Goal: Task Accomplishment & Management: Use online tool/utility

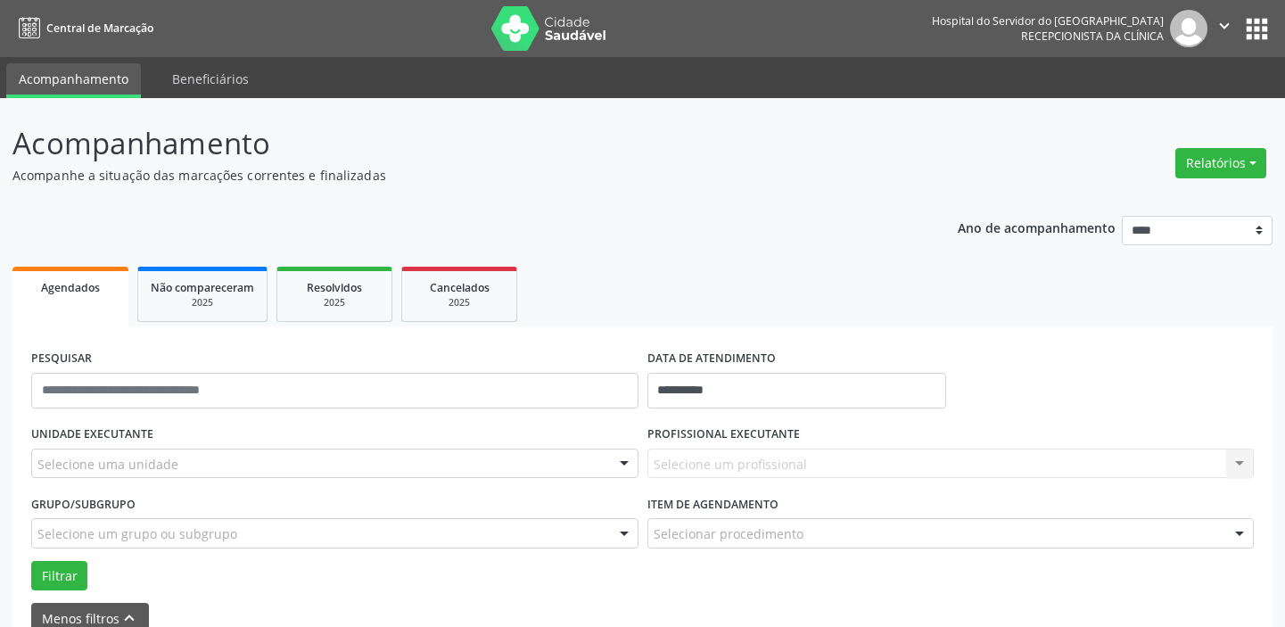
scroll to position [84, 0]
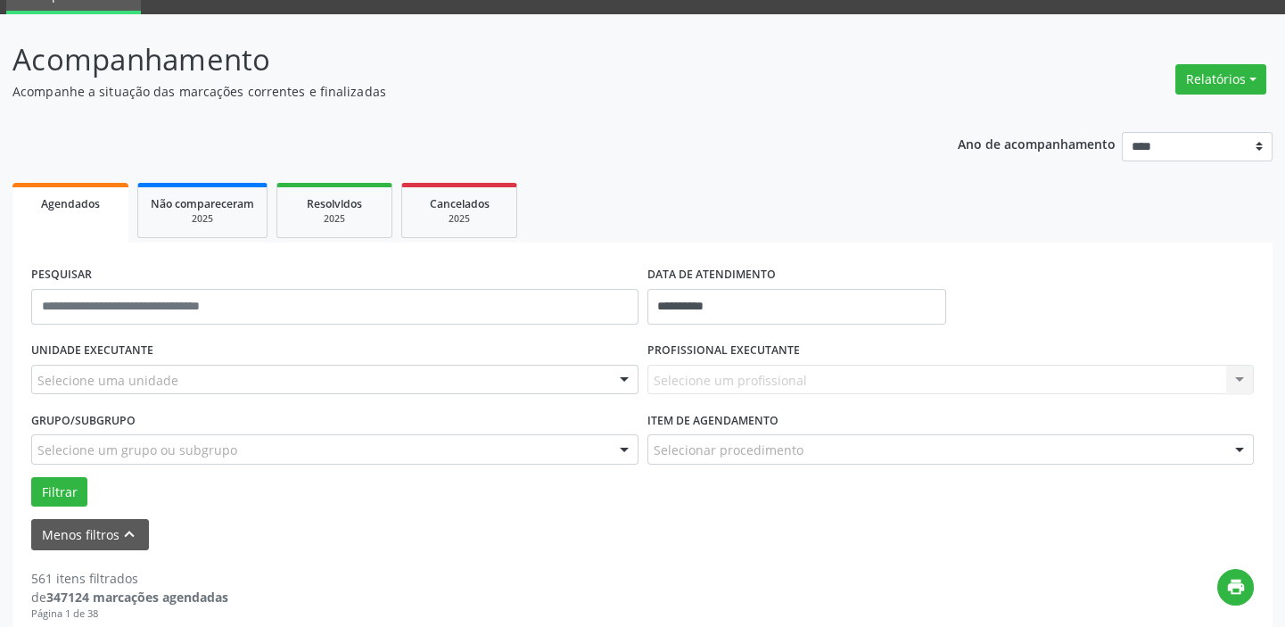
click at [737, 376] on div "Selecione um profissional Nenhum resultado encontrado para: " " Não há nenhuma …" at bounding box center [951, 380] width 607 height 30
click at [1251, 381] on div "Selecione um profissional Nenhum resultado encontrado para: " " Não há nenhuma …" at bounding box center [951, 380] width 607 height 30
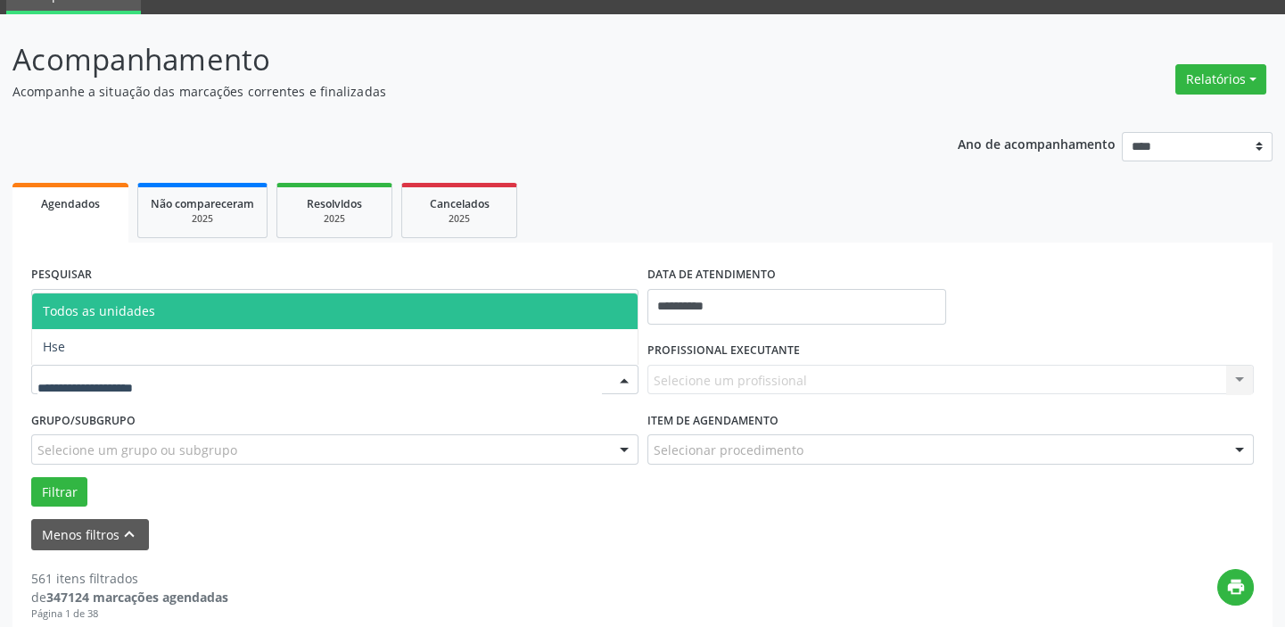
click at [285, 369] on div at bounding box center [334, 380] width 607 height 30
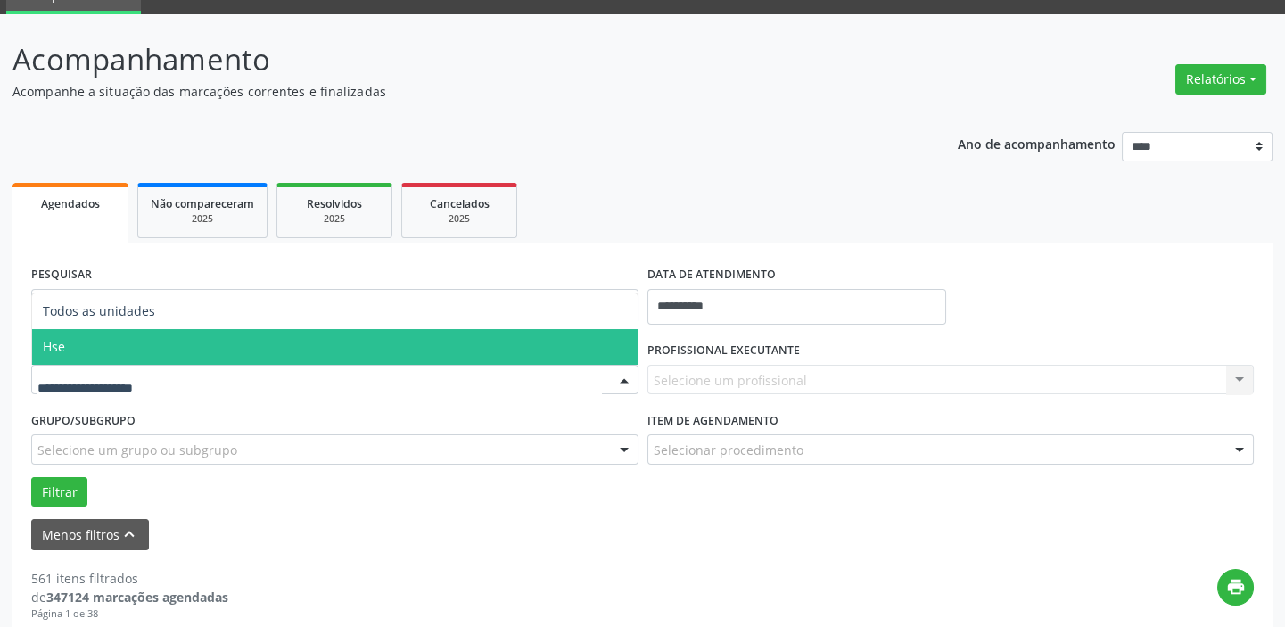
click at [255, 354] on span "Hse" at bounding box center [335, 347] width 606 height 36
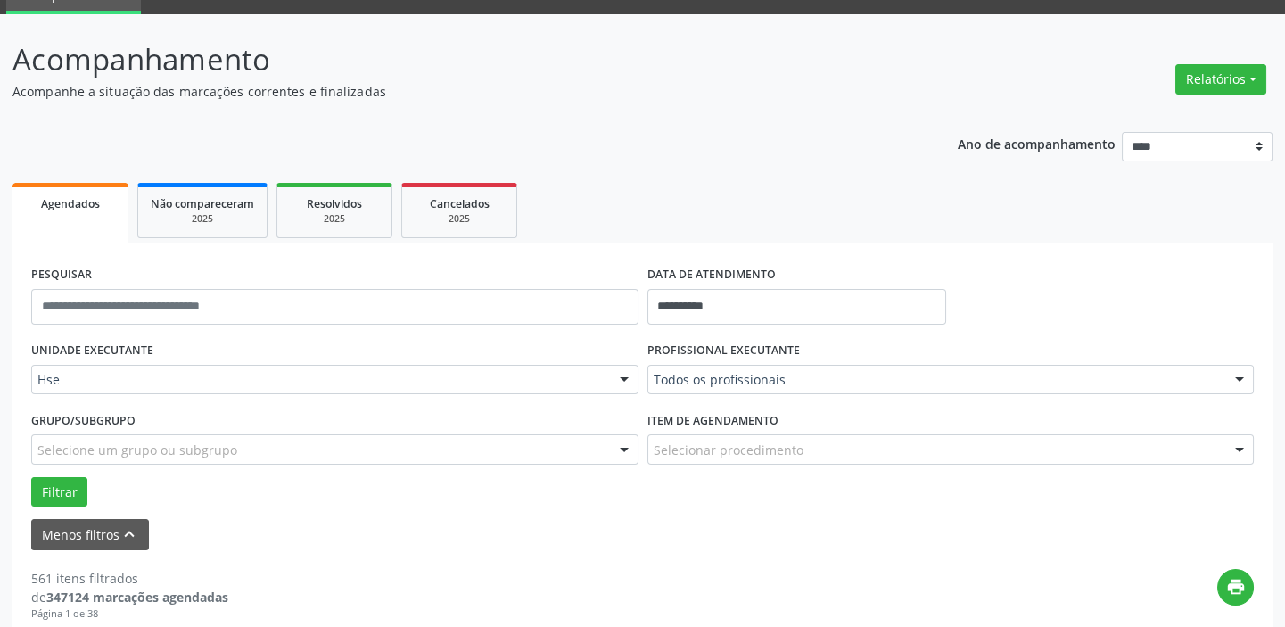
click at [766, 359] on label "PROFISSIONAL EXECUTANTE" at bounding box center [724, 351] width 153 height 28
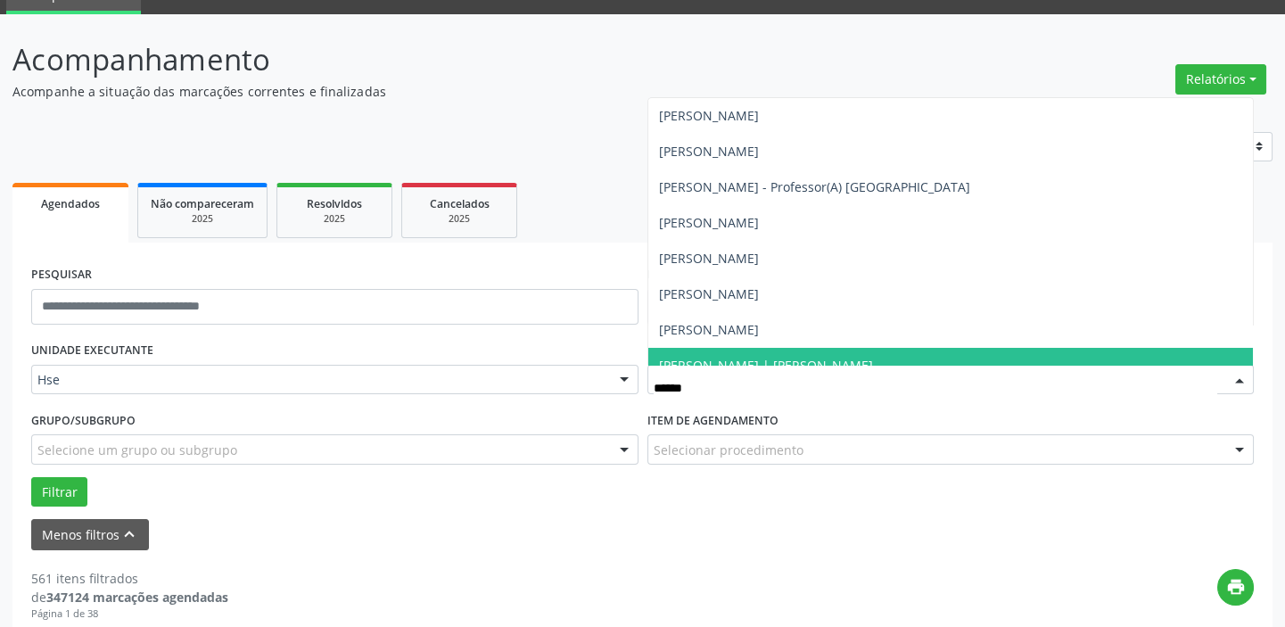
type input "******"
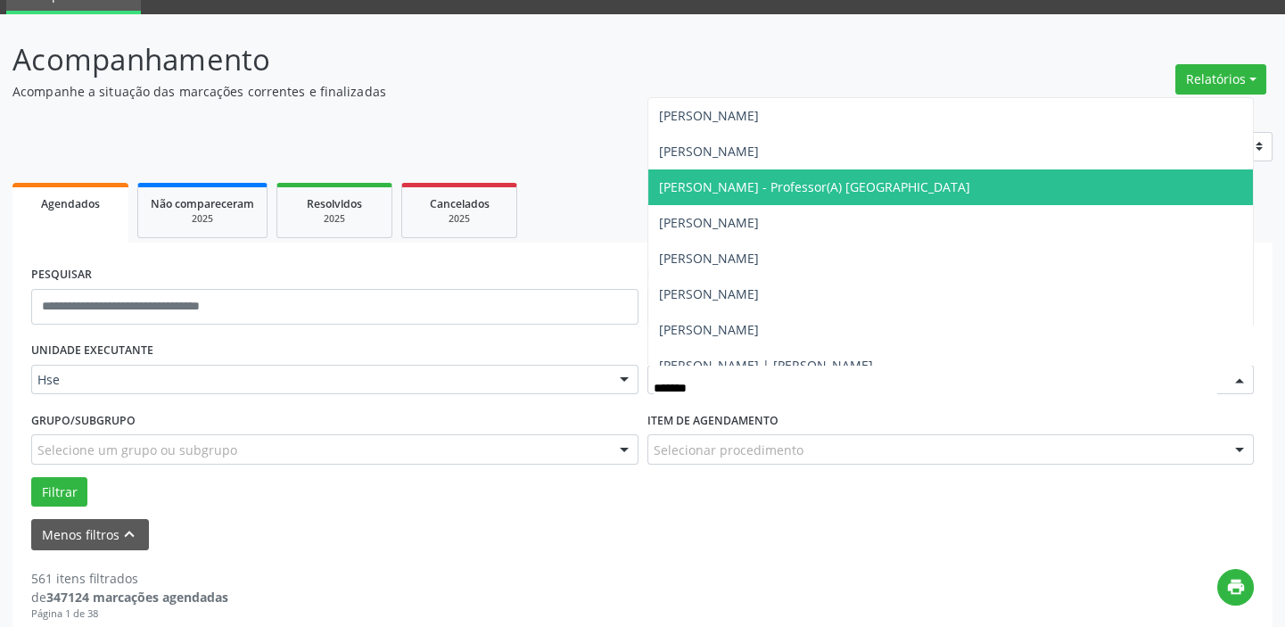
click at [867, 180] on span "[PERSON_NAME] - Professor(A) [GEOGRAPHIC_DATA]" at bounding box center [814, 186] width 311 height 17
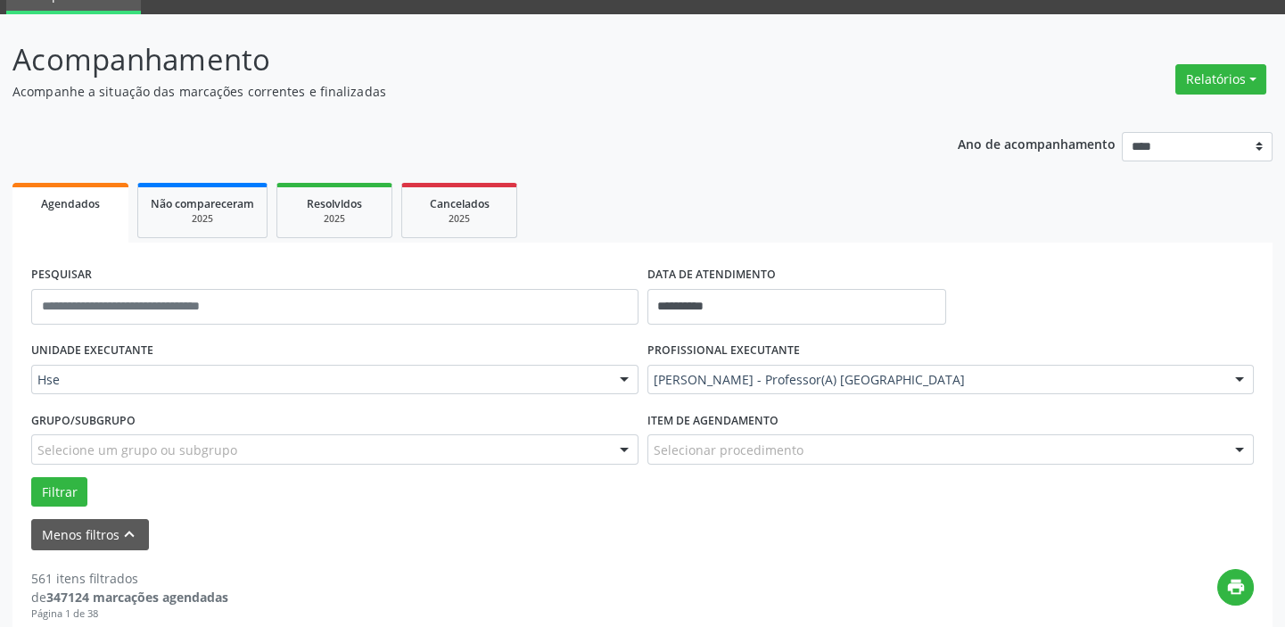
click at [772, 463] on div "Selecionar procedimento" at bounding box center [951, 449] width 607 height 30
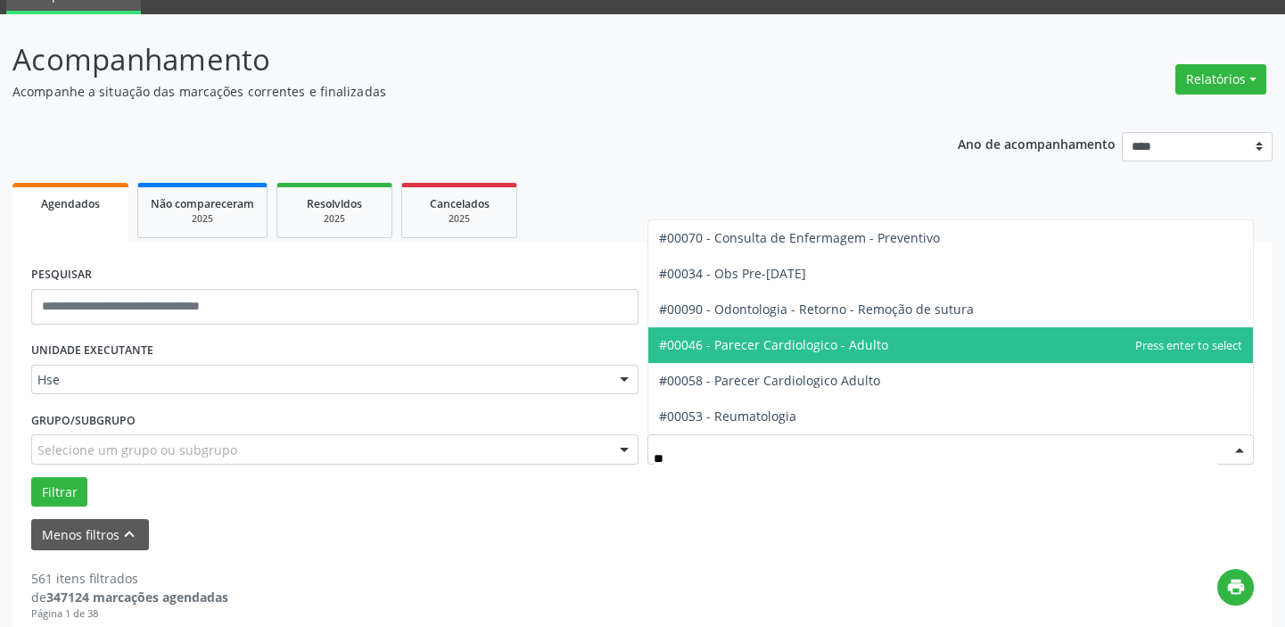
type input "***"
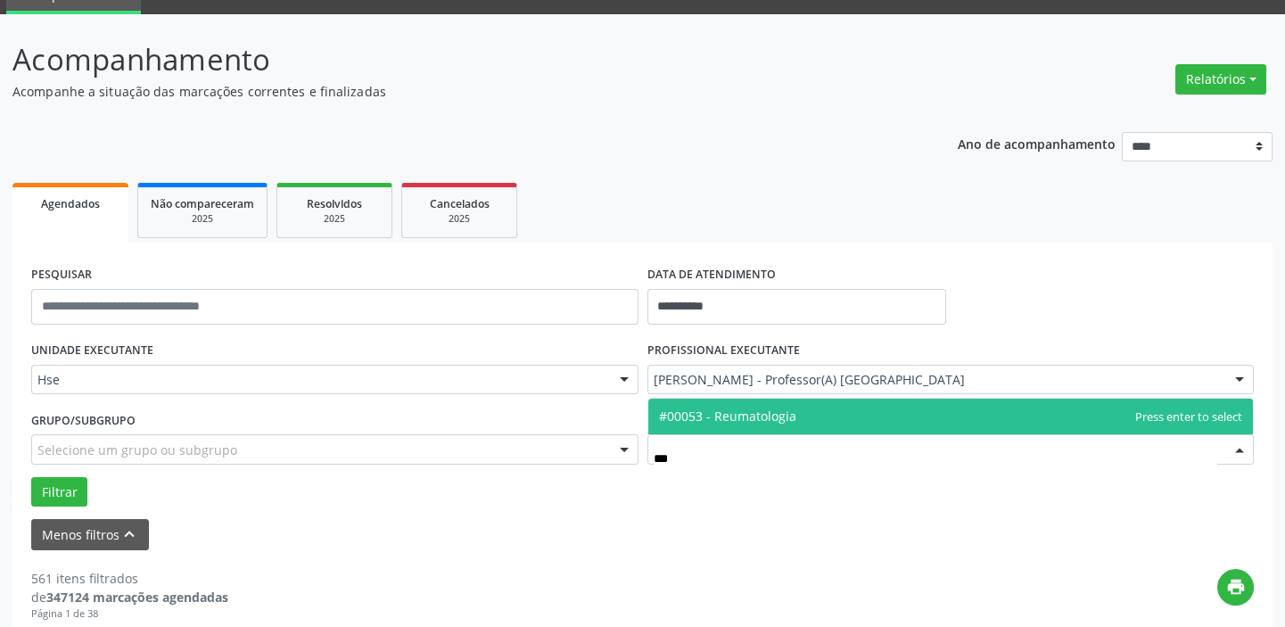
click at [793, 417] on span "#00053 - Reumatologia" at bounding box center [951, 417] width 606 height 36
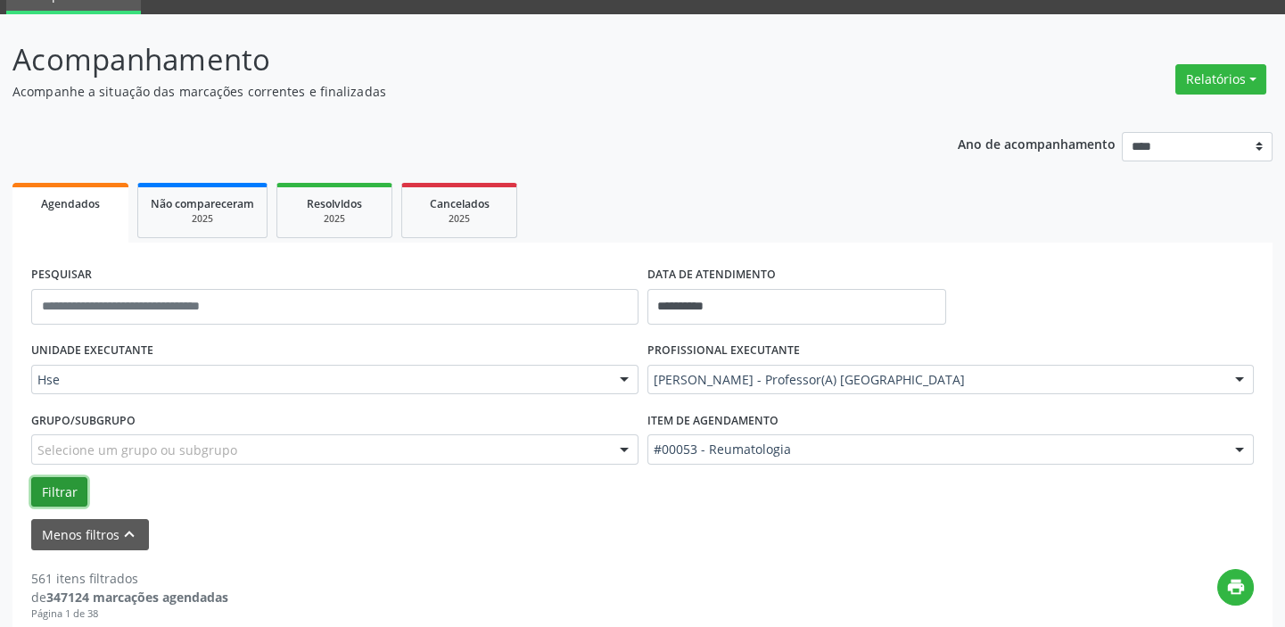
click at [45, 491] on button "Filtrar" at bounding box center [59, 492] width 56 height 30
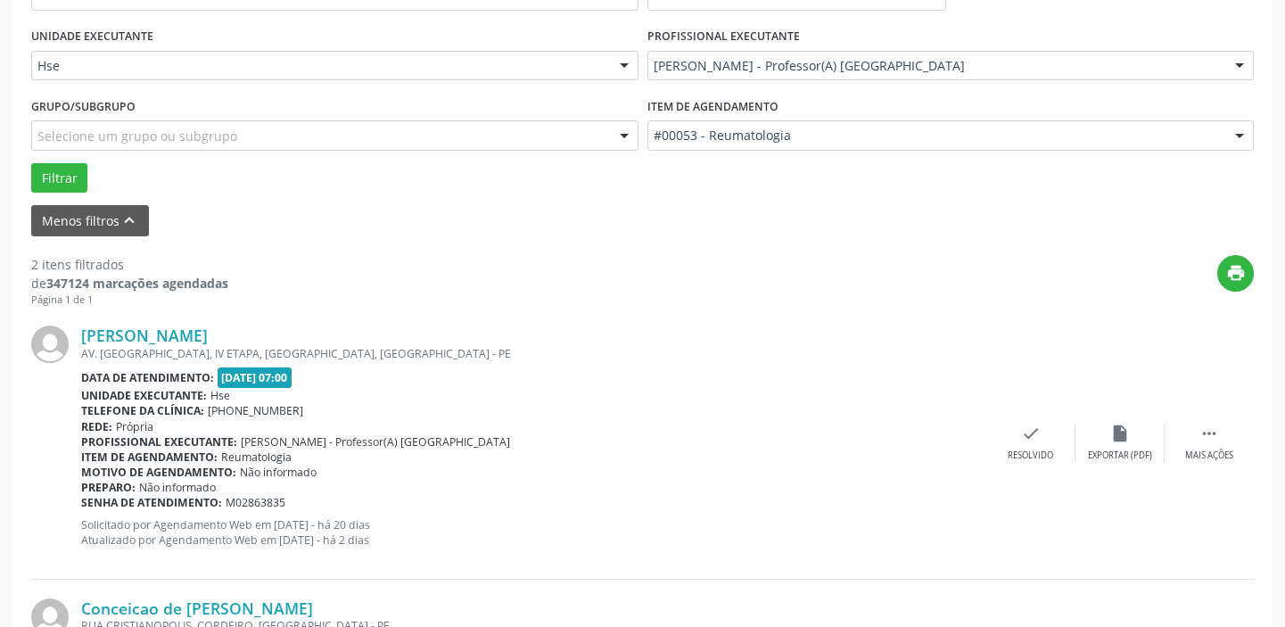
scroll to position [556, 0]
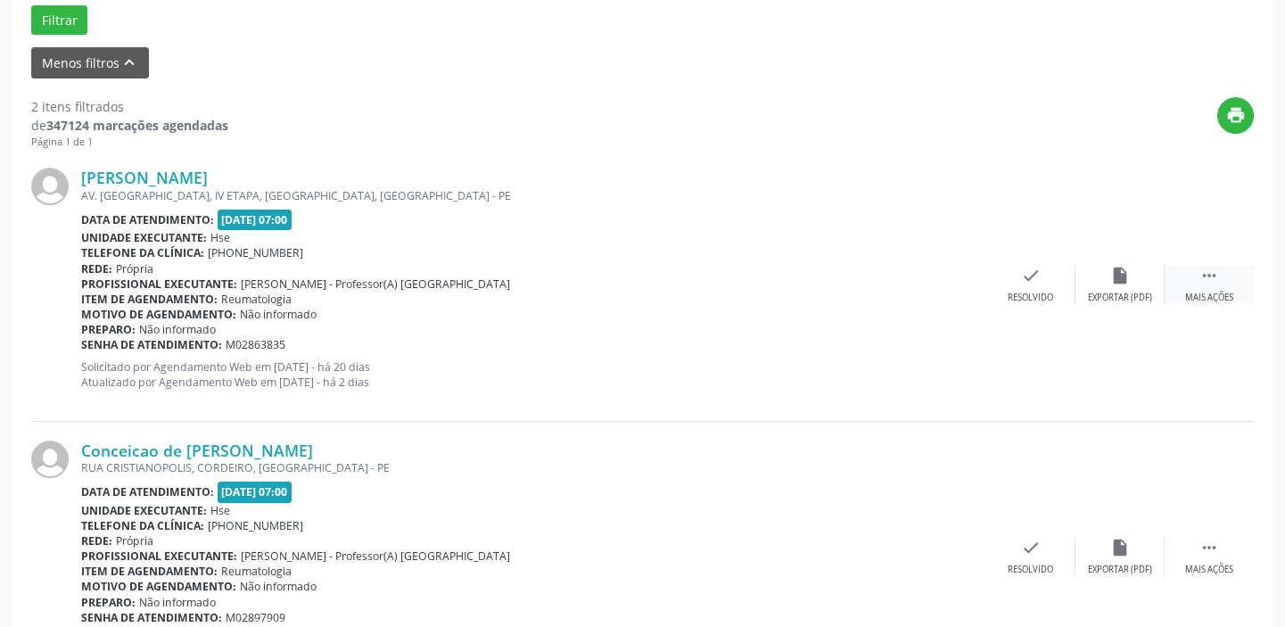
click at [1226, 273] on div " Mais ações" at bounding box center [1209, 285] width 89 height 38
click at [1133, 276] on div "alarm_off Não compareceu" at bounding box center [1120, 285] width 89 height 38
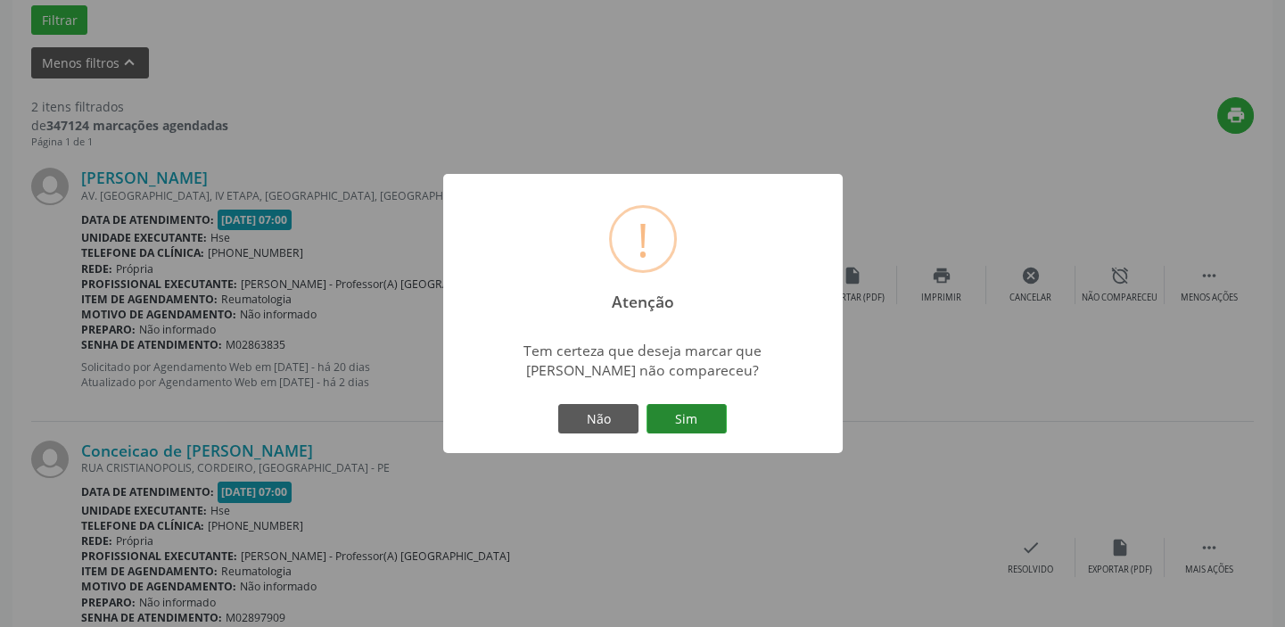
click at [695, 409] on button "Sim" at bounding box center [687, 419] width 80 height 30
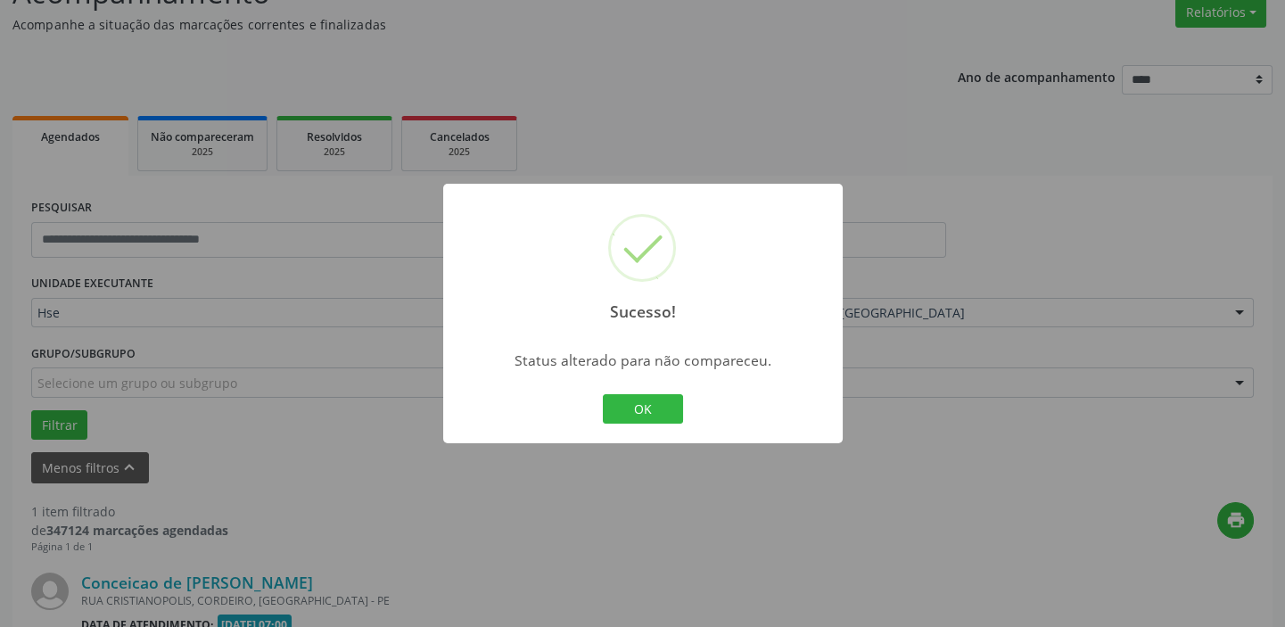
scroll to position [380, 0]
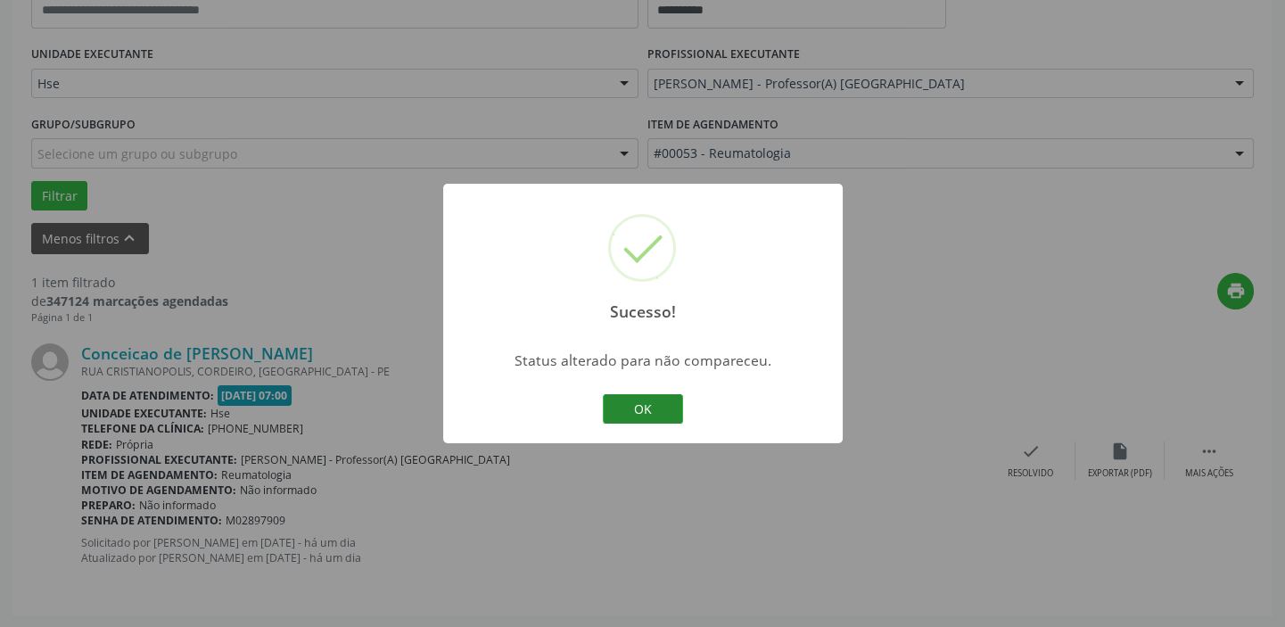
click at [657, 409] on button "OK" at bounding box center [643, 409] width 80 height 30
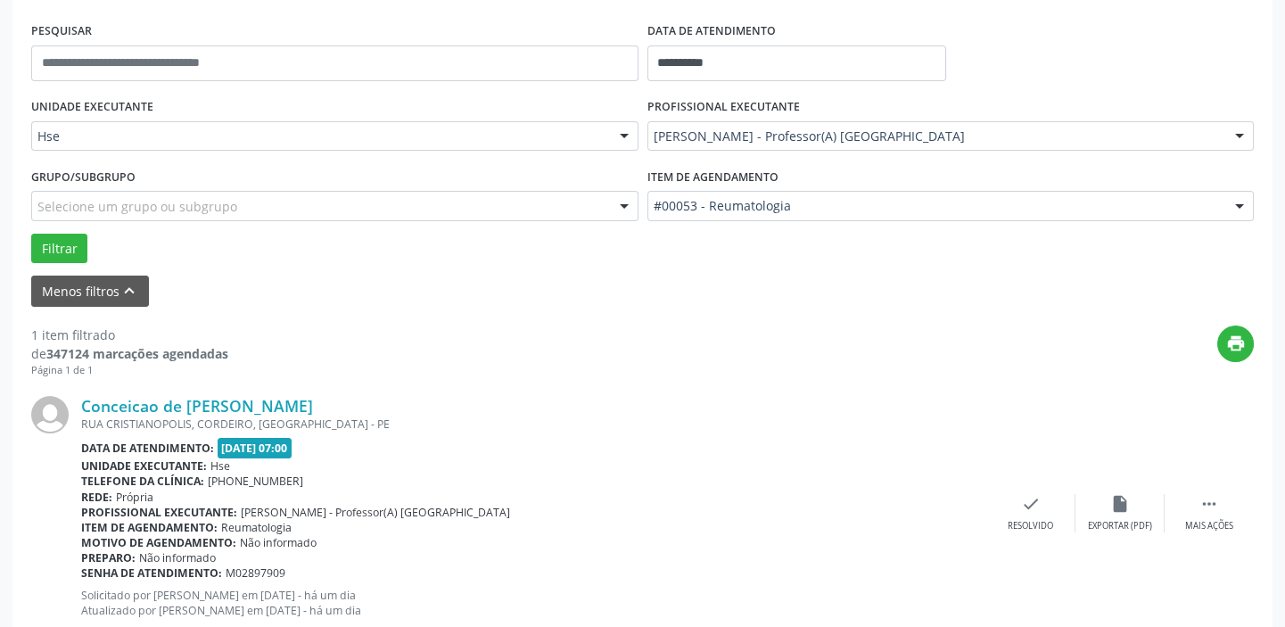
scroll to position [299, 0]
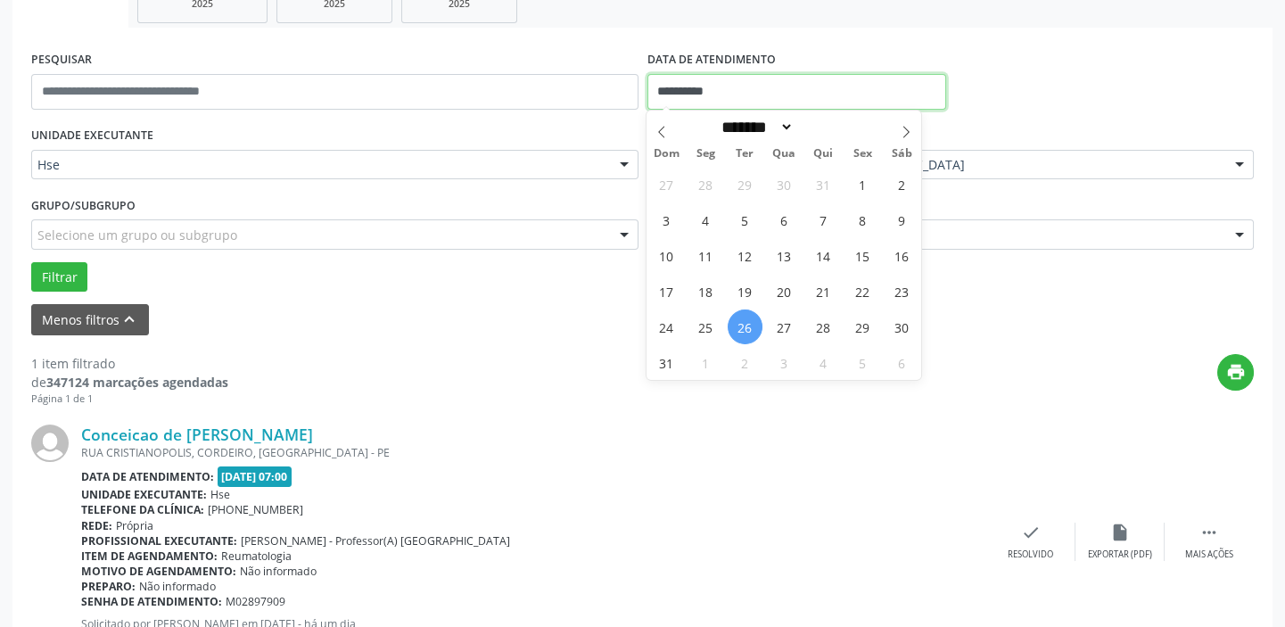
click at [764, 78] on input "**********" at bounding box center [797, 92] width 299 height 36
click at [740, 333] on span "26" at bounding box center [745, 327] width 35 height 35
type input "**********"
click at [751, 326] on span "26" at bounding box center [745, 327] width 35 height 35
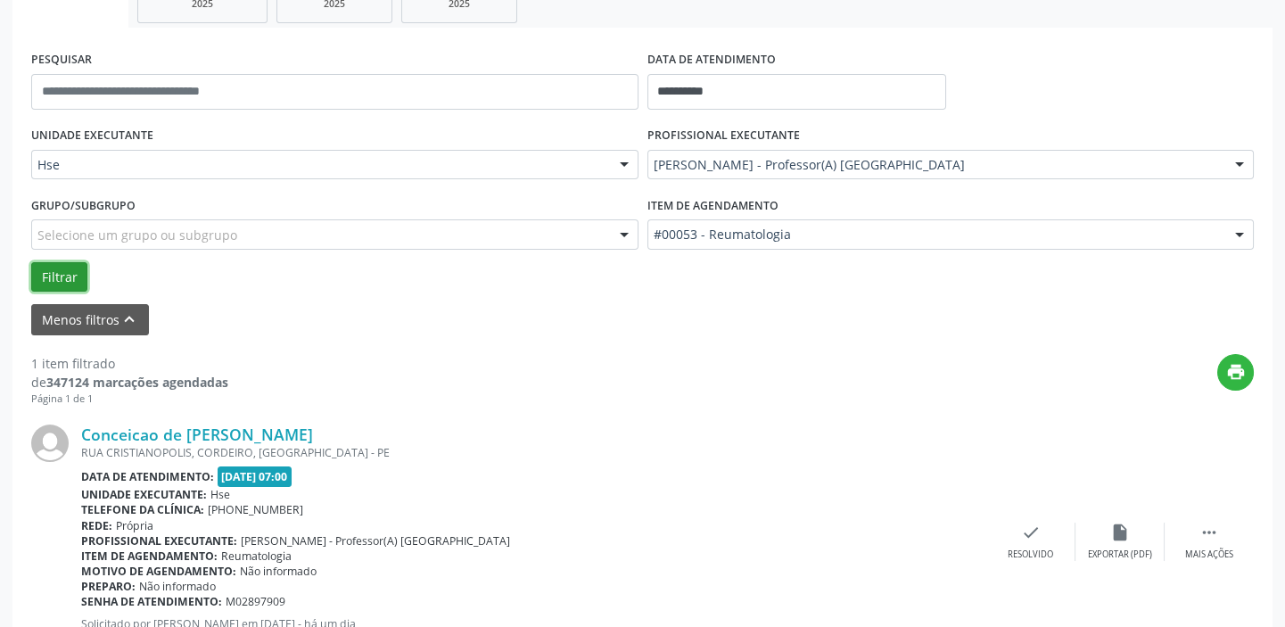
click at [58, 279] on button "Filtrar" at bounding box center [59, 277] width 56 height 30
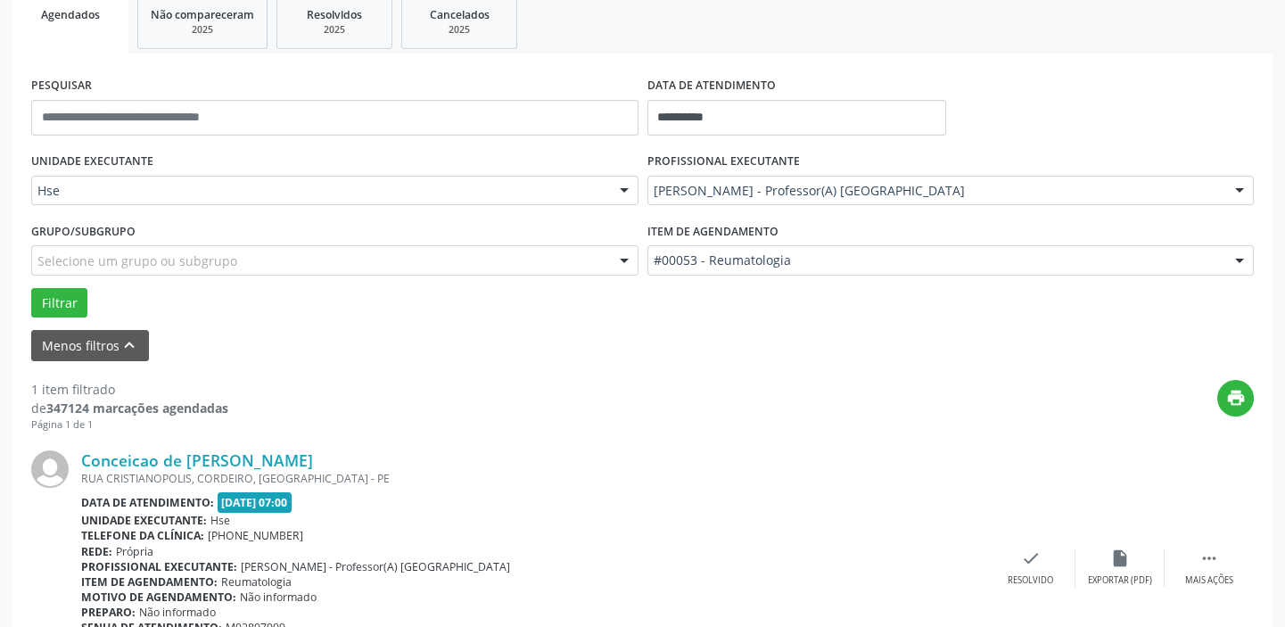
scroll to position [218, 0]
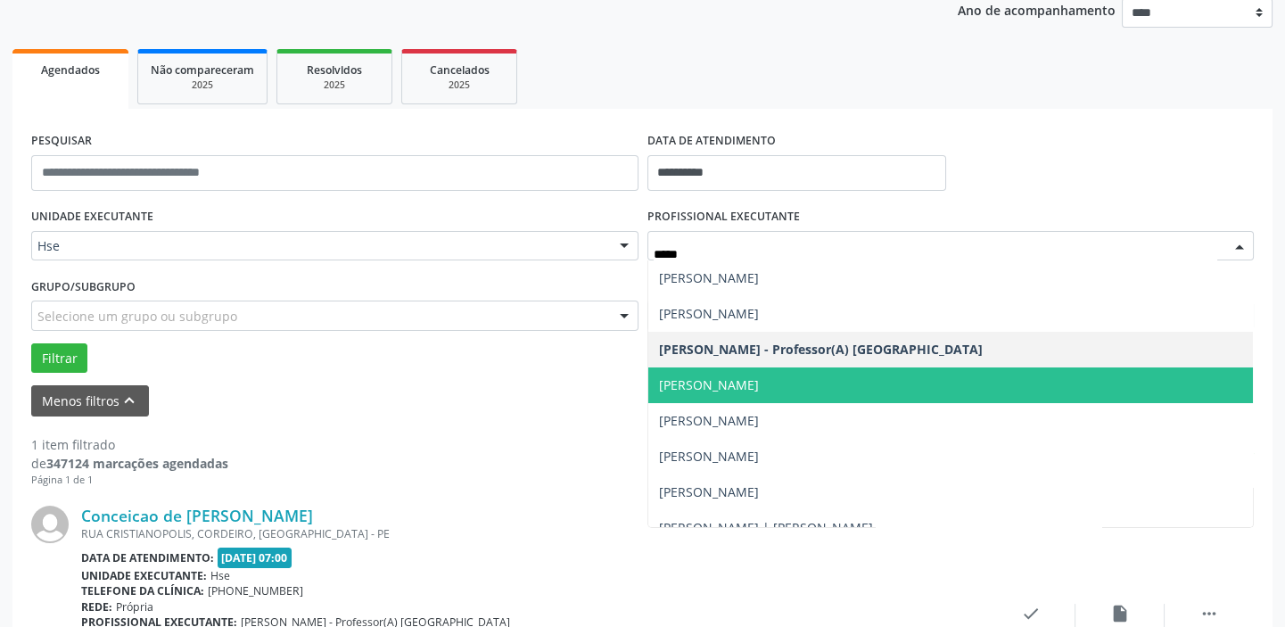
type input "******"
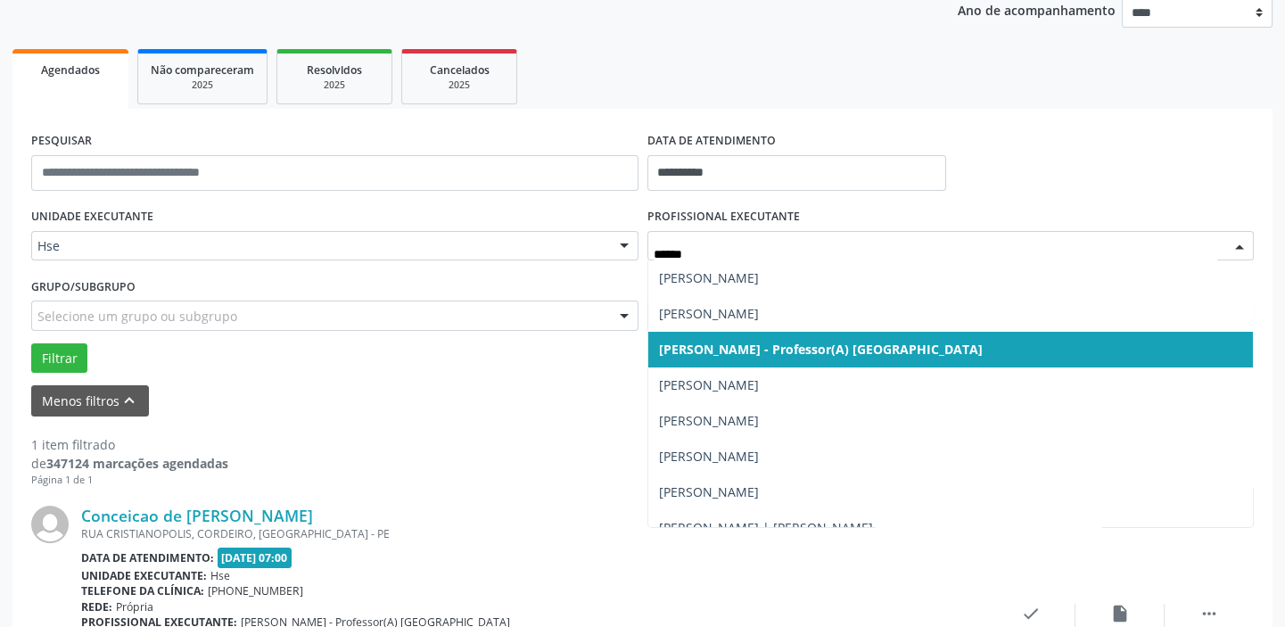
click at [748, 357] on span "[PERSON_NAME] - Professor(A) [GEOGRAPHIC_DATA]" at bounding box center [951, 350] width 606 height 36
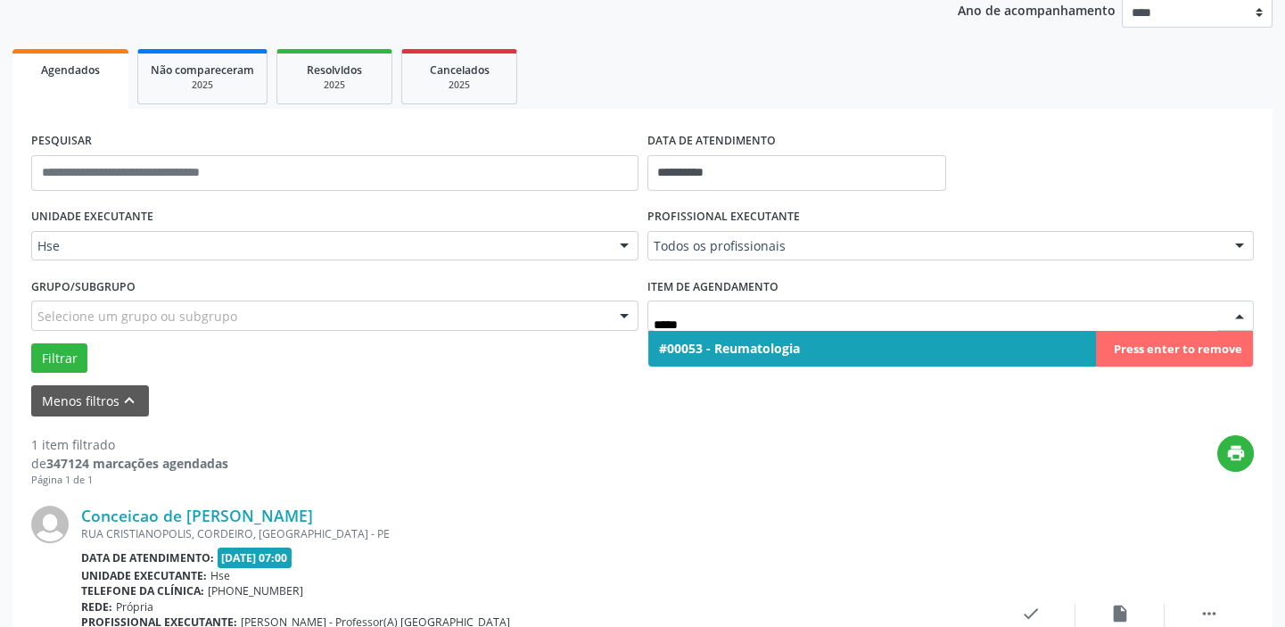
click at [1168, 346] on span "#00053 - Reumatologia" at bounding box center [951, 349] width 606 height 36
type input "*****"
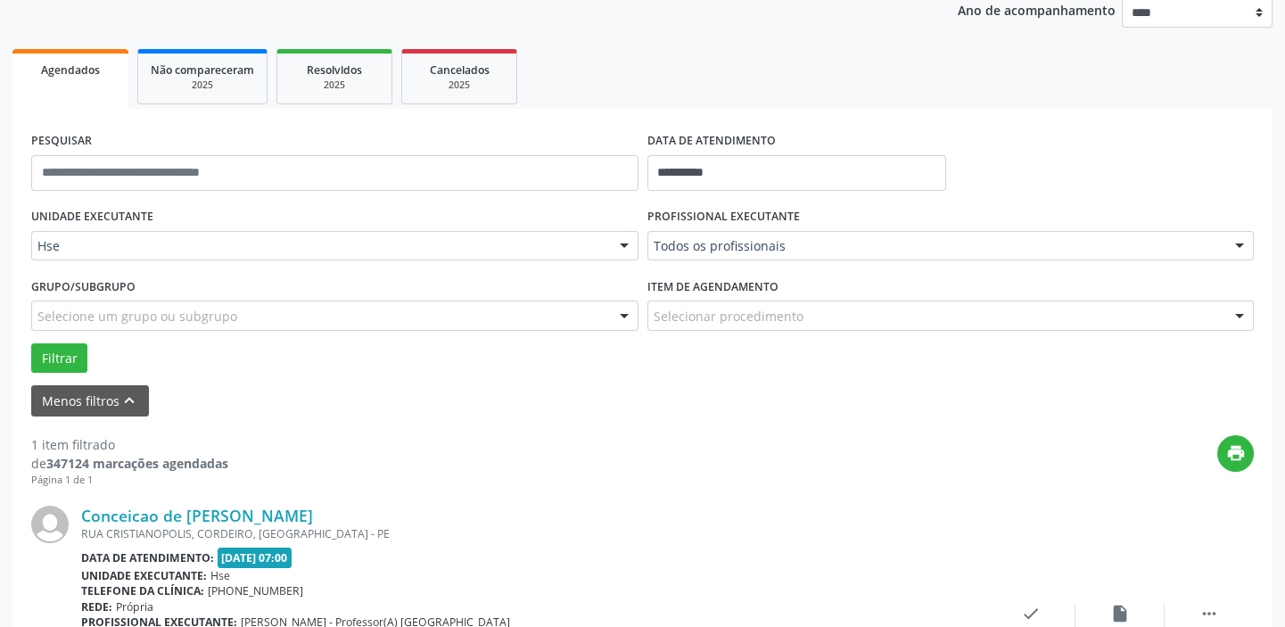
click at [954, 324] on div "Selecionar procedimento" at bounding box center [951, 316] width 607 height 30
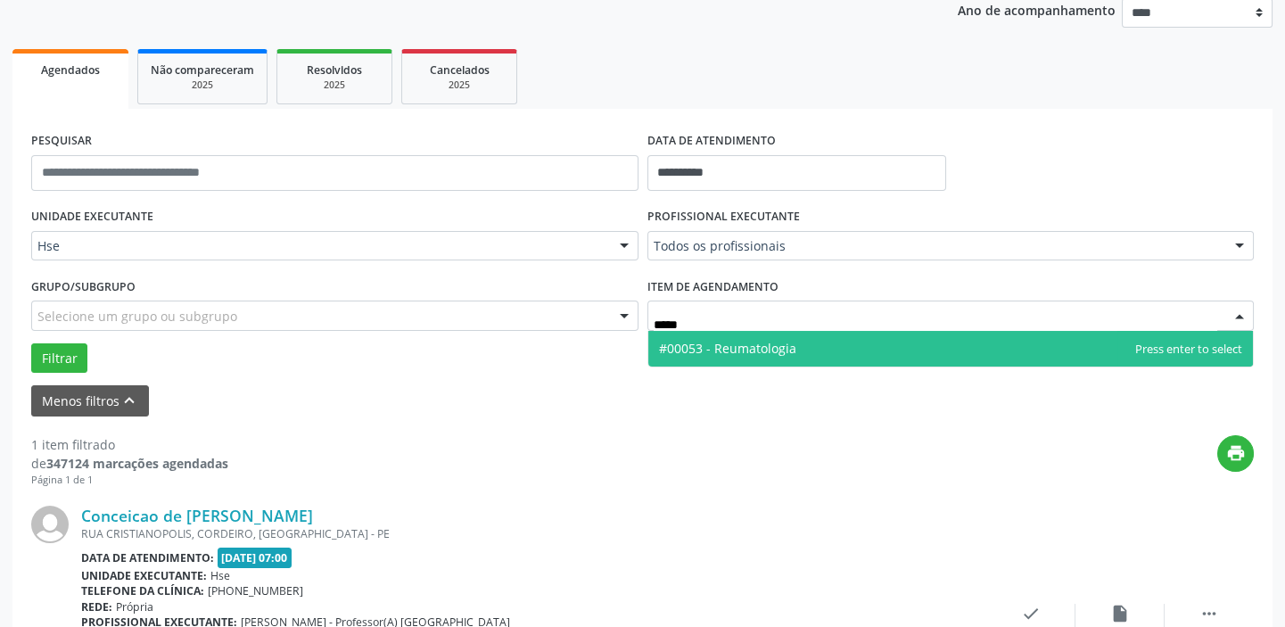
type input "*****"
click at [962, 367] on div "UNIDADE EXECUTANTE Hse Todos as unidades Hse Nenhum resultado encontrado para: …" at bounding box center [643, 287] width 1232 height 169
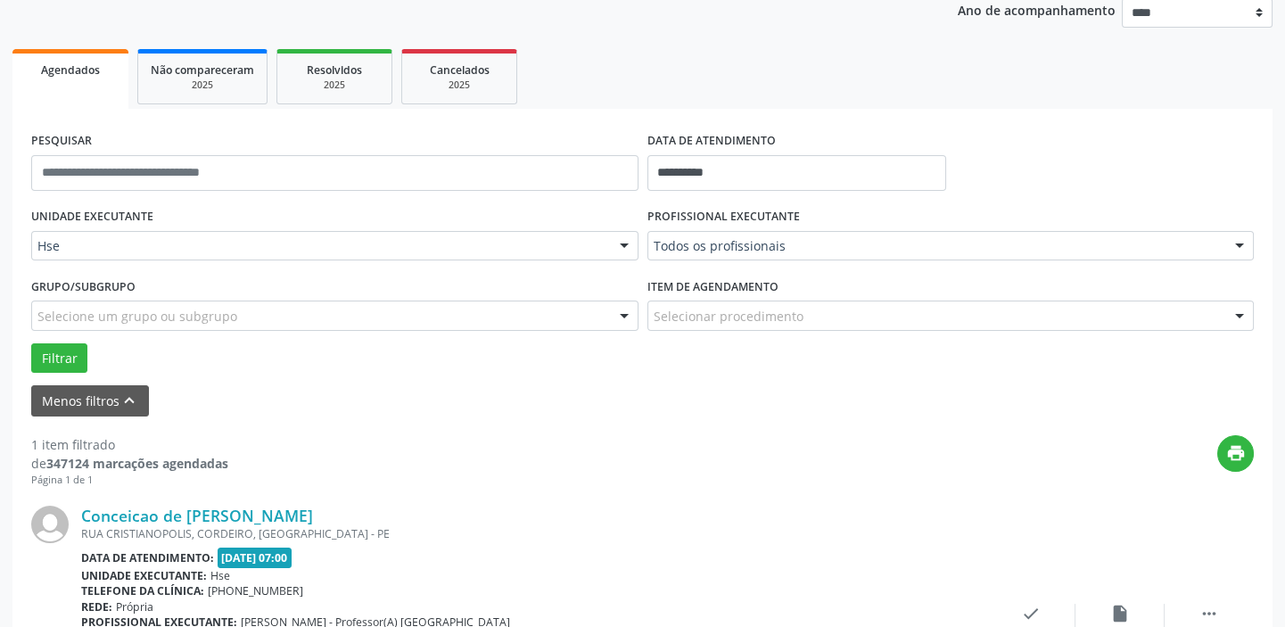
click at [945, 313] on div "Selecionar procedimento" at bounding box center [951, 316] width 607 height 30
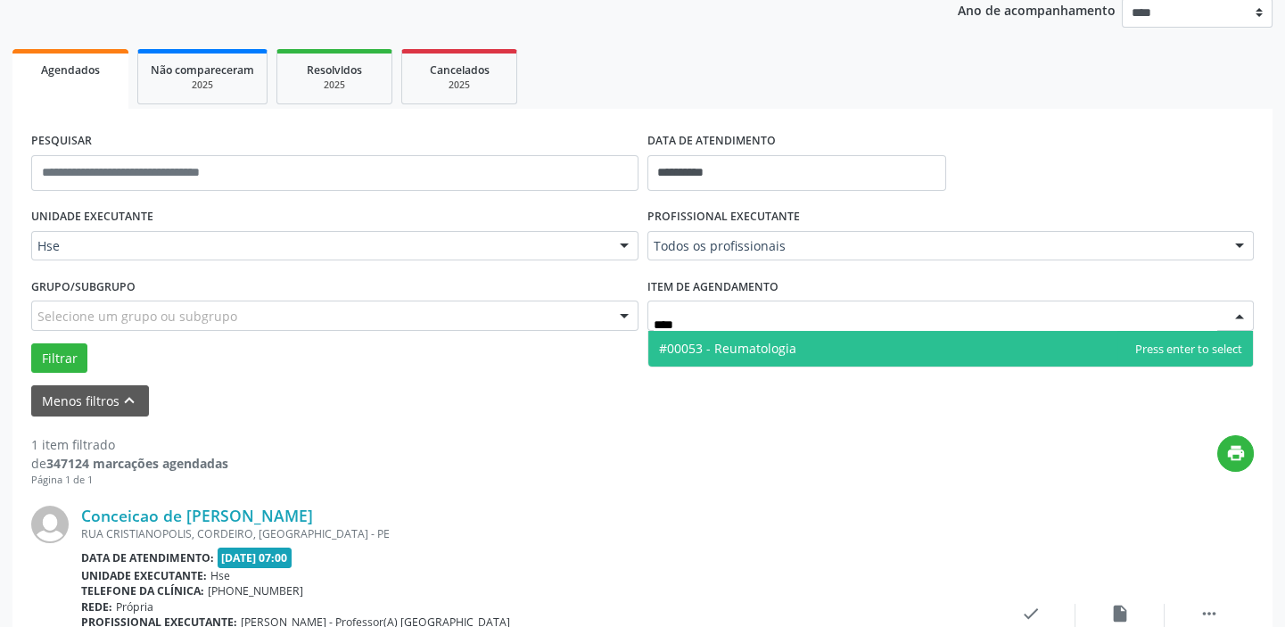
type input "*****"
click at [927, 344] on span "#00053 - Reumatologia" at bounding box center [951, 349] width 606 height 36
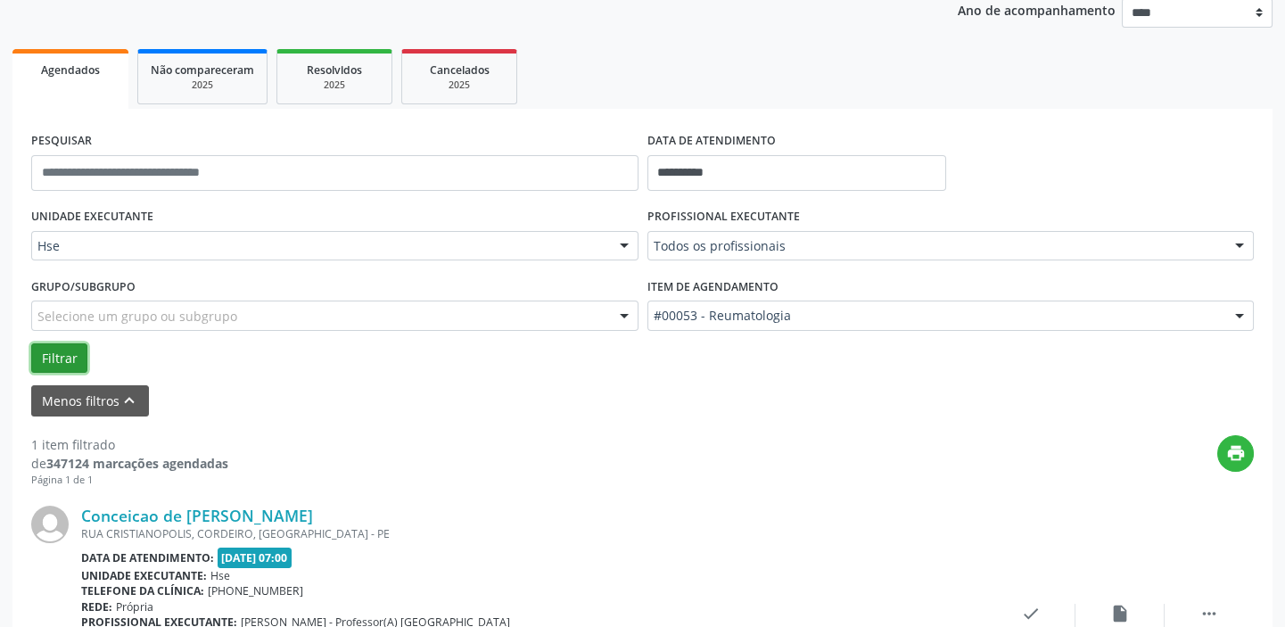
click at [65, 362] on button "Filtrar" at bounding box center [59, 358] width 56 height 30
click at [833, 256] on div "Todos os profissionais" at bounding box center [951, 246] width 607 height 30
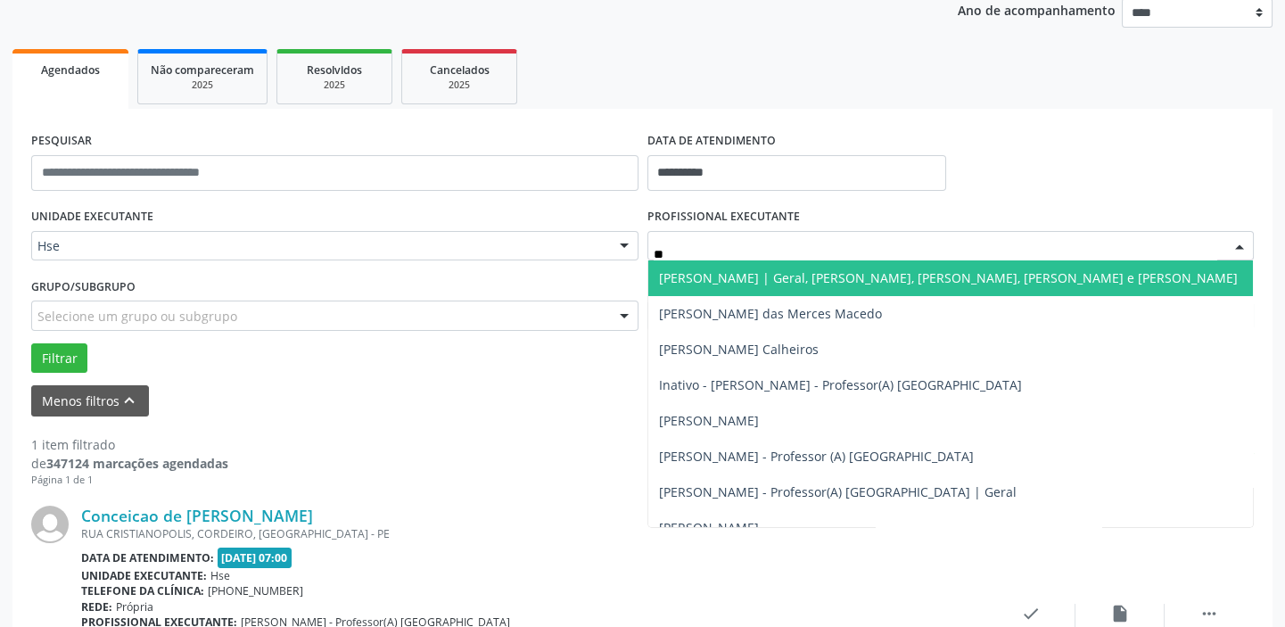
type input "*"
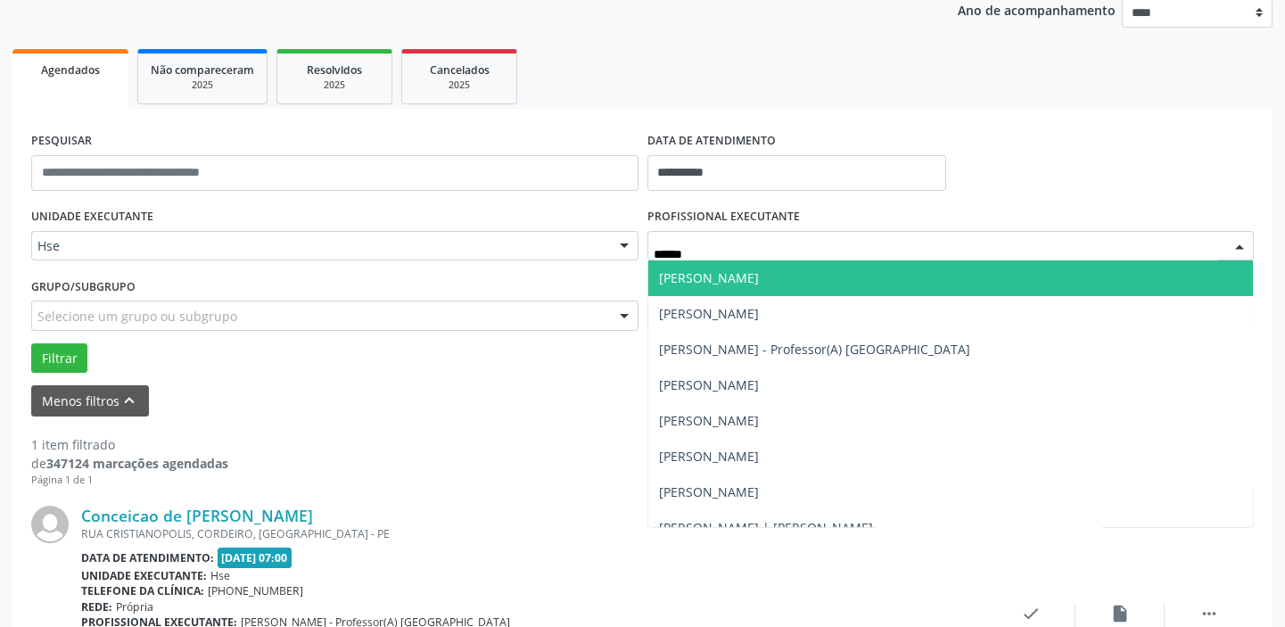
type input "******"
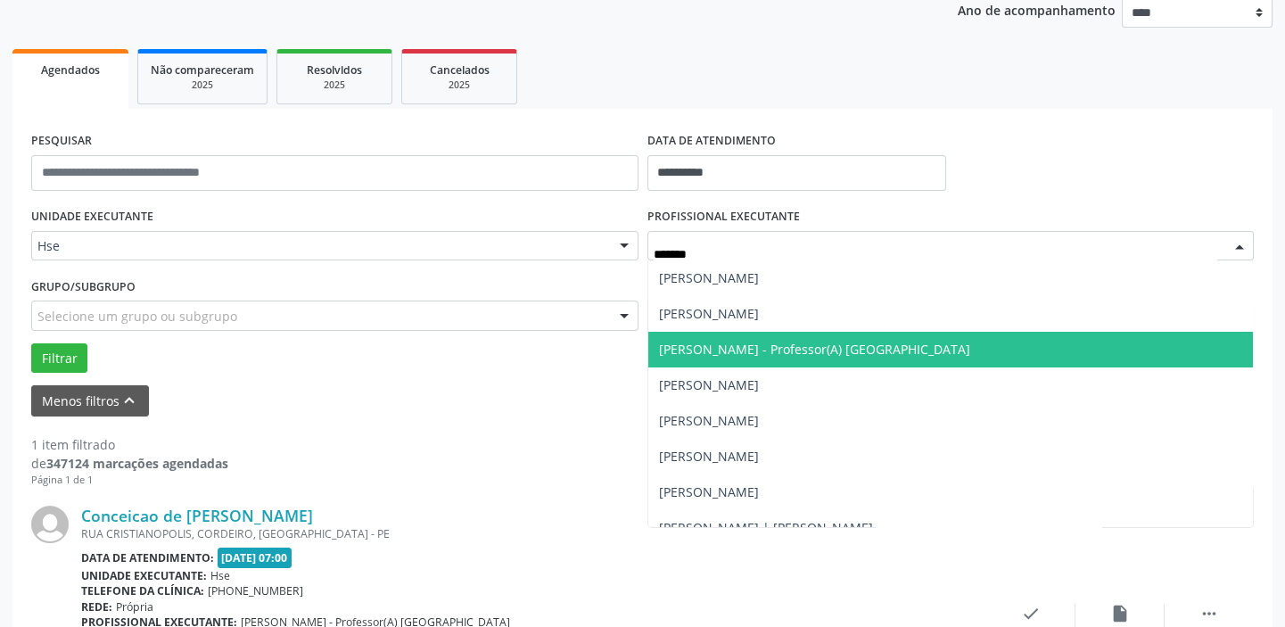
click at [845, 351] on span "[PERSON_NAME] - Professor(A) [GEOGRAPHIC_DATA]" at bounding box center [814, 349] width 311 height 17
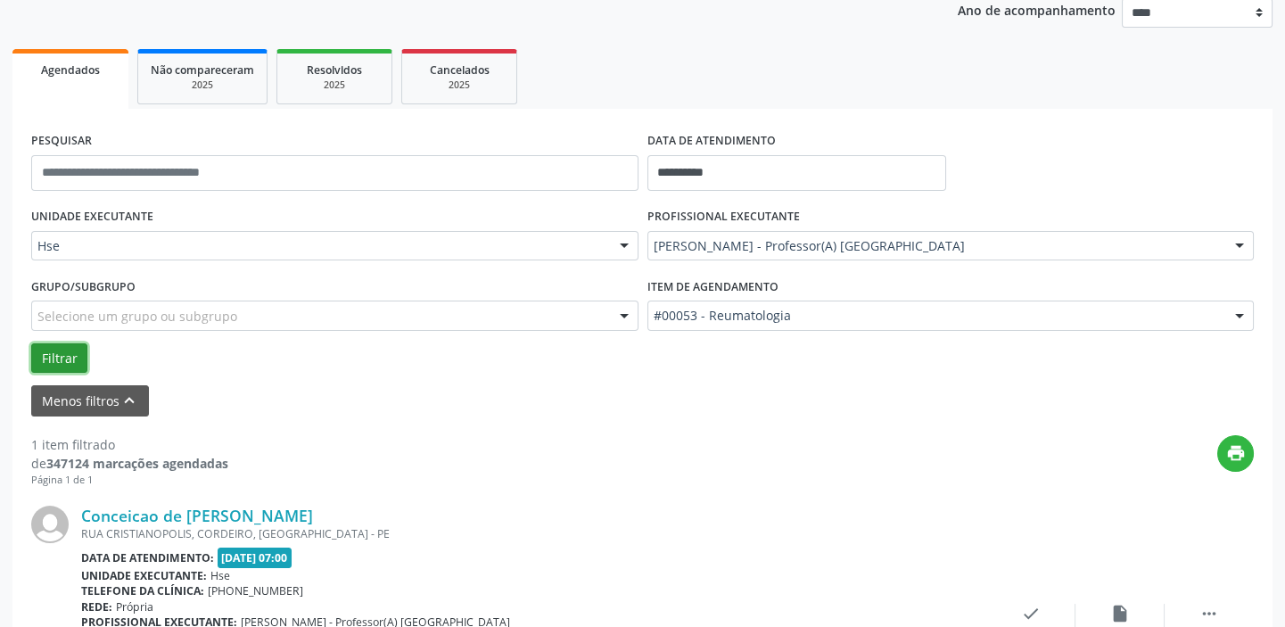
click at [58, 345] on button "Filtrar" at bounding box center [59, 358] width 56 height 30
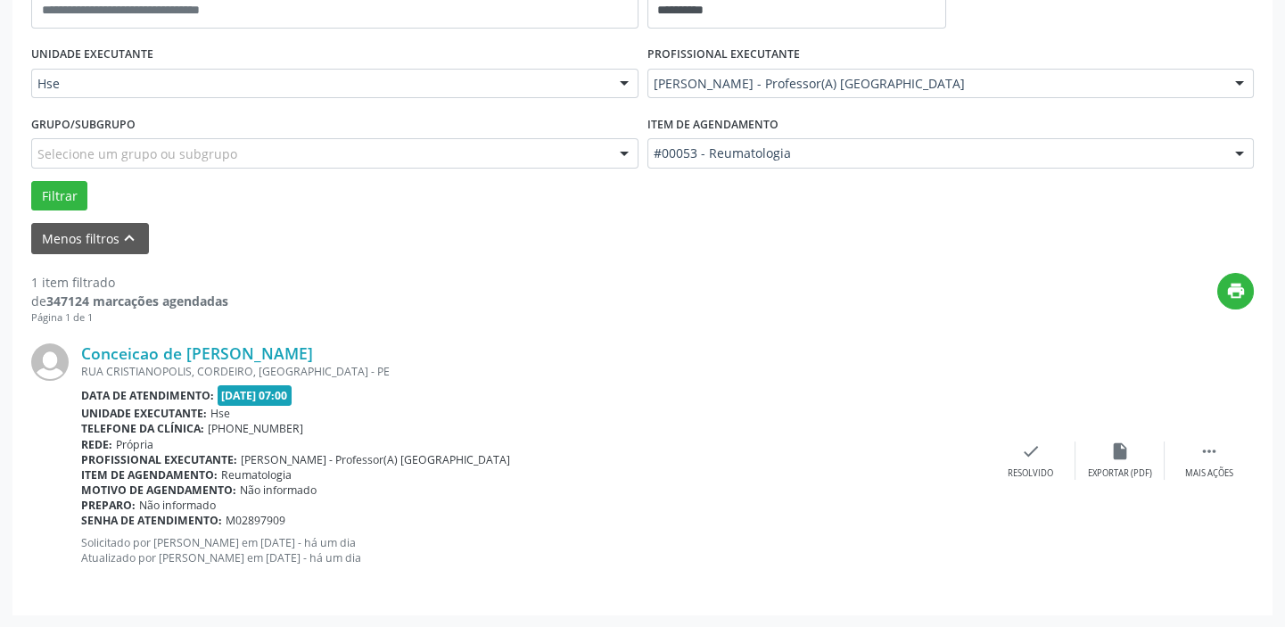
scroll to position [55, 0]
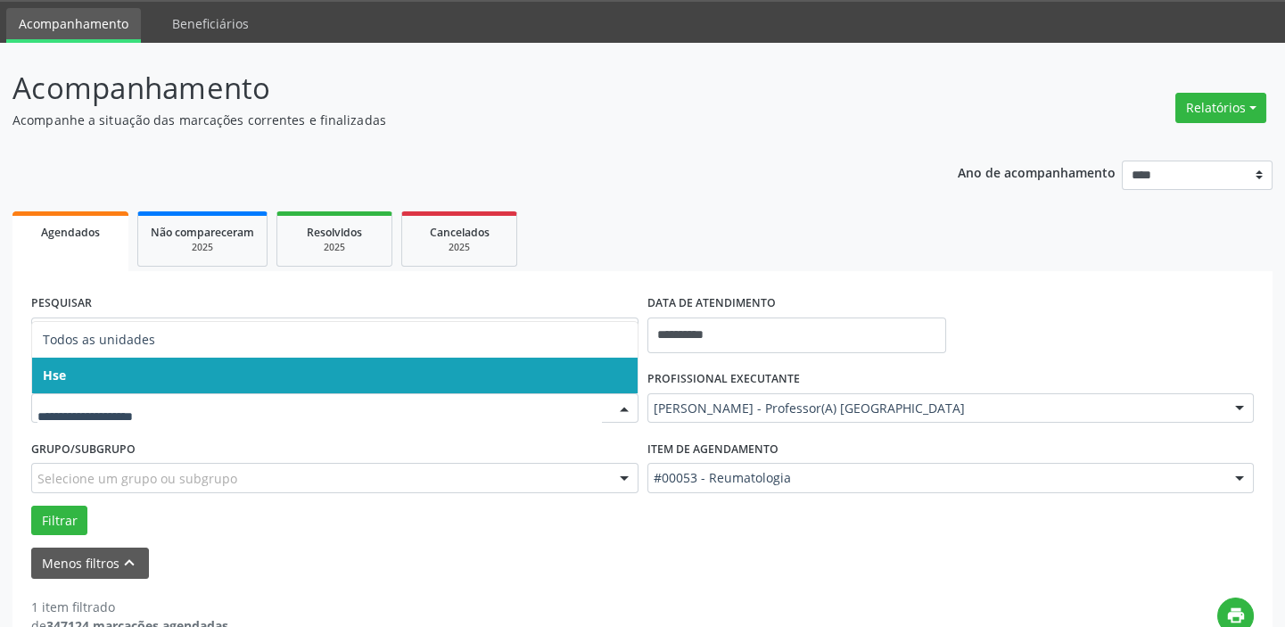
click at [324, 359] on span "Hse" at bounding box center [335, 376] width 606 height 36
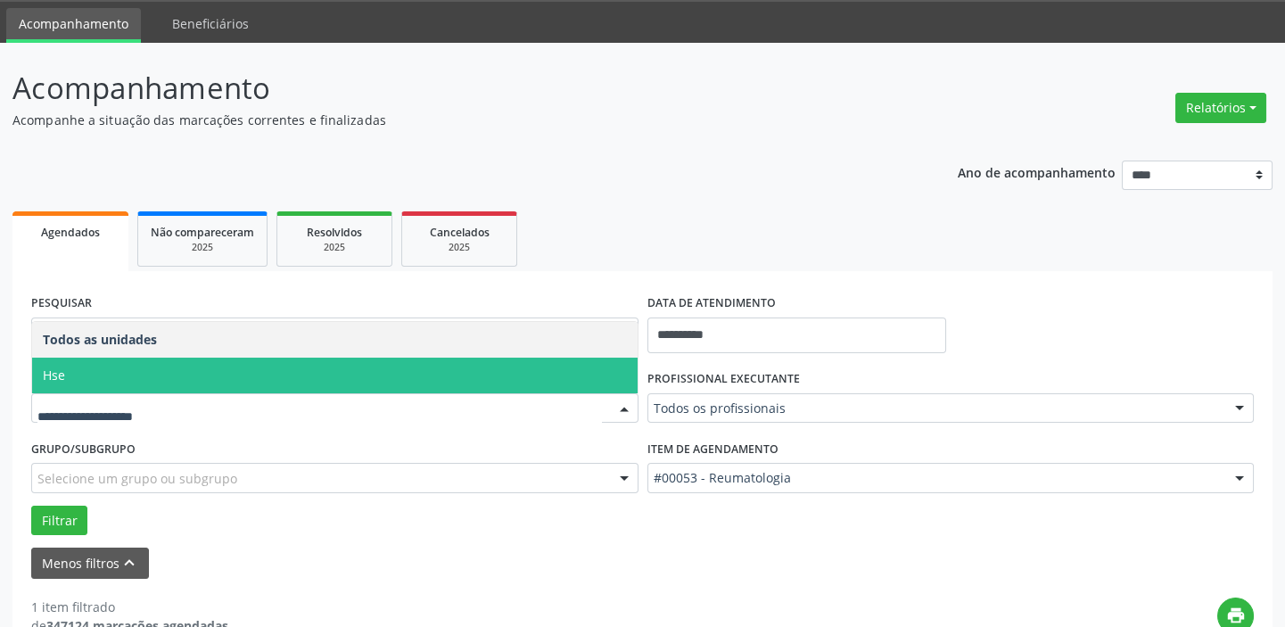
click at [177, 372] on span "Hse" at bounding box center [335, 376] width 606 height 36
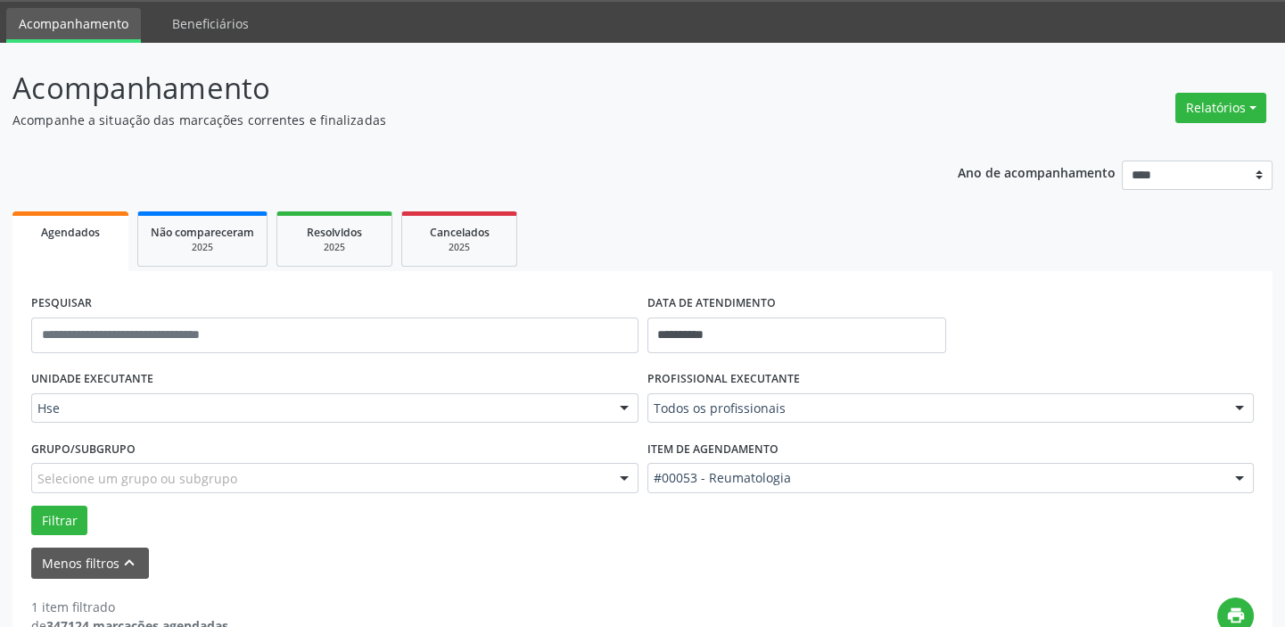
click at [211, 490] on div "Selecione um grupo ou subgrupo" at bounding box center [334, 478] width 607 height 30
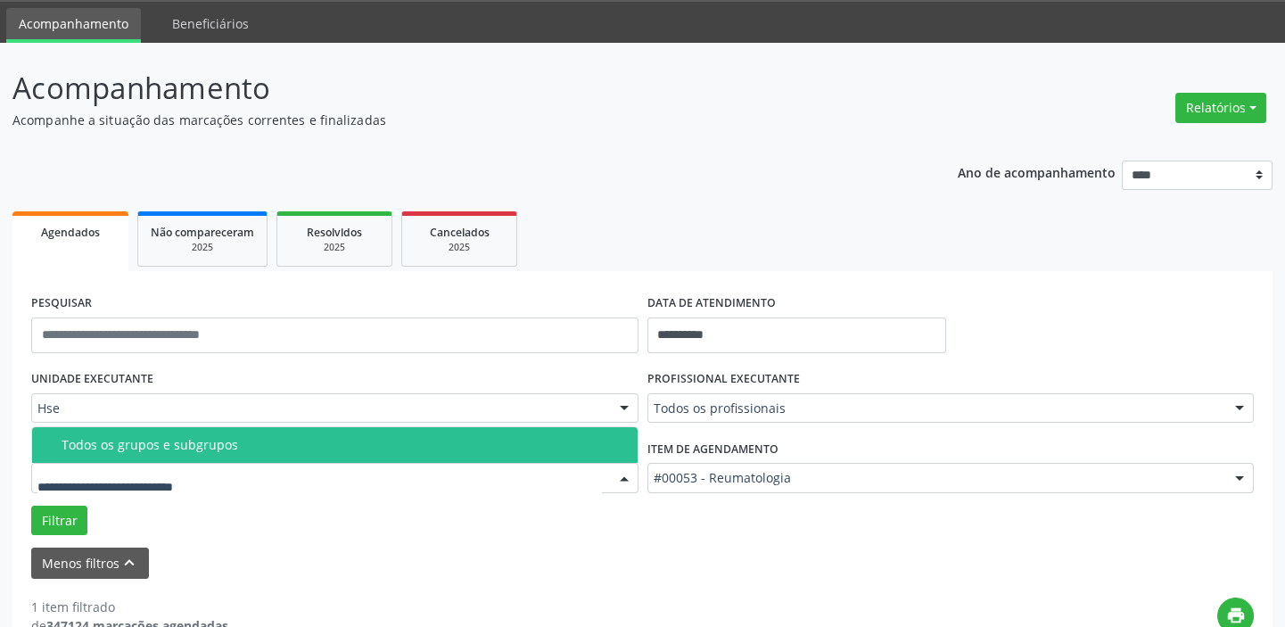
click at [213, 483] on input "text" at bounding box center [319, 487] width 565 height 36
click at [330, 438] on div "Todos os grupos e subgrupos" at bounding box center [345, 445] width 566 height 14
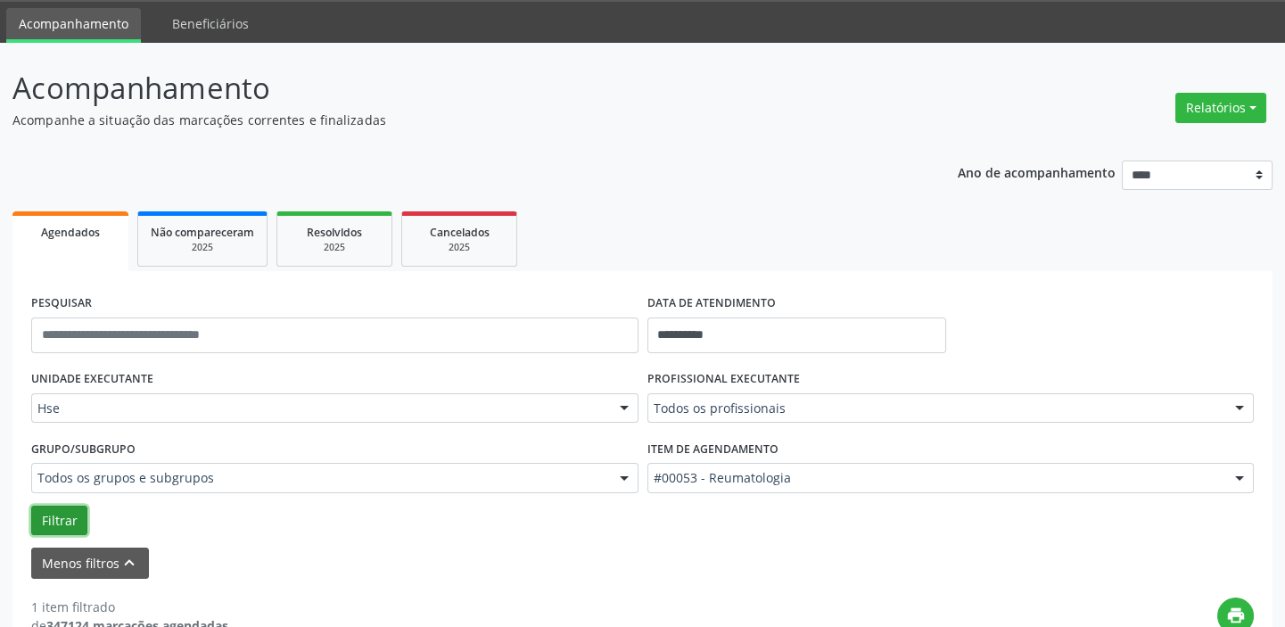
click at [69, 506] on button "Filtrar" at bounding box center [59, 521] width 56 height 30
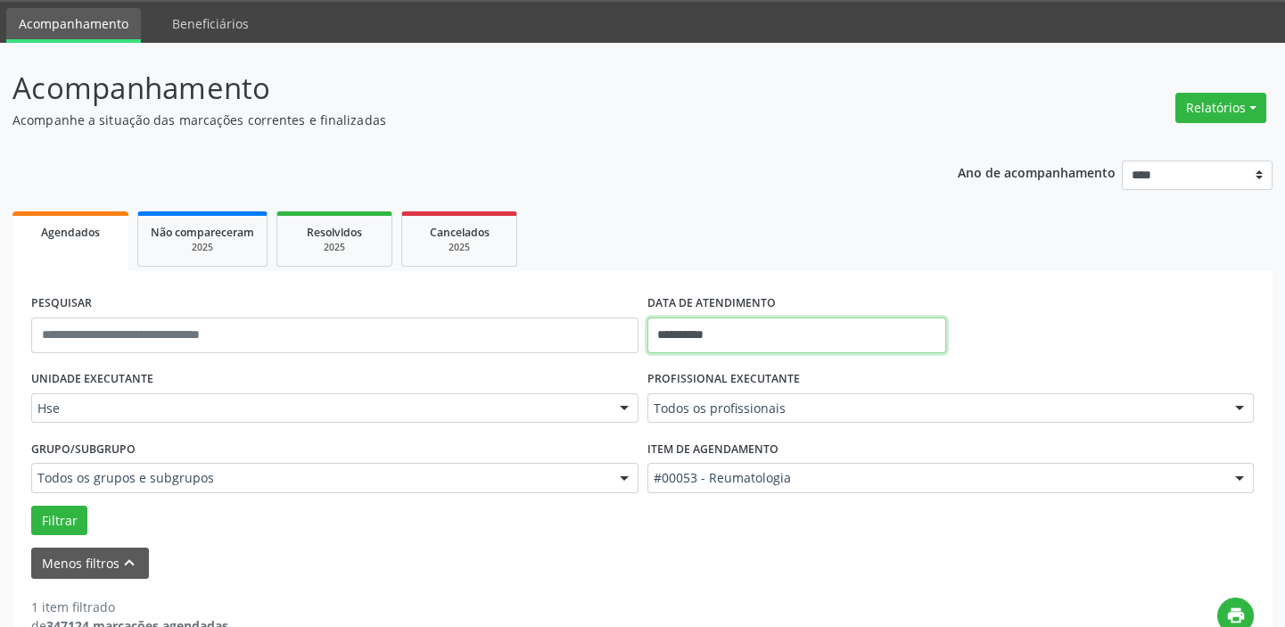
click at [734, 336] on input "**********" at bounding box center [797, 336] width 299 height 36
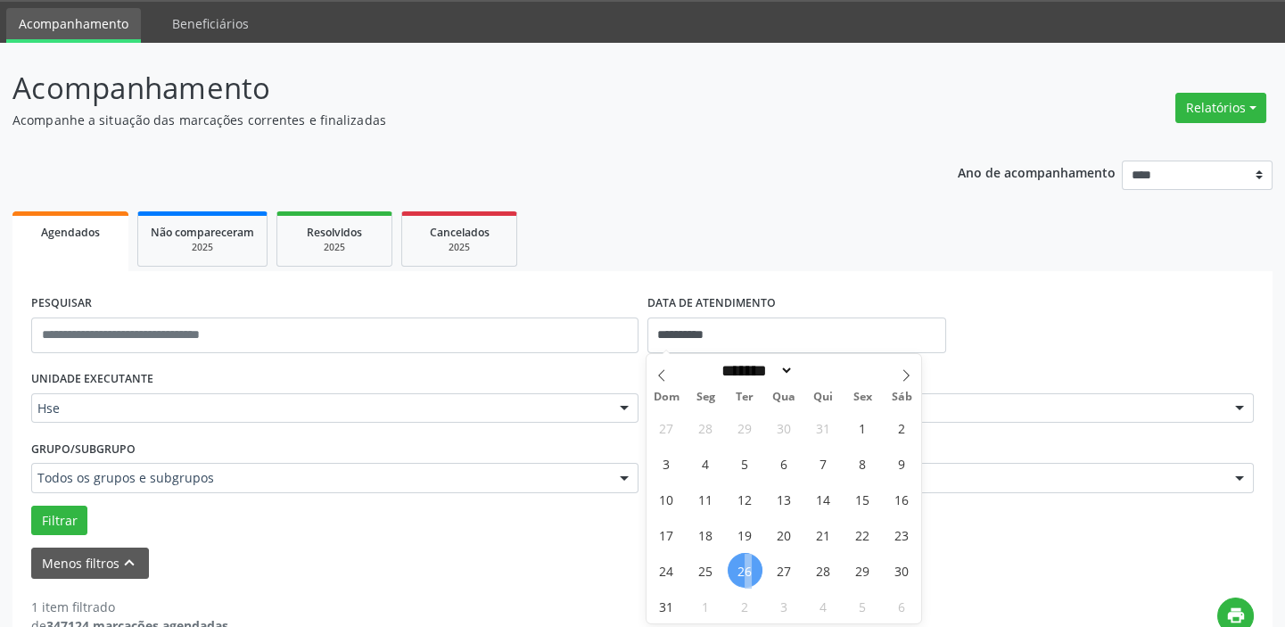
click at [748, 574] on span "26" at bounding box center [745, 570] width 35 height 35
type input "**********"
click at [748, 574] on span "26" at bounding box center [745, 570] width 35 height 35
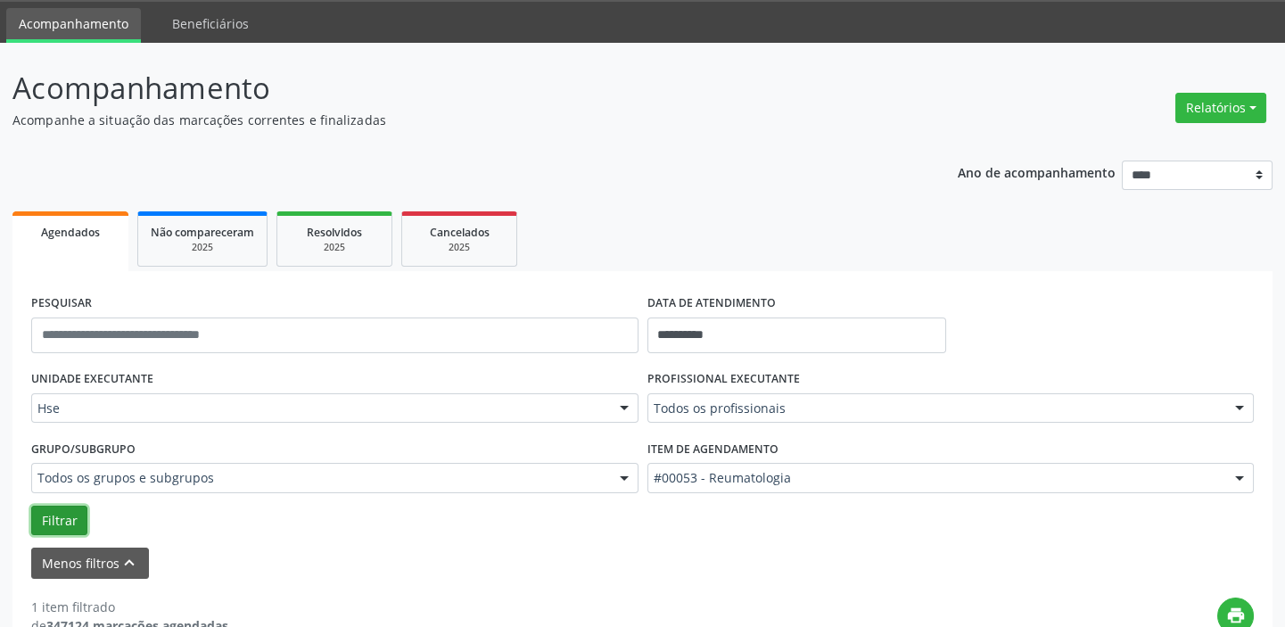
click at [84, 517] on button "Filtrar" at bounding box center [59, 521] width 56 height 30
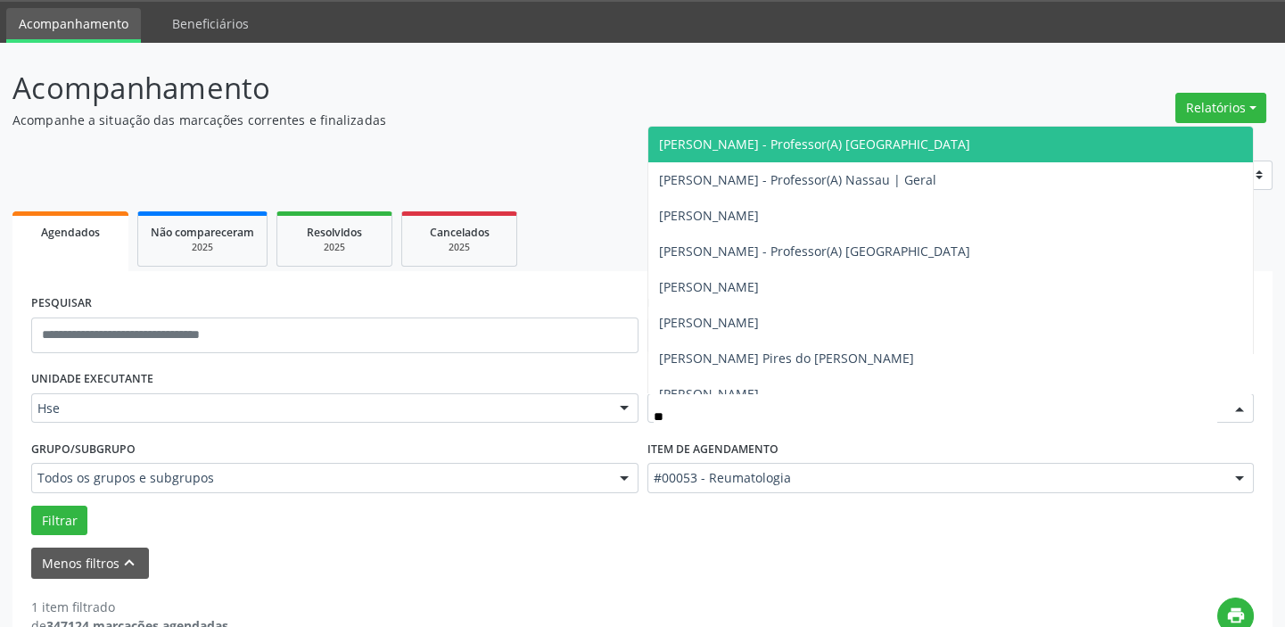
type input "*"
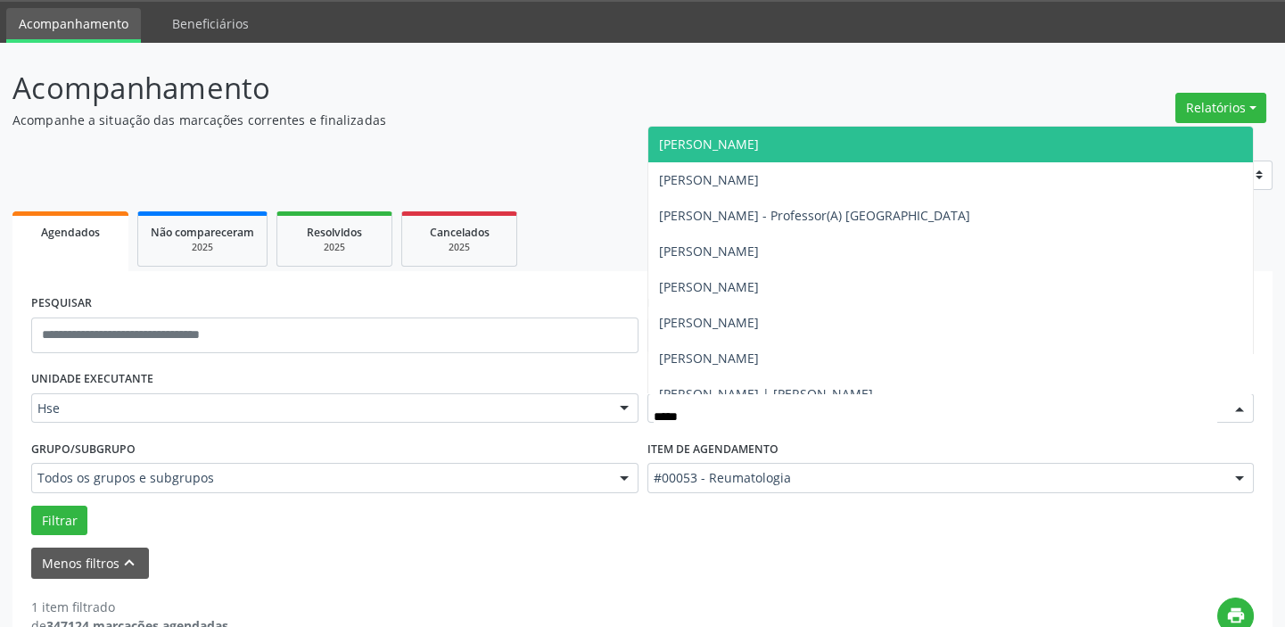
type input "******"
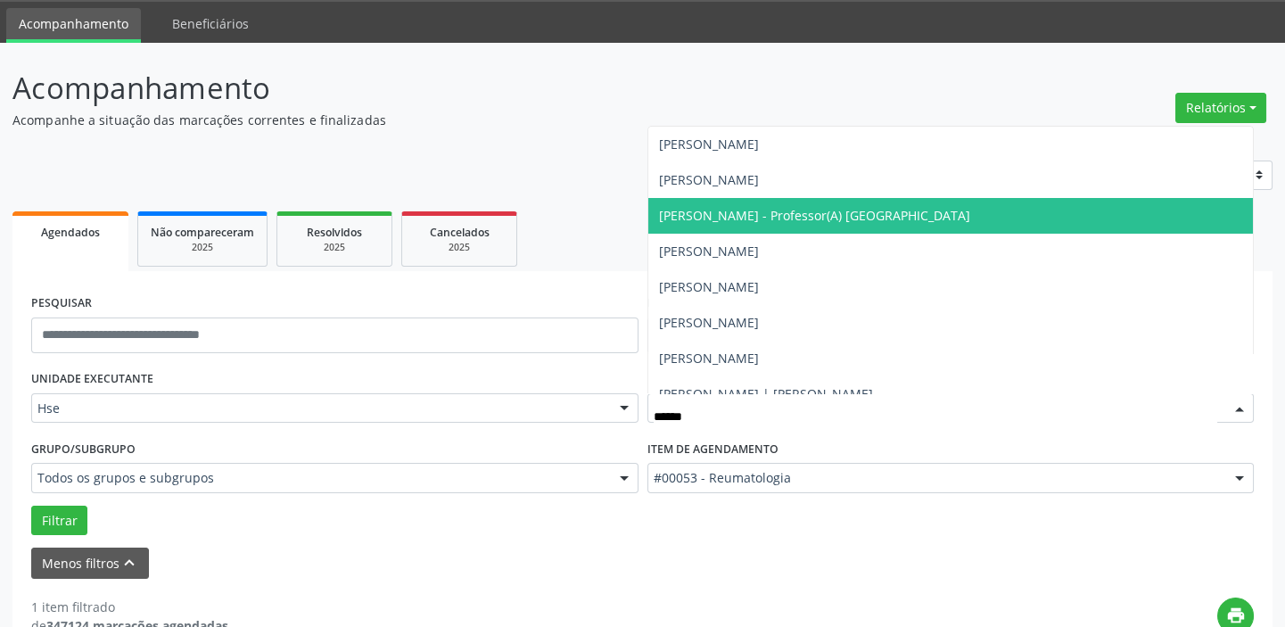
click at [766, 219] on span "[PERSON_NAME] - Professor(A) [GEOGRAPHIC_DATA]" at bounding box center [814, 215] width 311 height 17
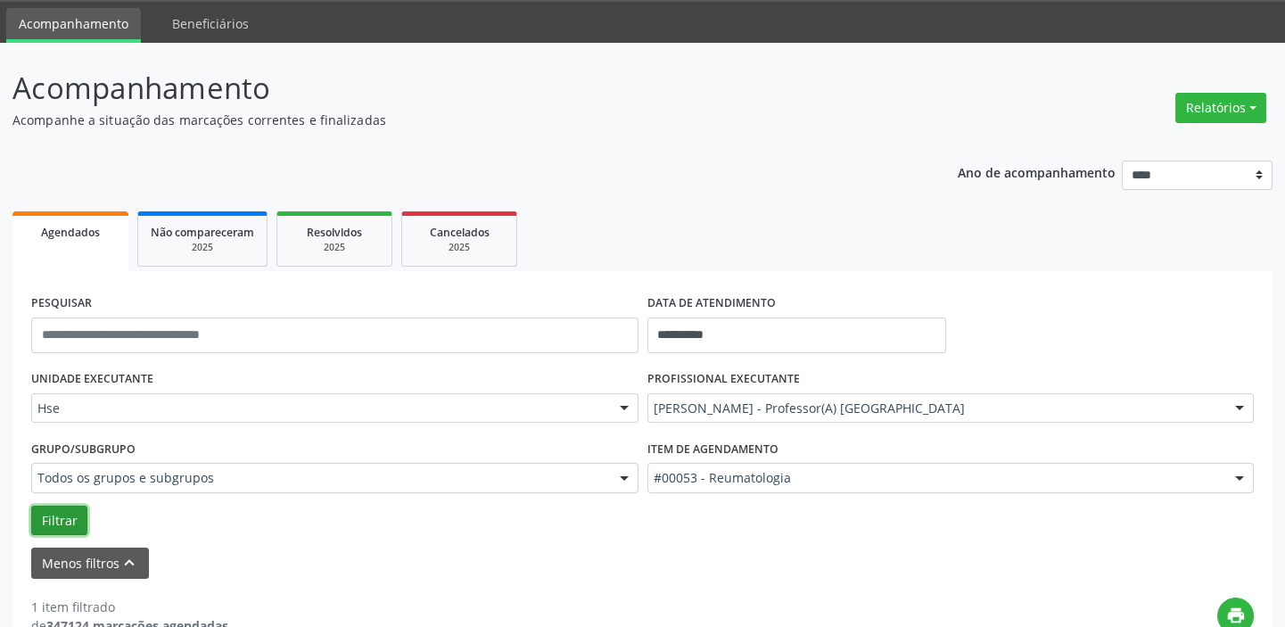
click at [40, 508] on button "Filtrar" at bounding box center [59, 521] width 56 height 30
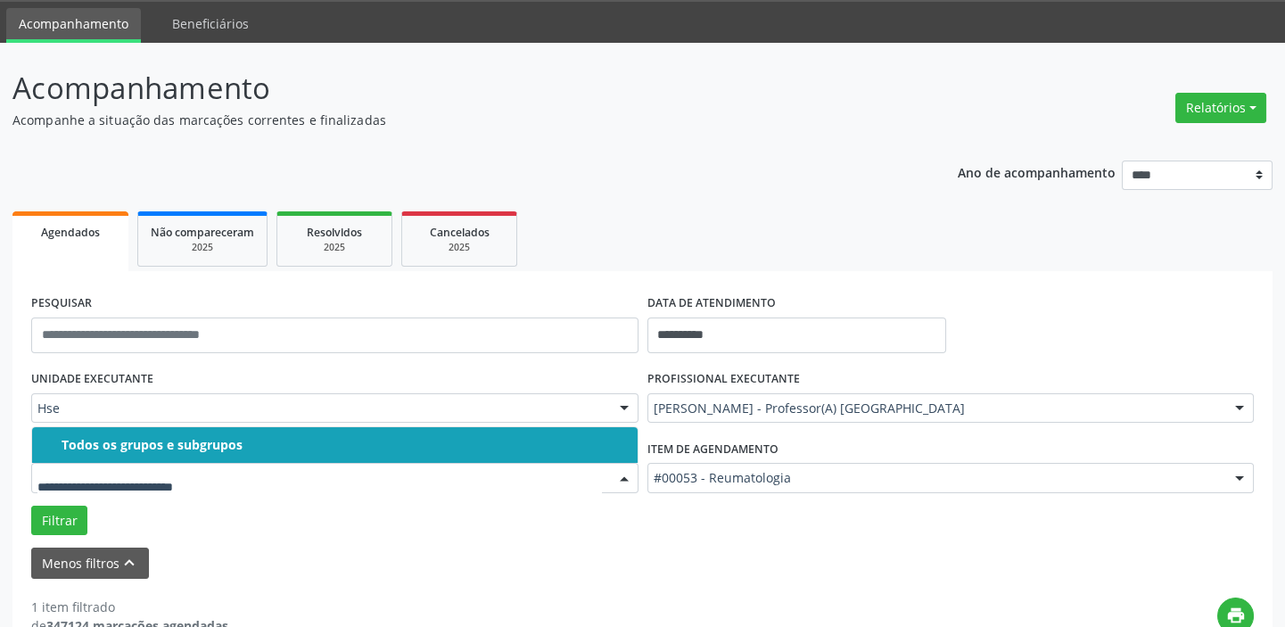
click at [257, 501] on input "text" at bounding box center [319, 487] width 565 height 36
click at [250, 529] on div "Filtrar" at bounding box center [643, 521] width 1232 height 30
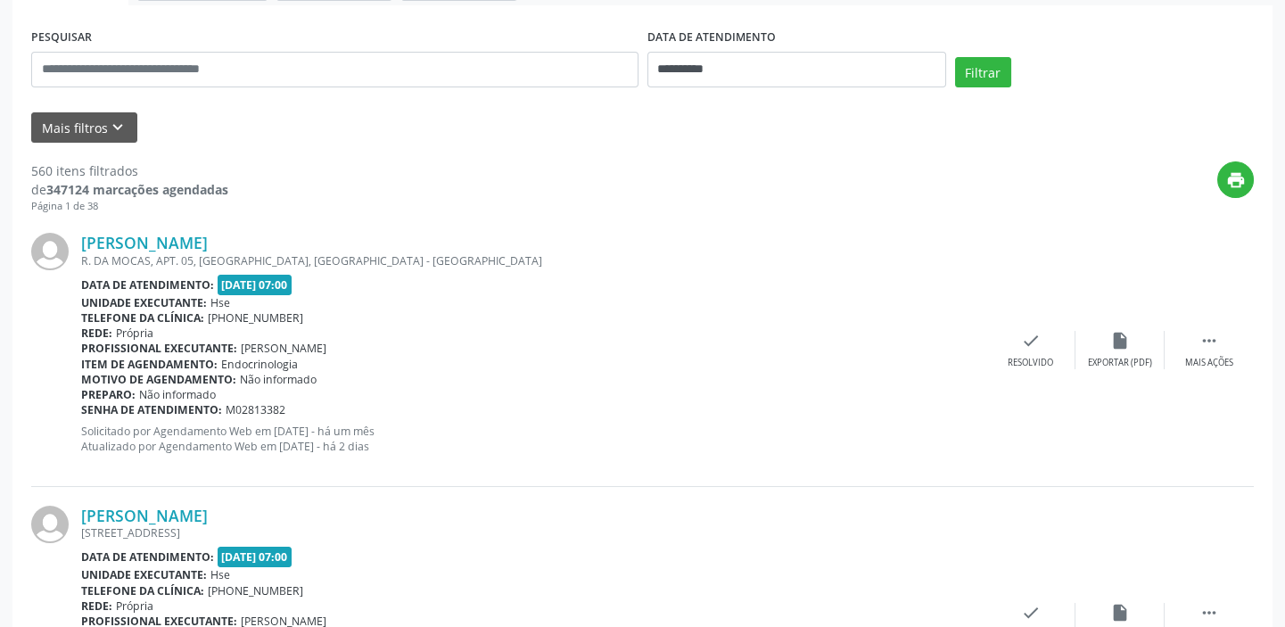
scroll to position [80, 0]
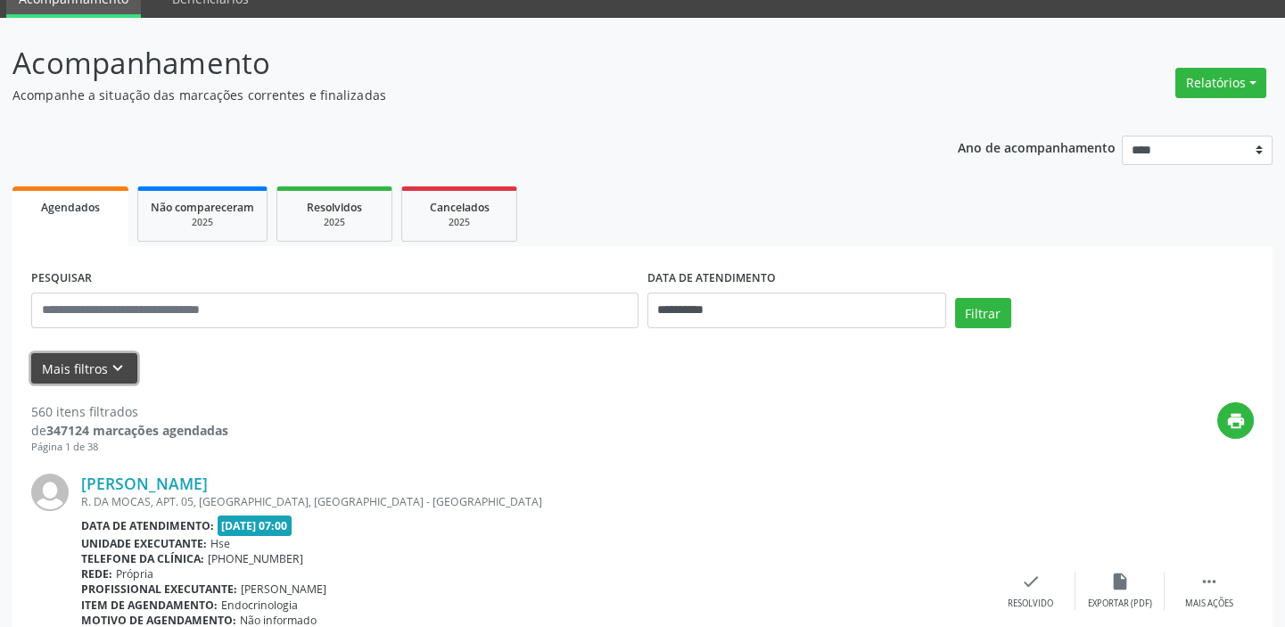
click at [74, 367] on button "Mais filtros keyboard_arrow_down" at bounding box center [84, 368] width 106 height 31
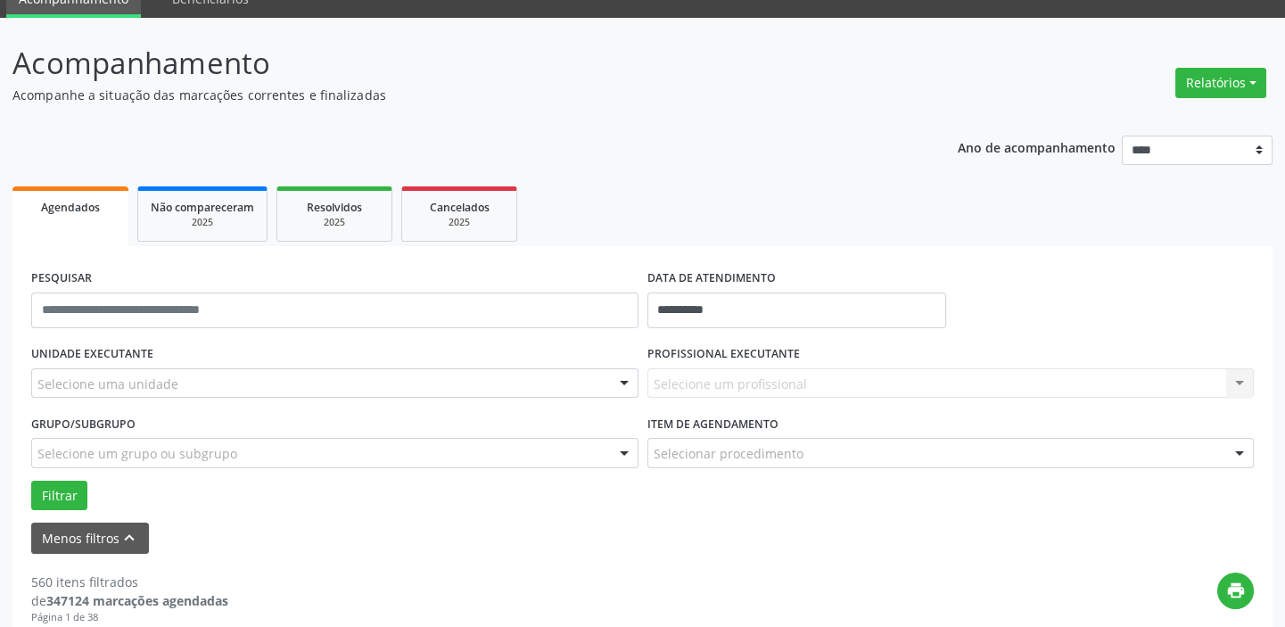
click at [731, 375] on div "Selecione um profissional Nenhum resultado encontrado para: " " Não há nenhuma …" at bounding box center [951, 383] width 607 height 30
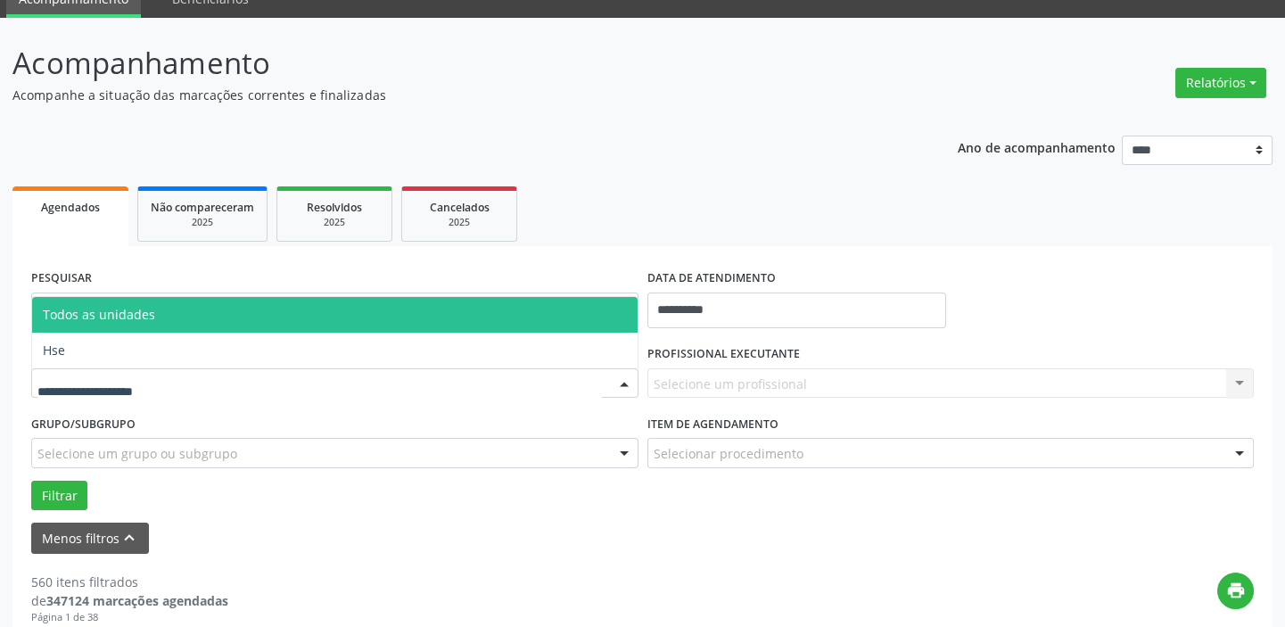
click at [128, 322] on span "Todos as unidades" at bounding box center [335, 315] width 606 height 36
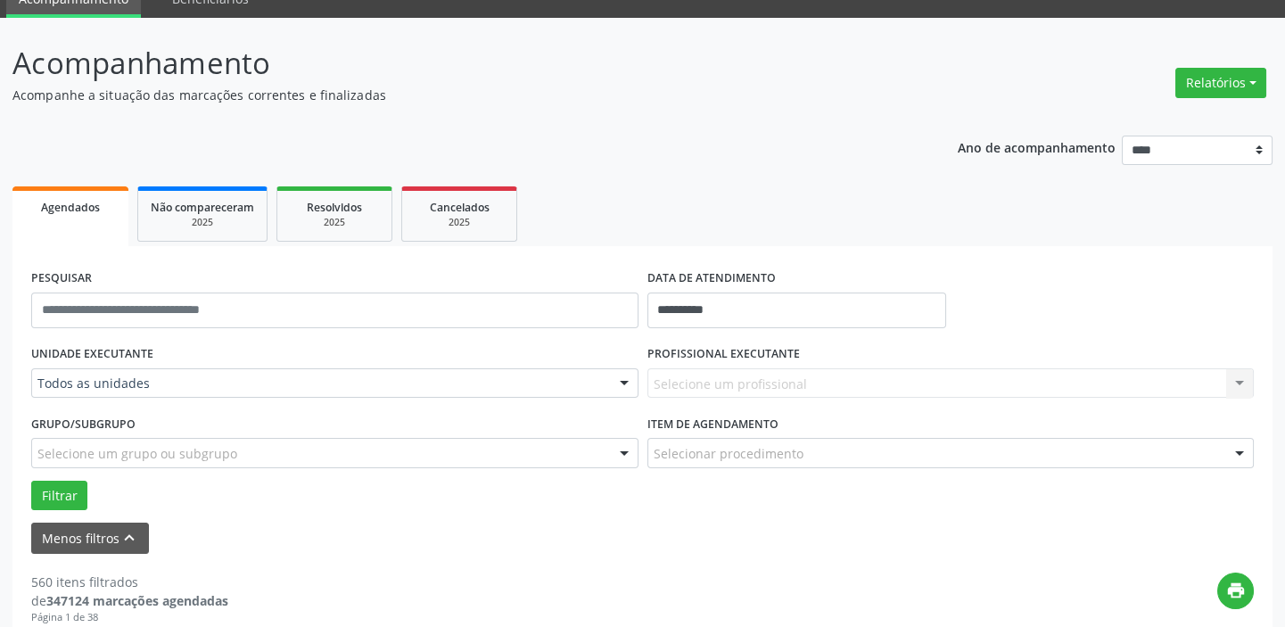
click at [121, 399] on div "UNIDADE EXECUTANTE Todos as unidades Todos as unidades Hse Nenhum resultado enc…" at bounding box center [335, 376] width 616 height 70
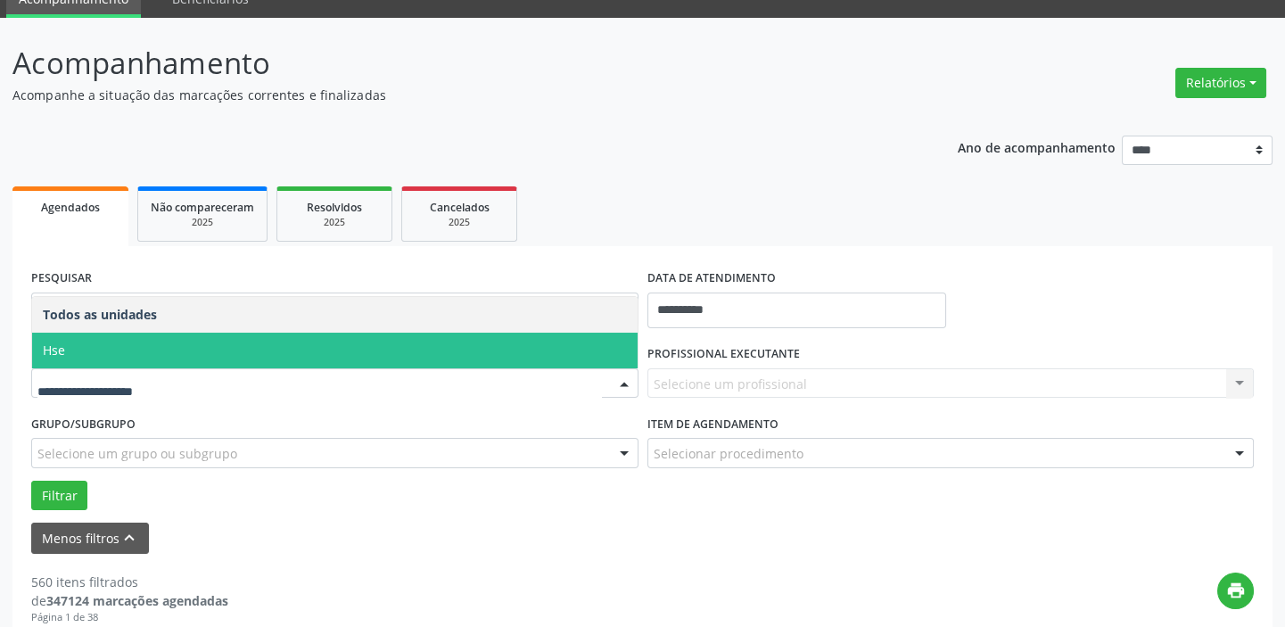
click at [124, 356] on span "Hse" at bounding box center [335, 351] width 606 height 36
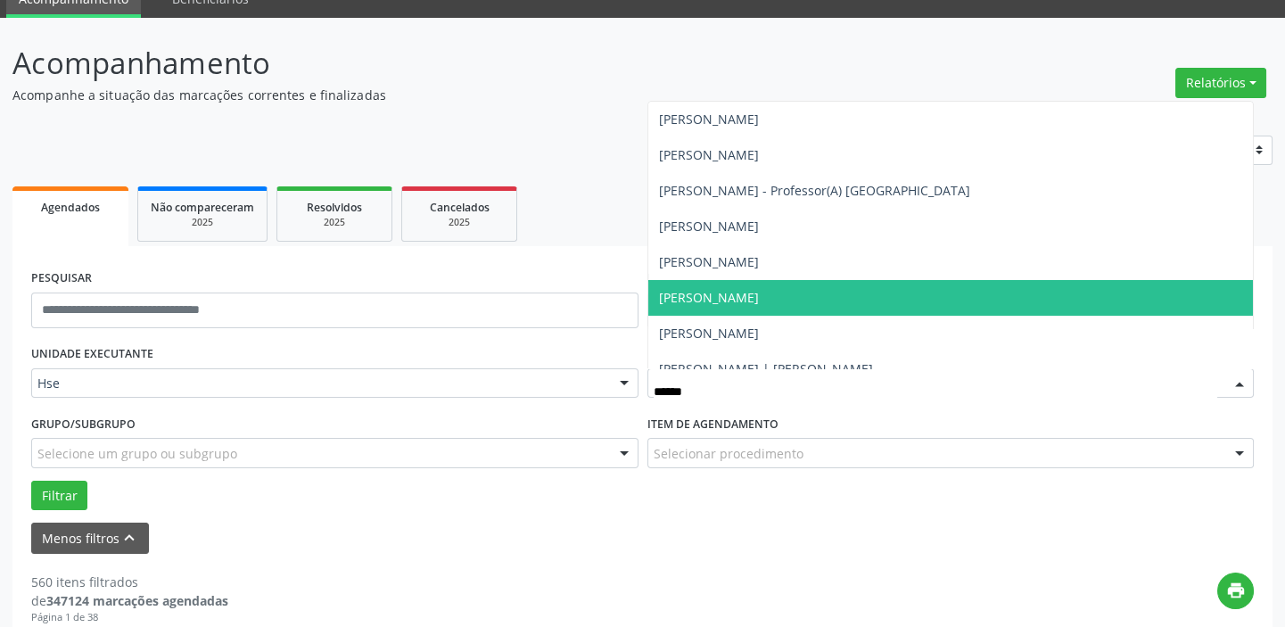
type input "******"
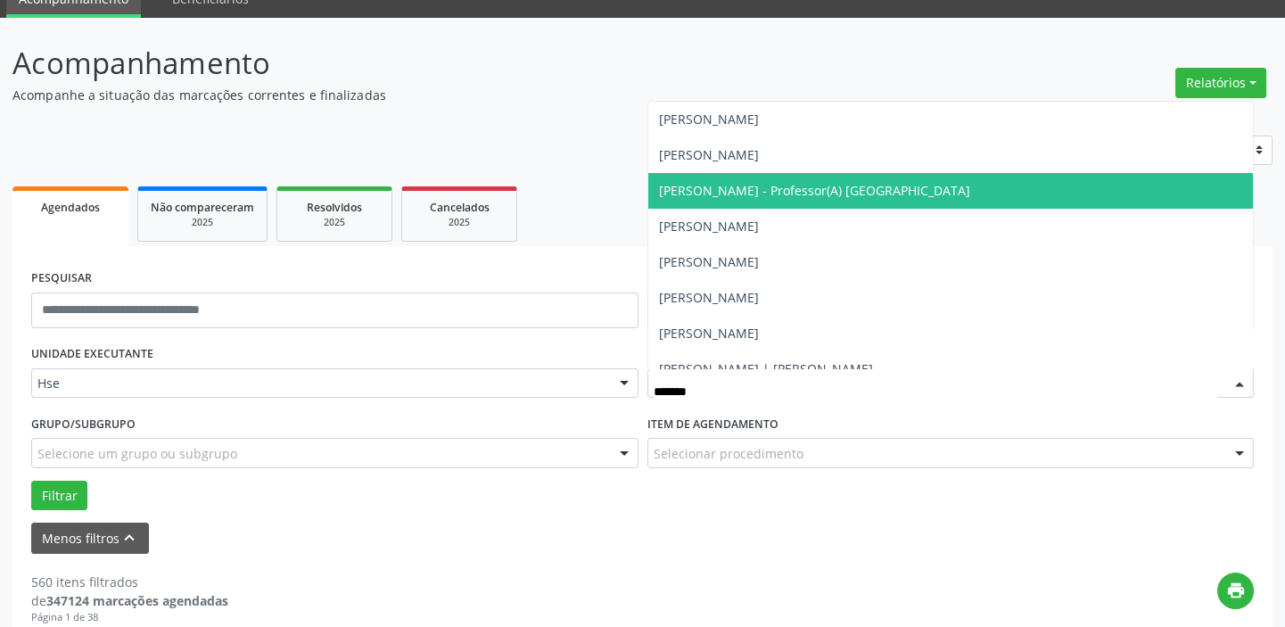
click at [739, 178] on span "[PERSON_NAME] - Professor(A) [GEOGRAPHIC_DATA]" at bounding box center [951, 191] width 606 height 36
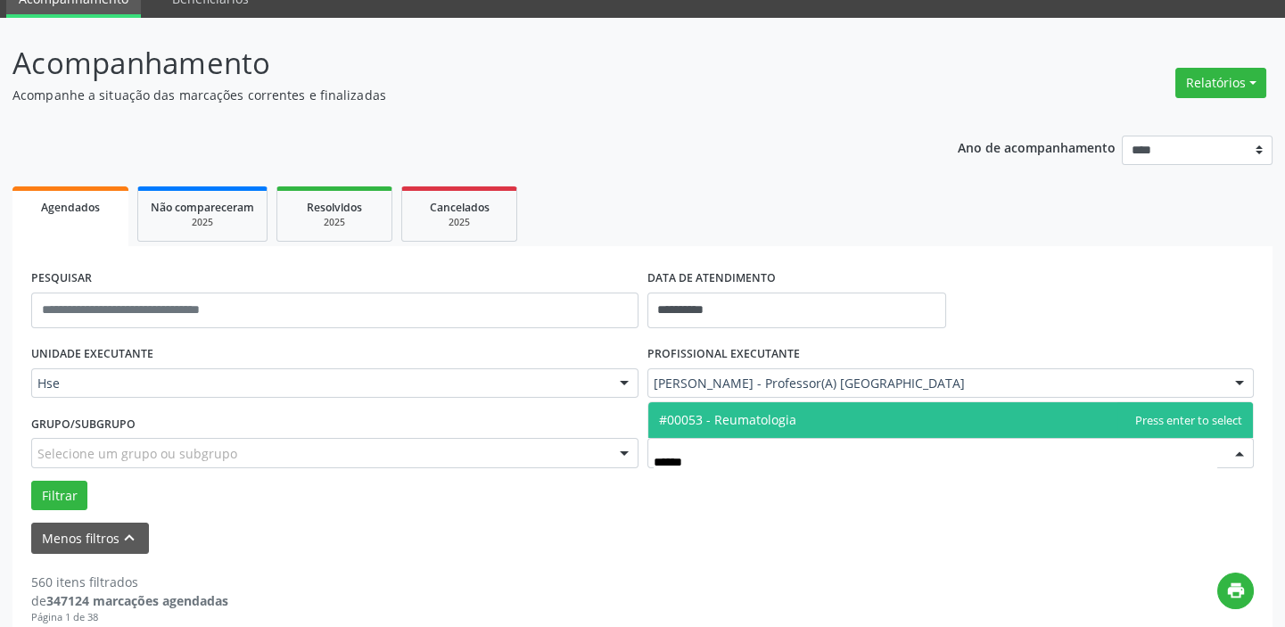
type input "*******"
click at [738, 419] on span "#00053 - Reumatologia" at bounding box center [727, 419] width 137 height 17
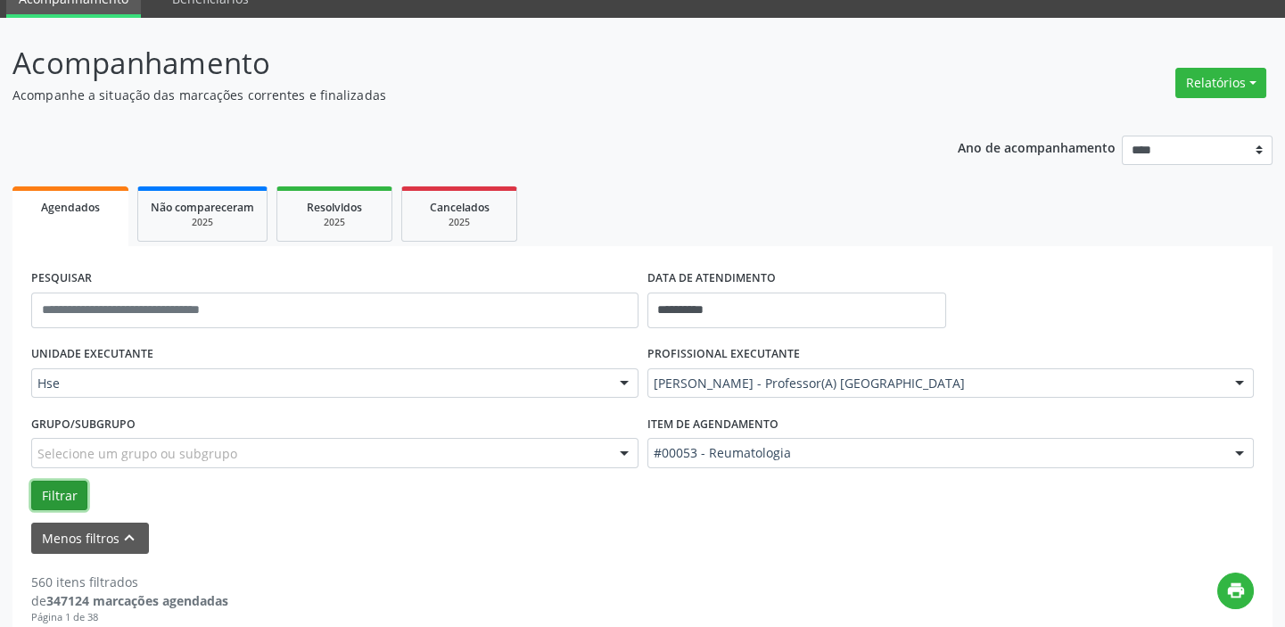
click at [61, 483] on button "Filtrar" at bounding box center [59, 496] width 56 height 30
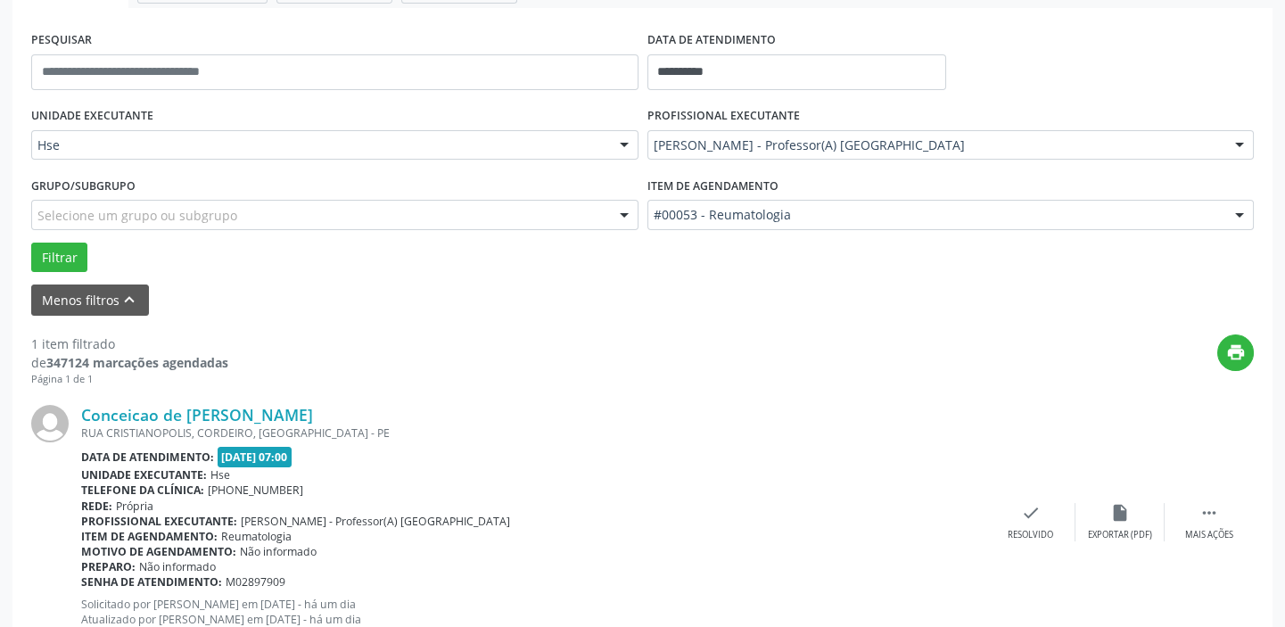
scroll to position [218, 0]
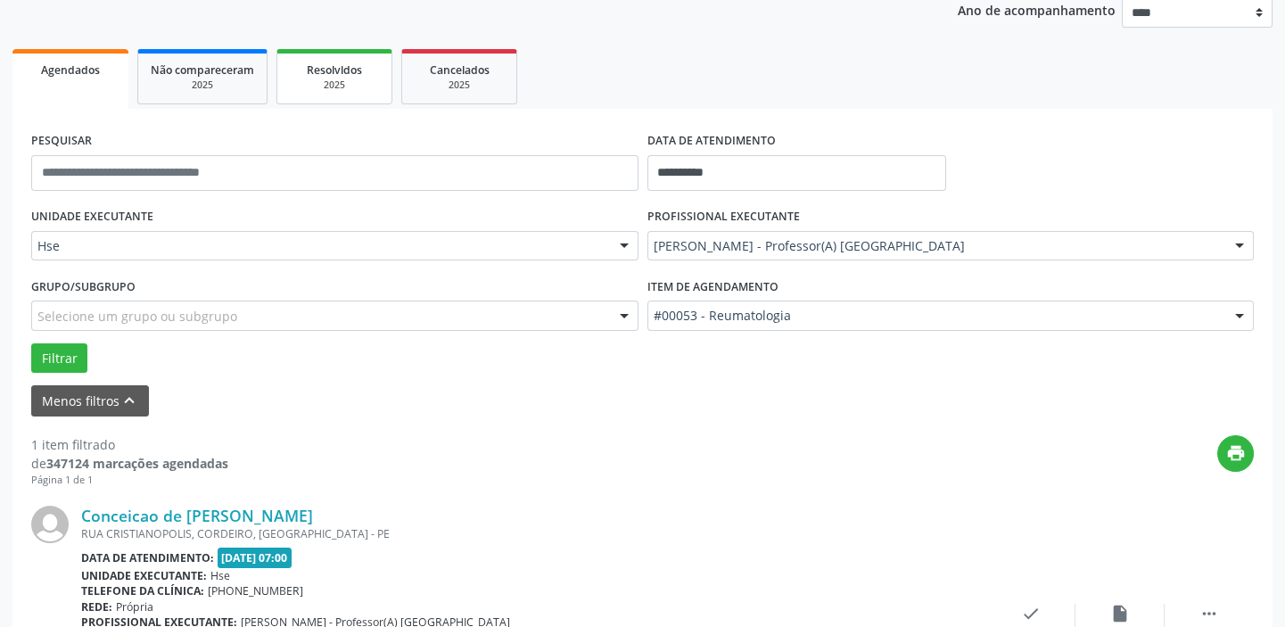
click at [303, 78] on div "2025" at bounding box center [334, 84] width 89 height 13
select select "*"
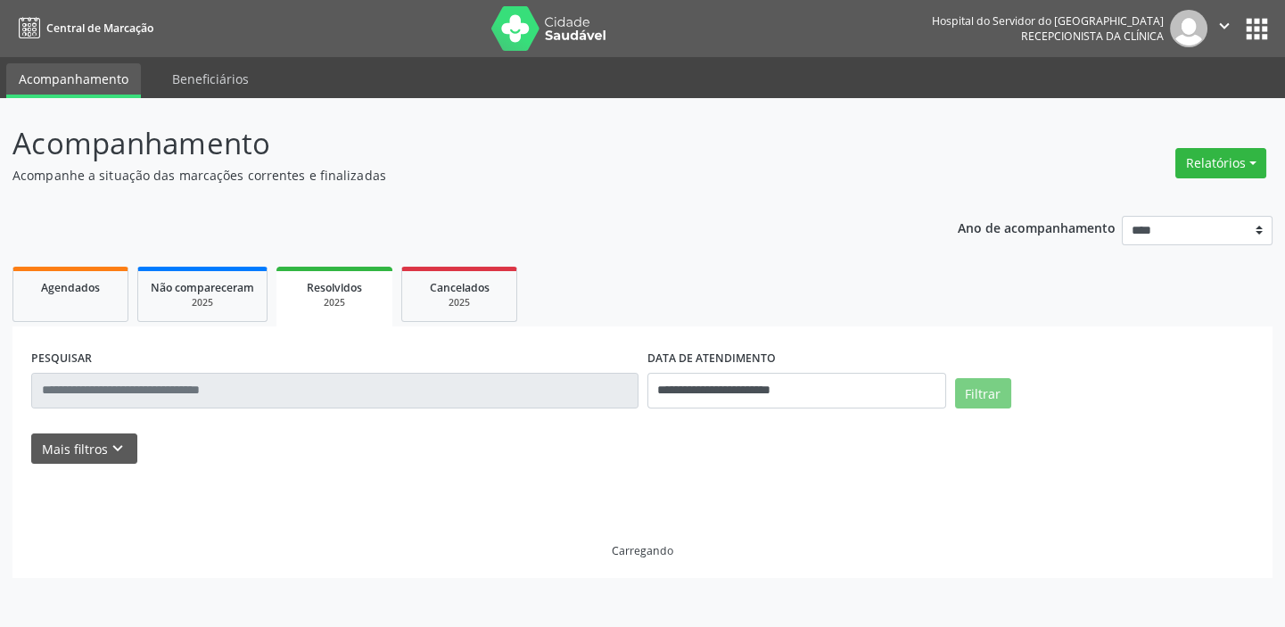
scroll to position [0, 0]
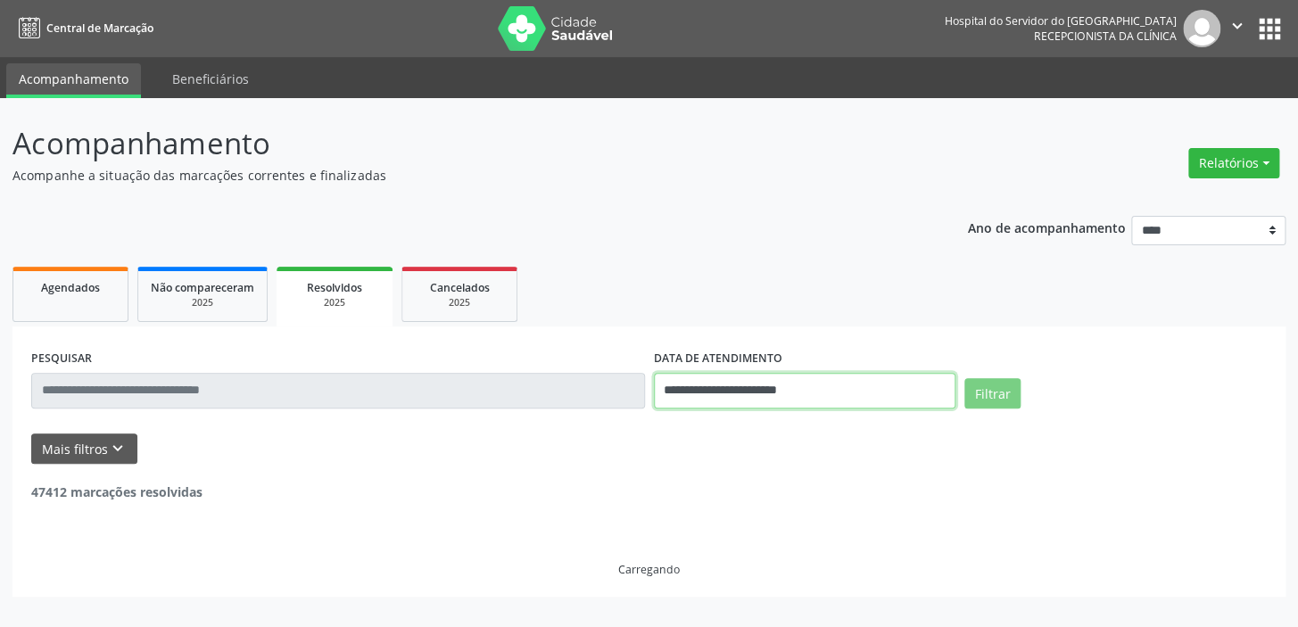
click at [808, 379] on input "**********" at bounding box center [805, 391] width 302 height 36
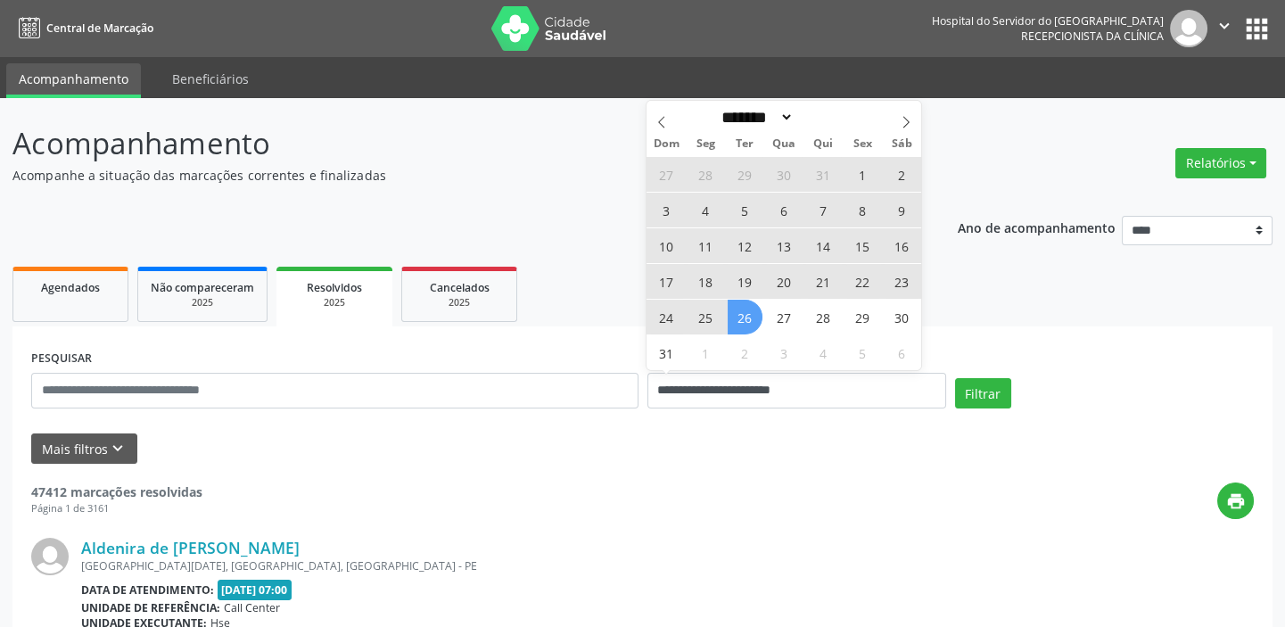
click at [738, 317] on span "26" at bounding box center [745, 317] width 35 height 35
type input "**********"
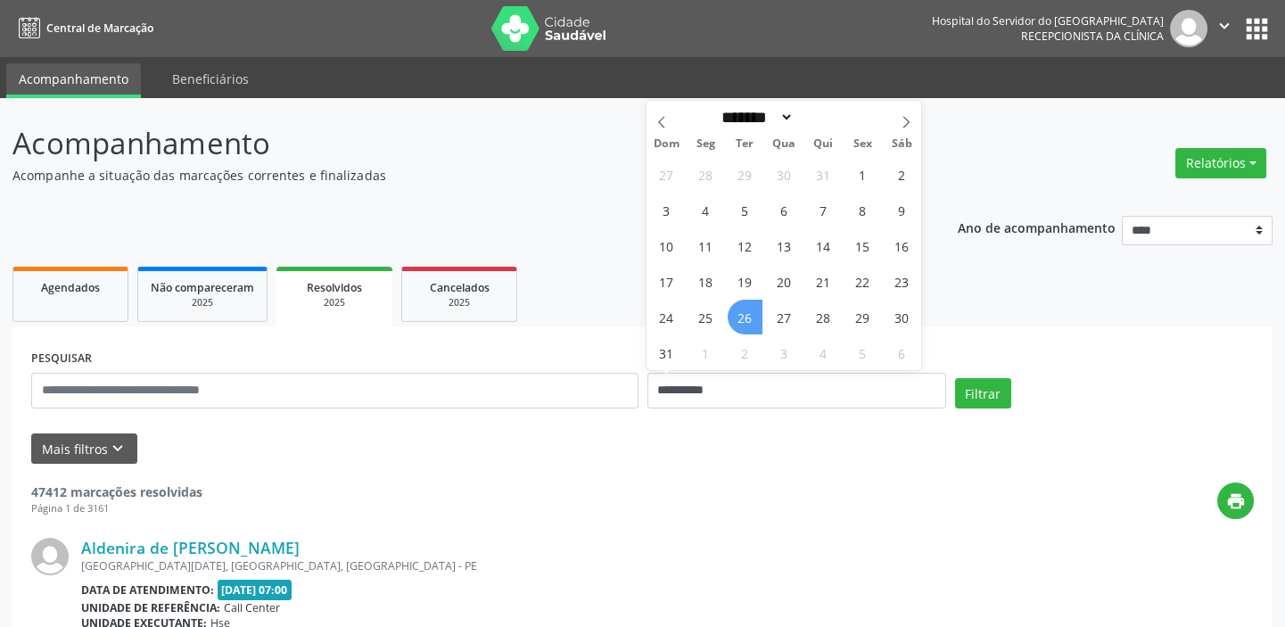
click at [738, 317] on span "26" at bounding box center [745, 317] width 35 height 35
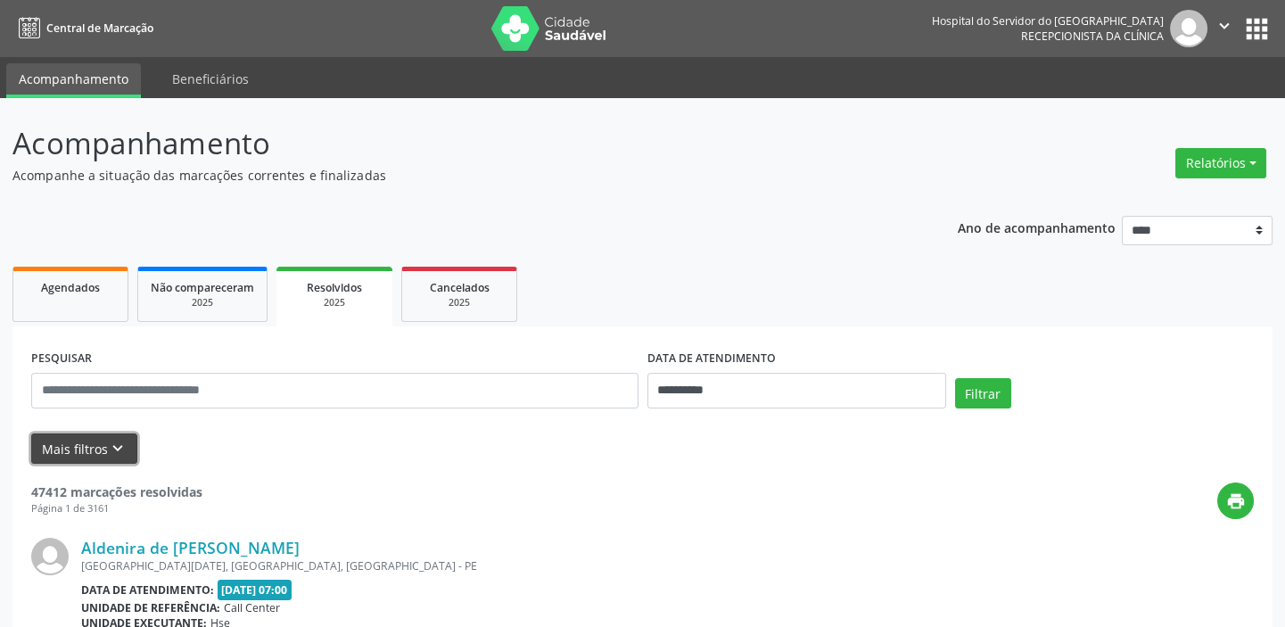
click at [108, 451] on icon "keyboard_arrow_down" at bounding box center [118, 449] width 20 height 20
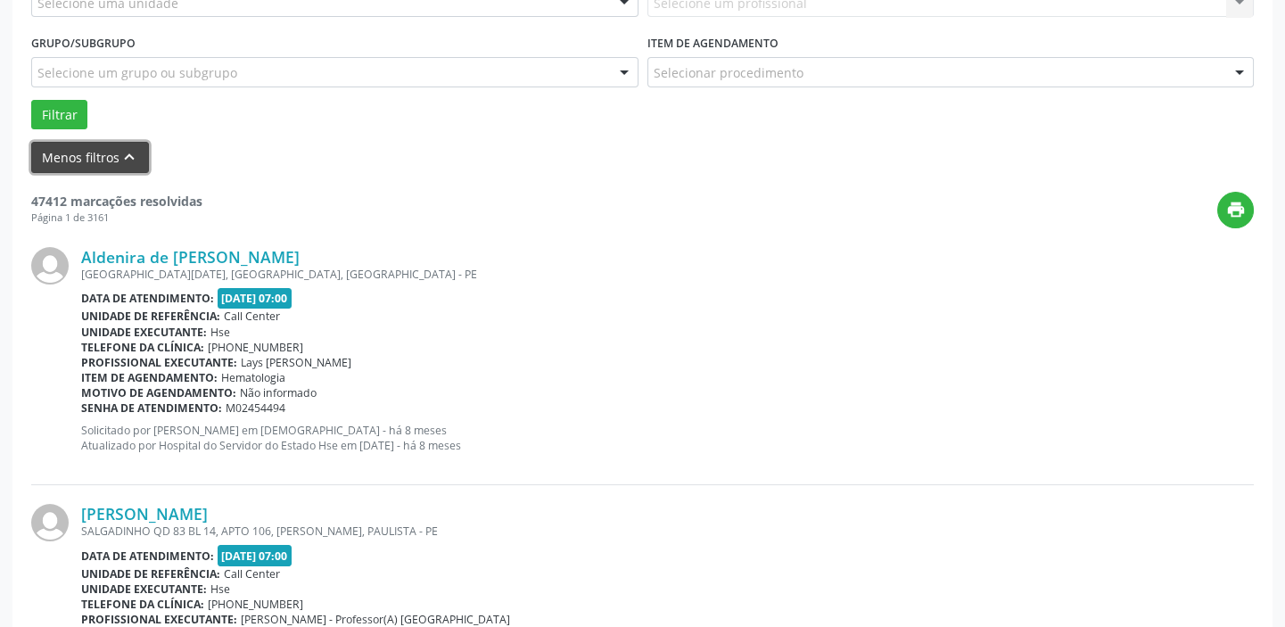
scroll to position [243, 0]
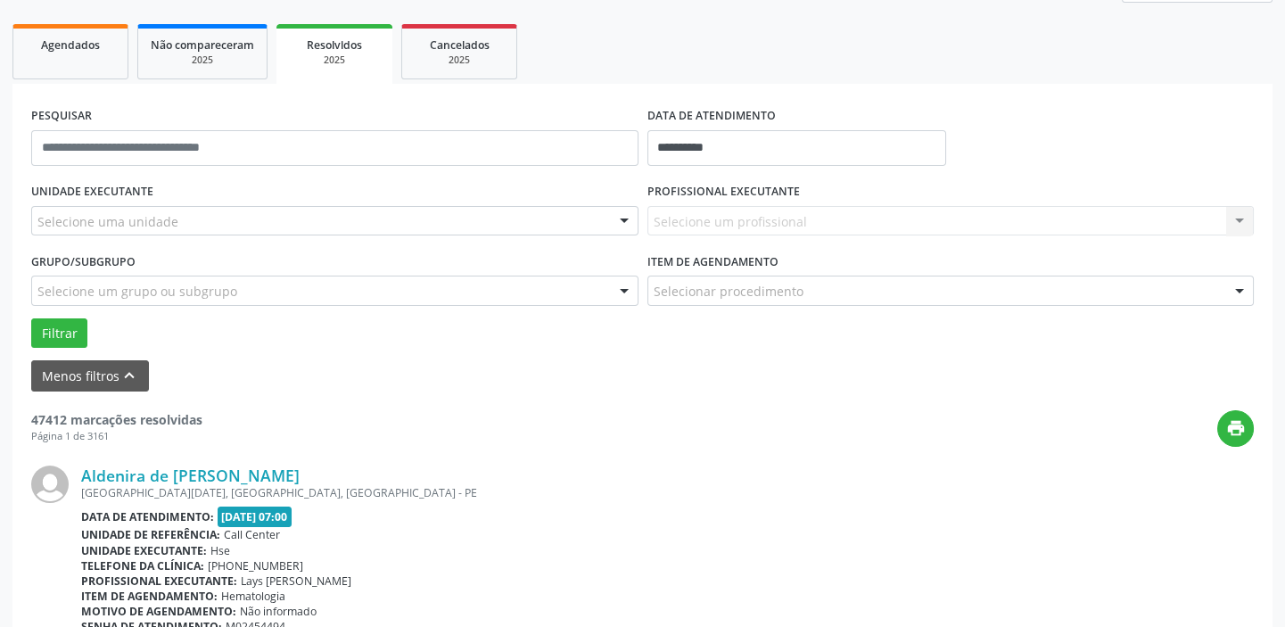
click at [125, 232] on div "Selecione uma unidade" at bounding box center [334, 221] width 607 height 30
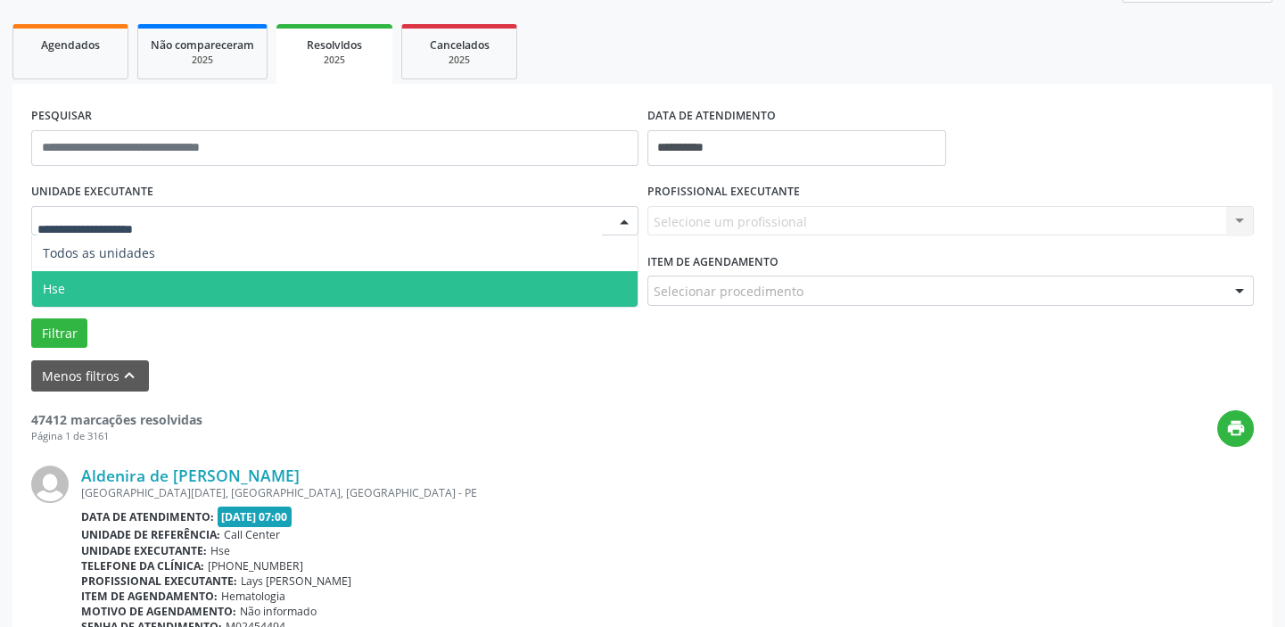
click at [134, 286] on span "Hse" at bounding box center [335, 289] width 606 height 36
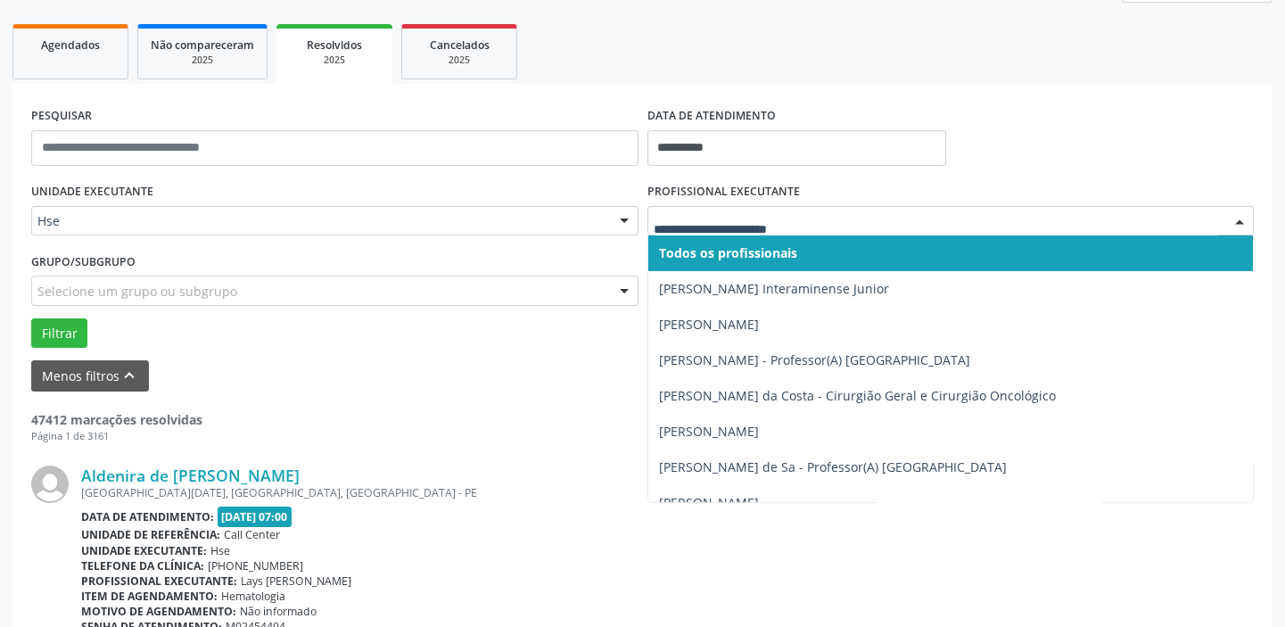
click at [1249, 220] on div at bounding box center [1239, 222] width 27 height 30
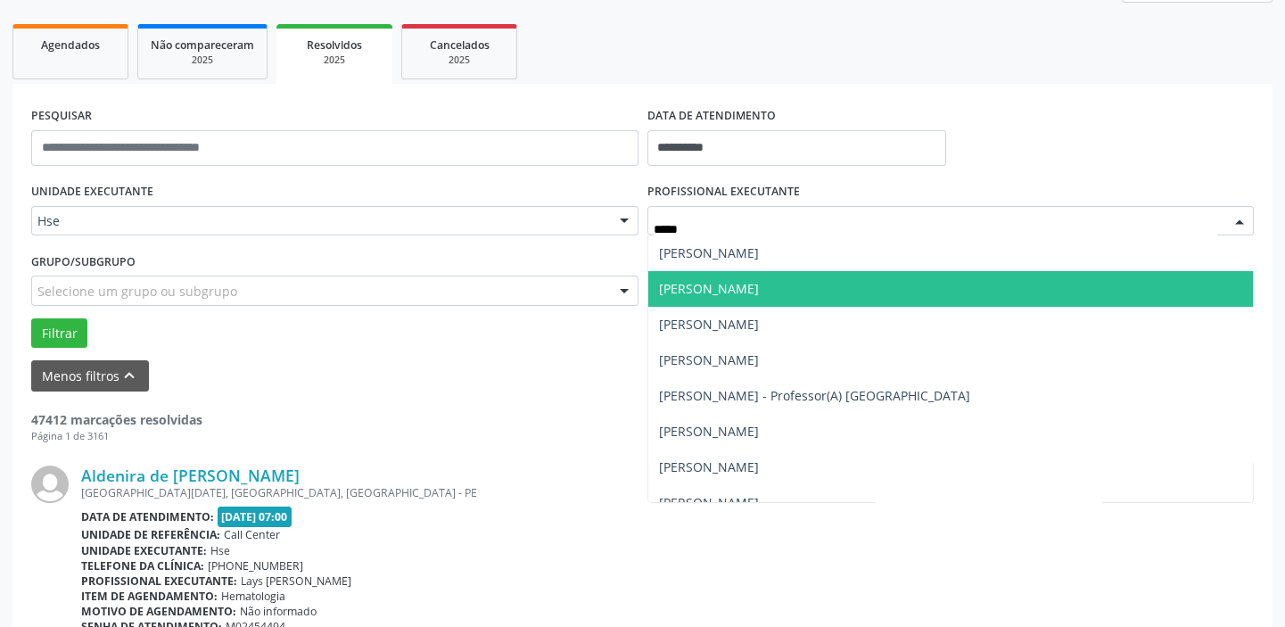
type input "******"
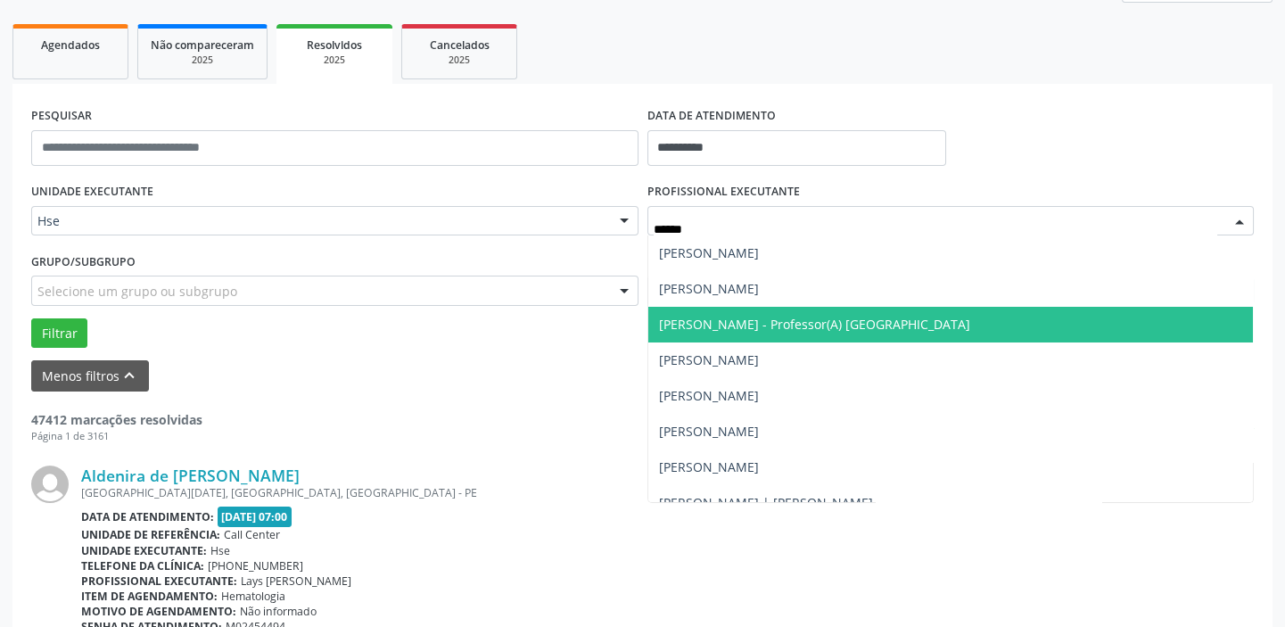
click at [876, 316] on span "[PERSON_NAME] - Professor(A) [GEOGRAPHIC_DATA]" at bounding box center [814, 324] width 311 height 17
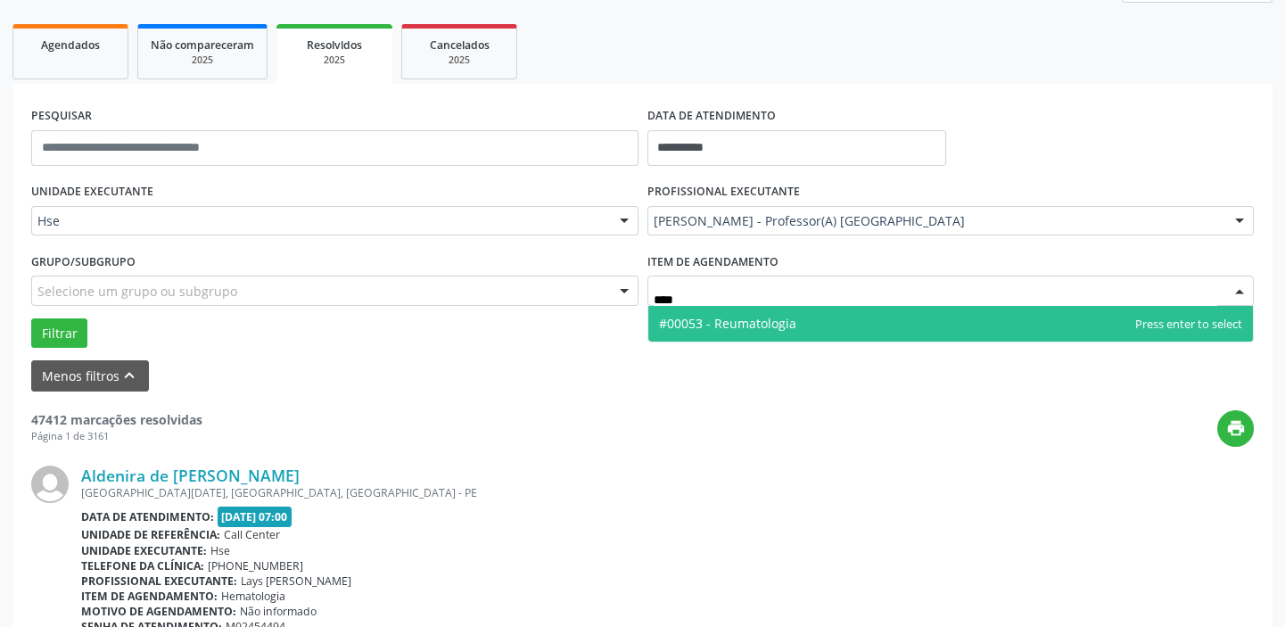
type input "*****"
click at [808, 334] on span "#00053 - Reumatologia" at bounding box center [951, 324] width 606 height 36
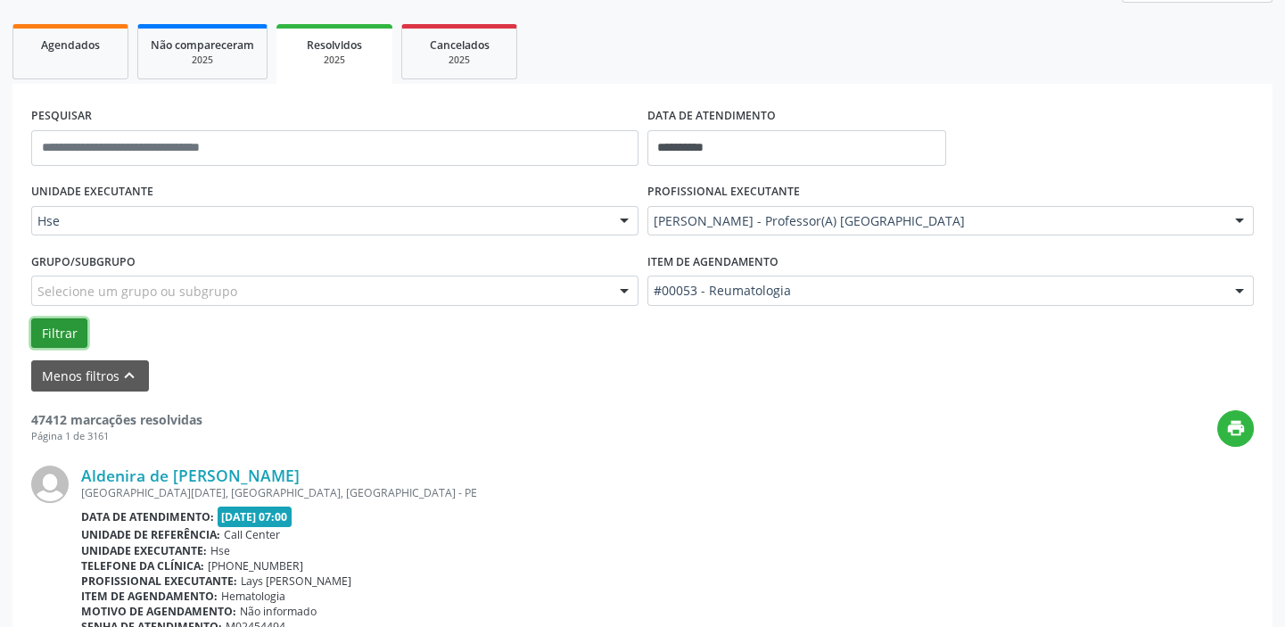
click at [53, 328] on button "Filtrar" at bounding box center [59, 333] width 56 height 30
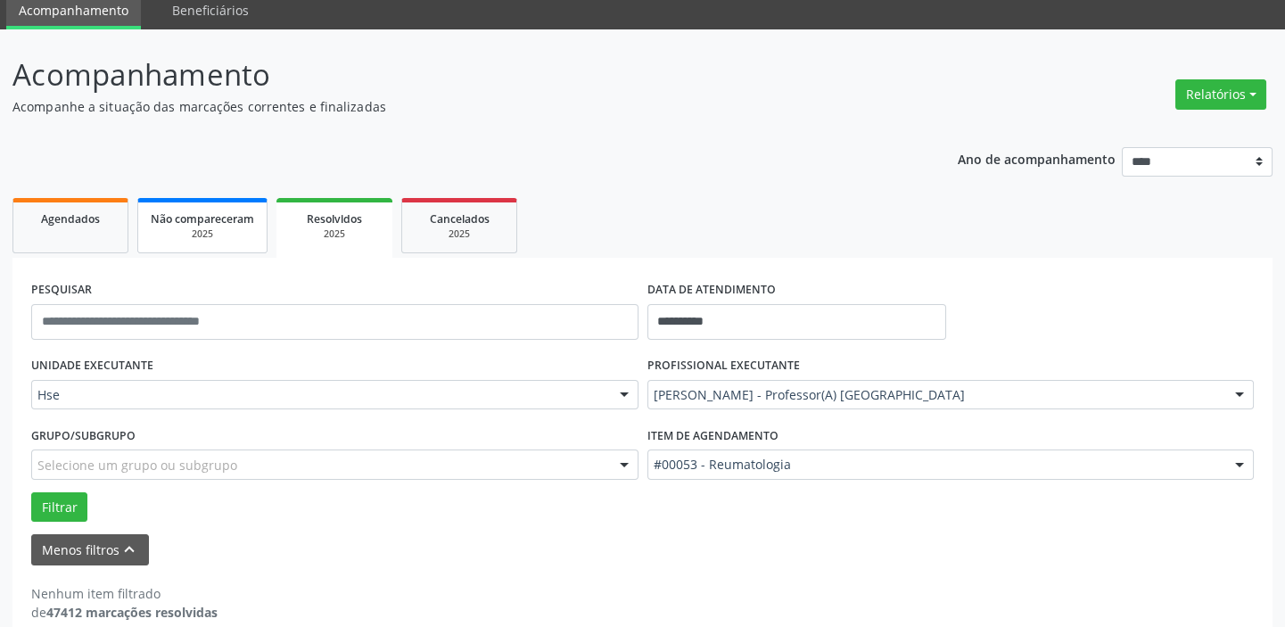
scroll to position [93, 0]
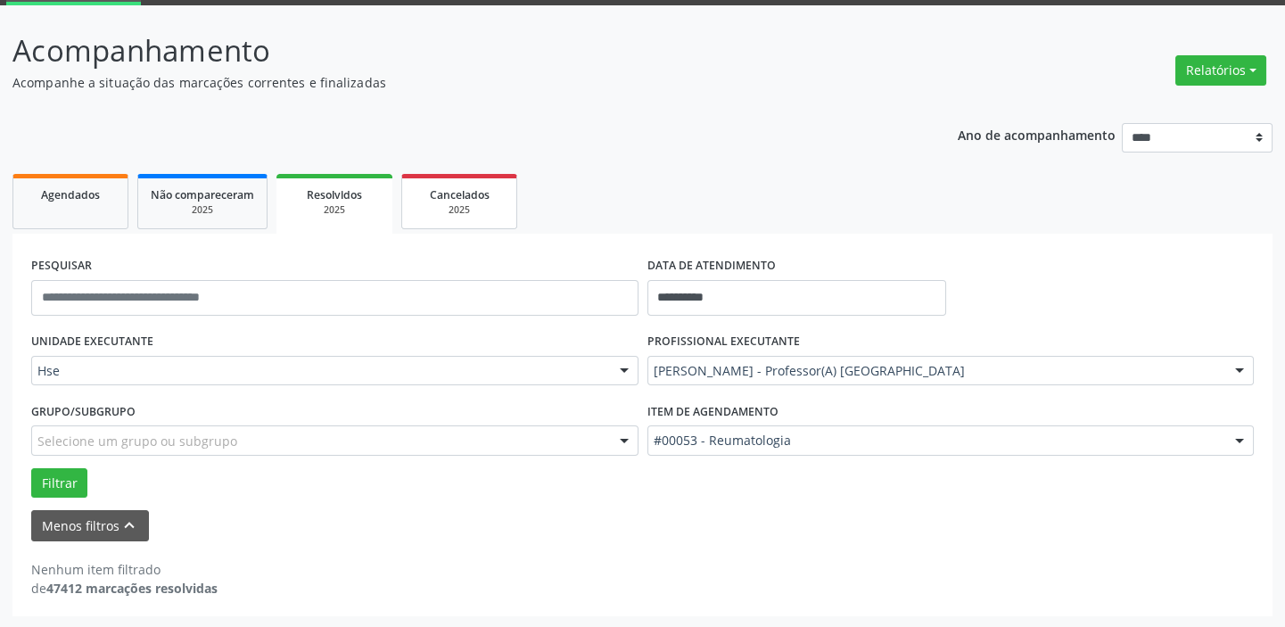
click at [428, 196] on div "Cancelados" at bounding box center [459, 194] width 89 height 19
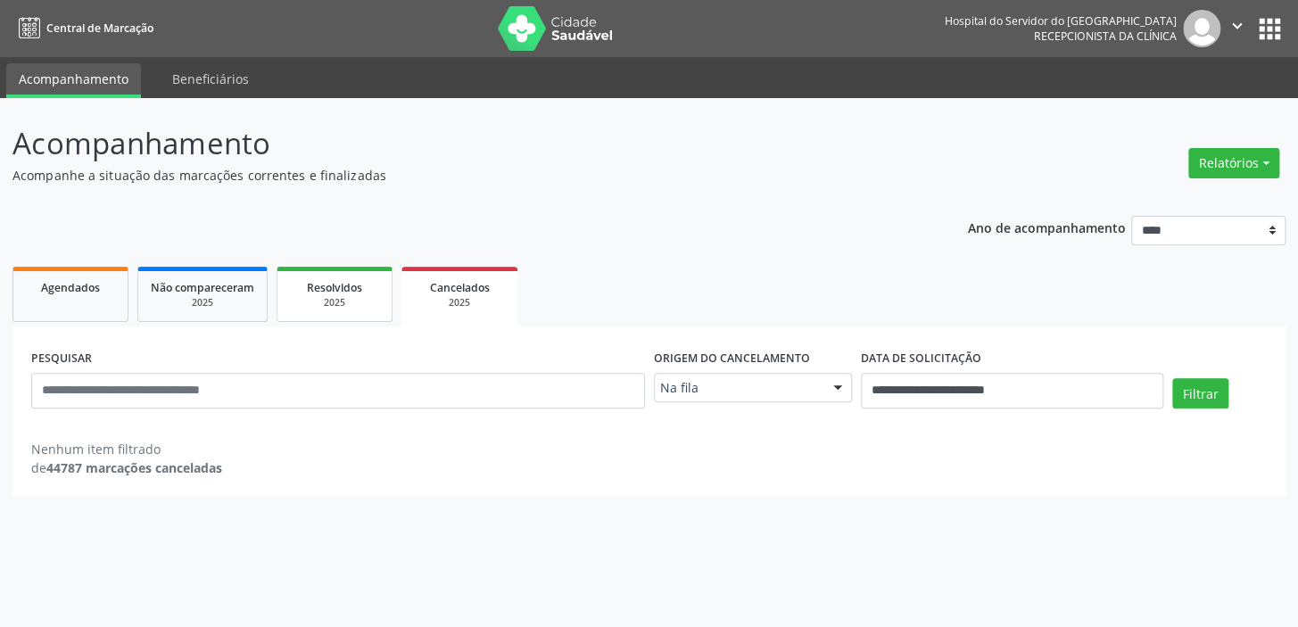
click at [355, 287] on span "Resolvidos" at bounding box center [334, 287] width 55 height 15
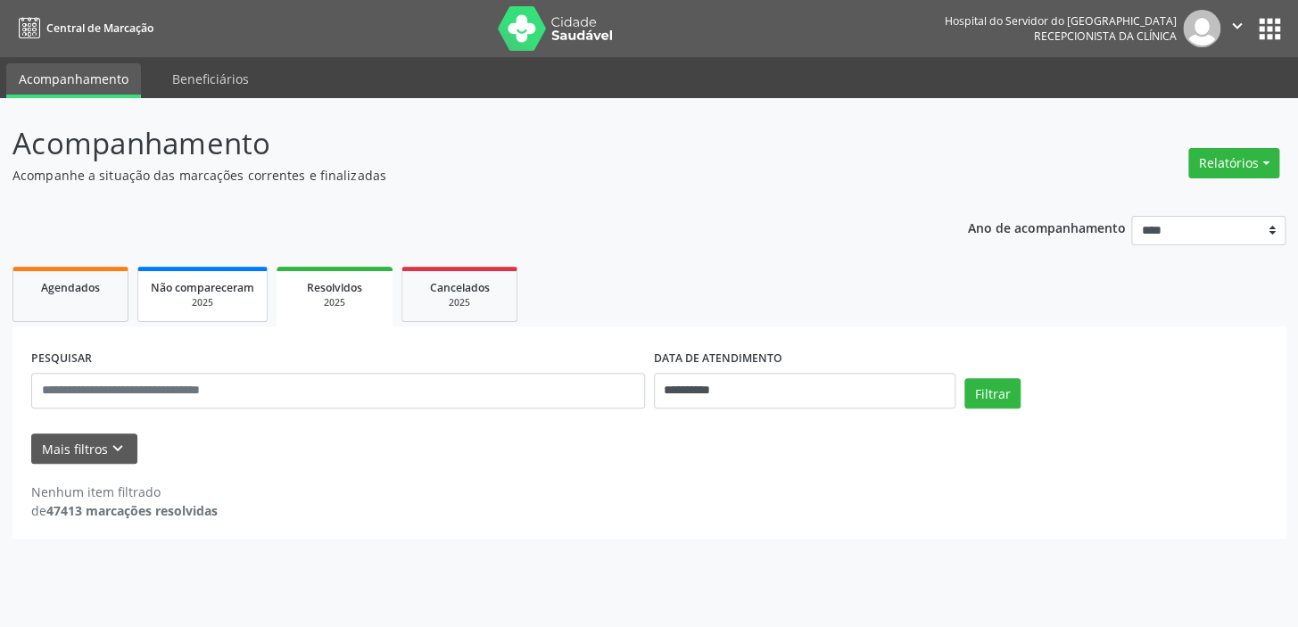
click at [171, 292] on span "Não compareceram" at bounding box center [202, 287] width 103 height 15
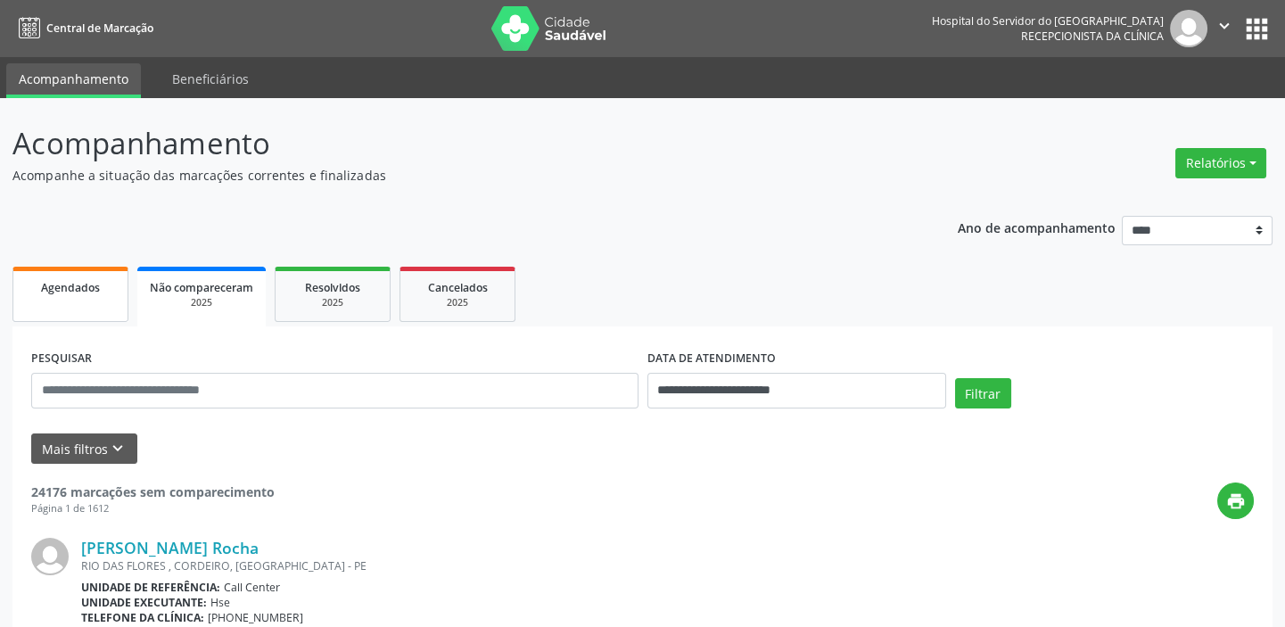
click at [93, 289] on span "Agendados" at bounding box center [70, 287] width 59 height 15
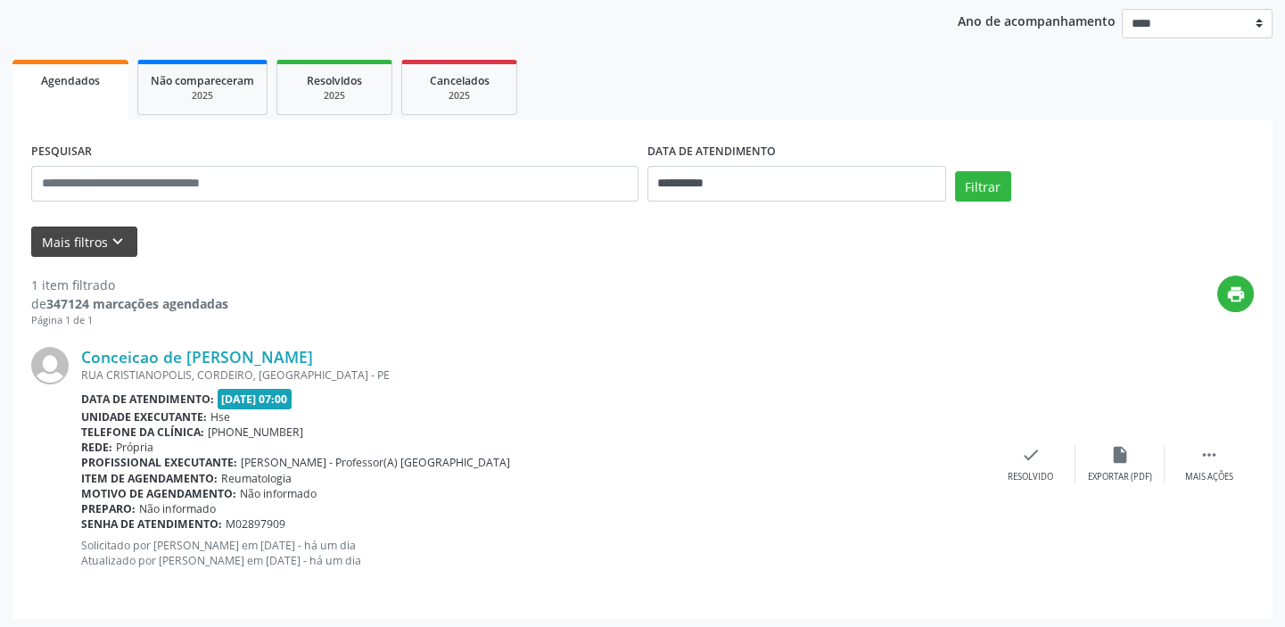
scroll to position [211, 0]
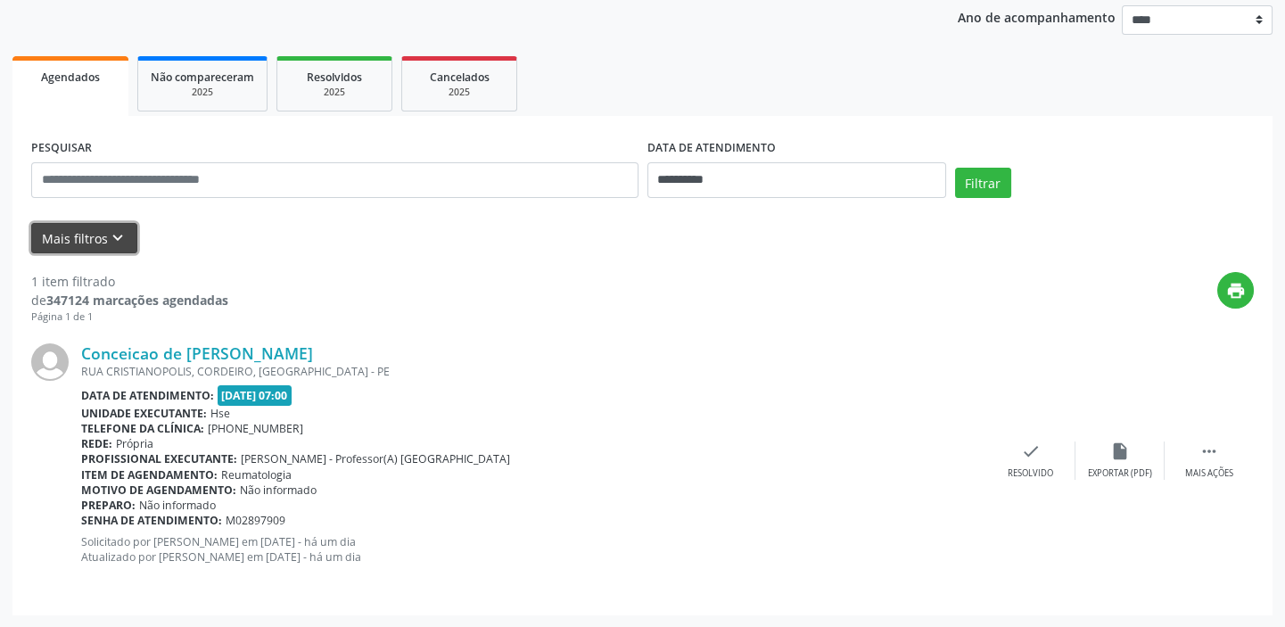
click at [97, 231] on button "Mais filtros keyboard_arrow_down" at bounding box center [84, 238] width 106 height 31
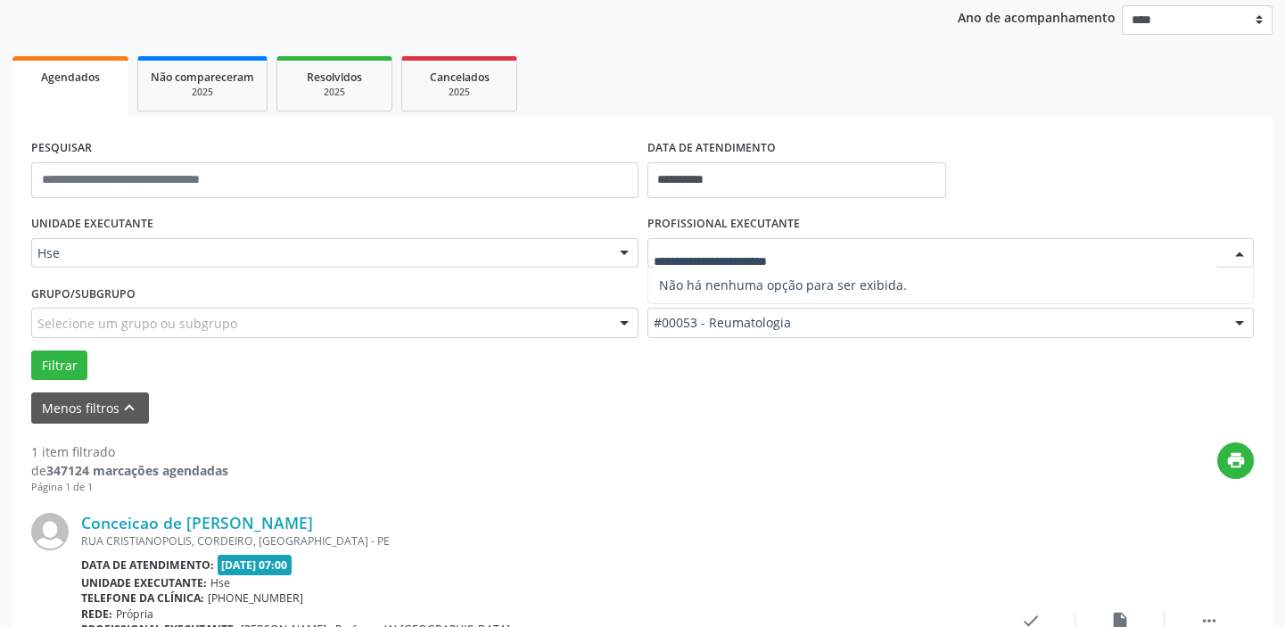
click at [789, 264] on div at bounding box center [951, 253] width 607 height 30
type input "*"
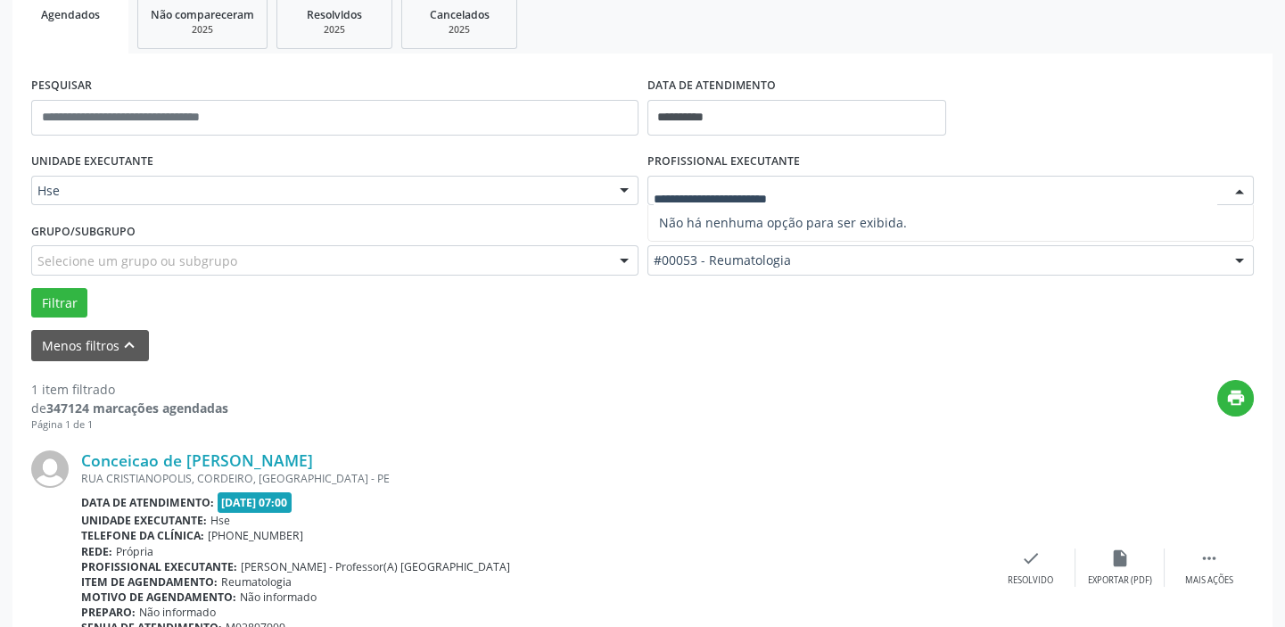
scroll to position [380, 0]
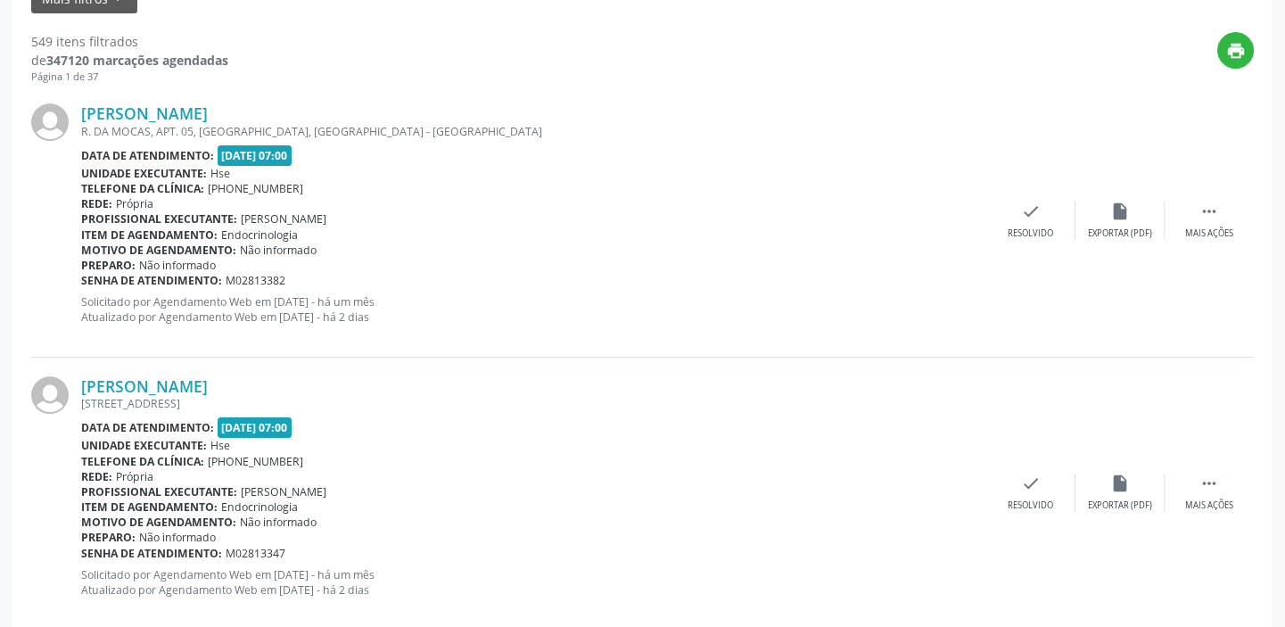
scroll to position [243, 0]
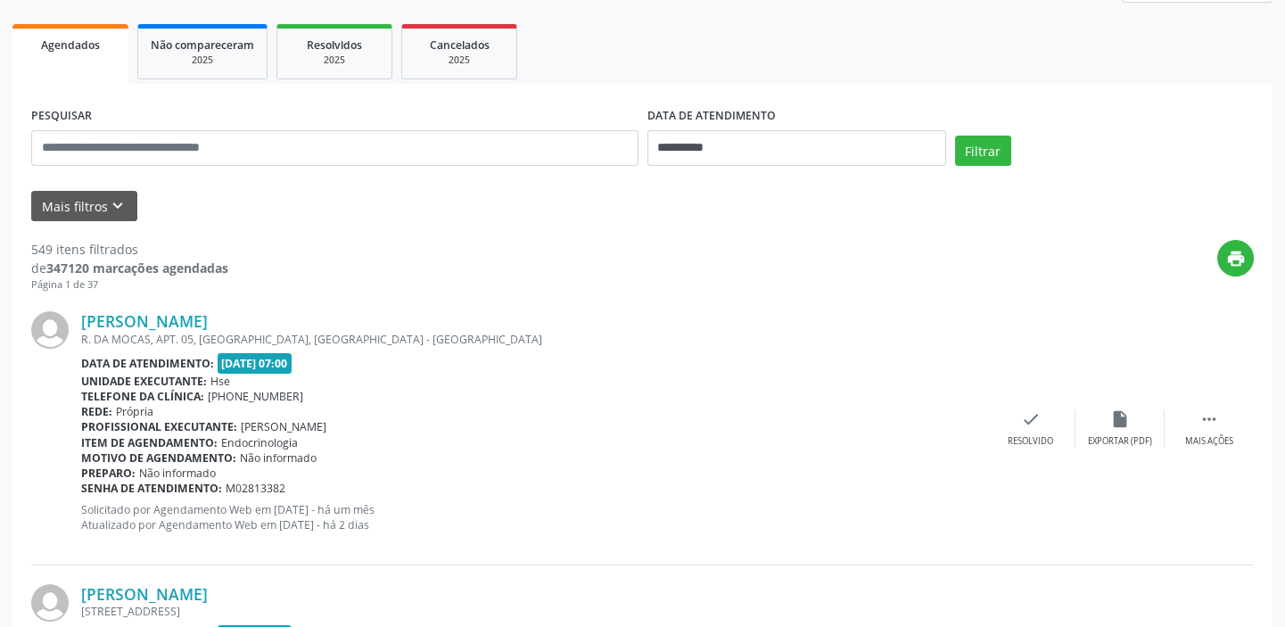
click at [90, 187] on form "**********" at bounding box center [642, 162] width 1223 height 119
click at [112, 212] on icon "keyboard_arrow_down" at bounding box center [118, 206] width 20 height 20
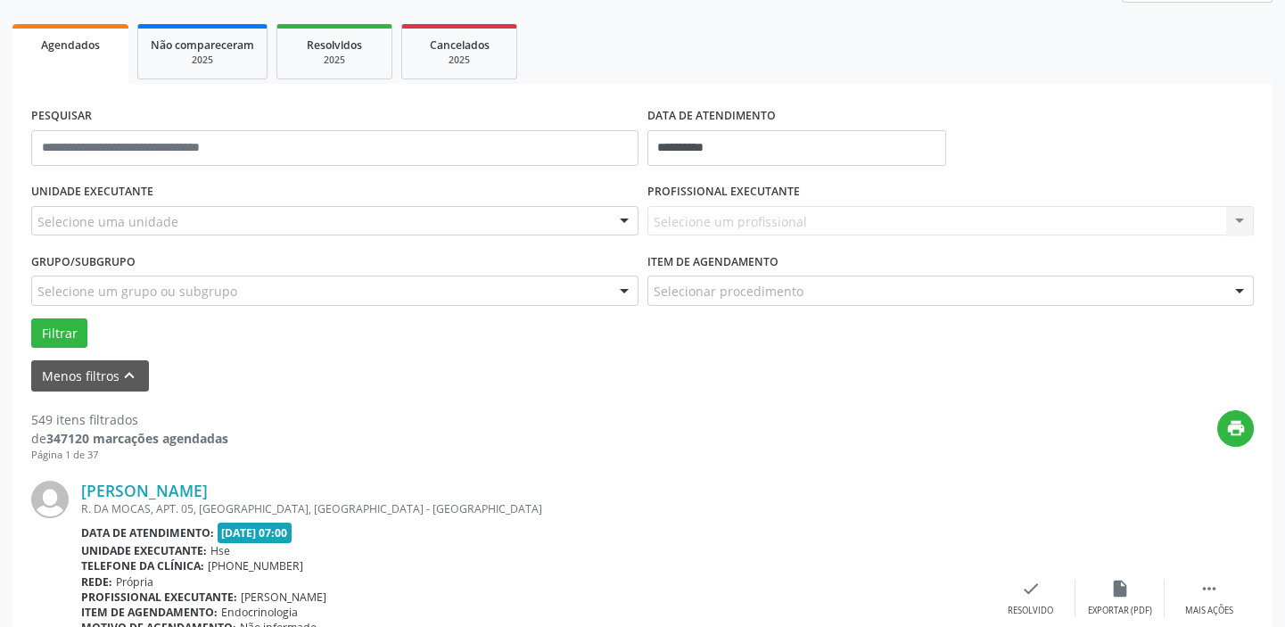
click at [714, 213] on div "Selecione um profissional Nenhum resultado encontrado para: " " Não há nenhuma …" at bounding box center [951, 221] width 607 height 30
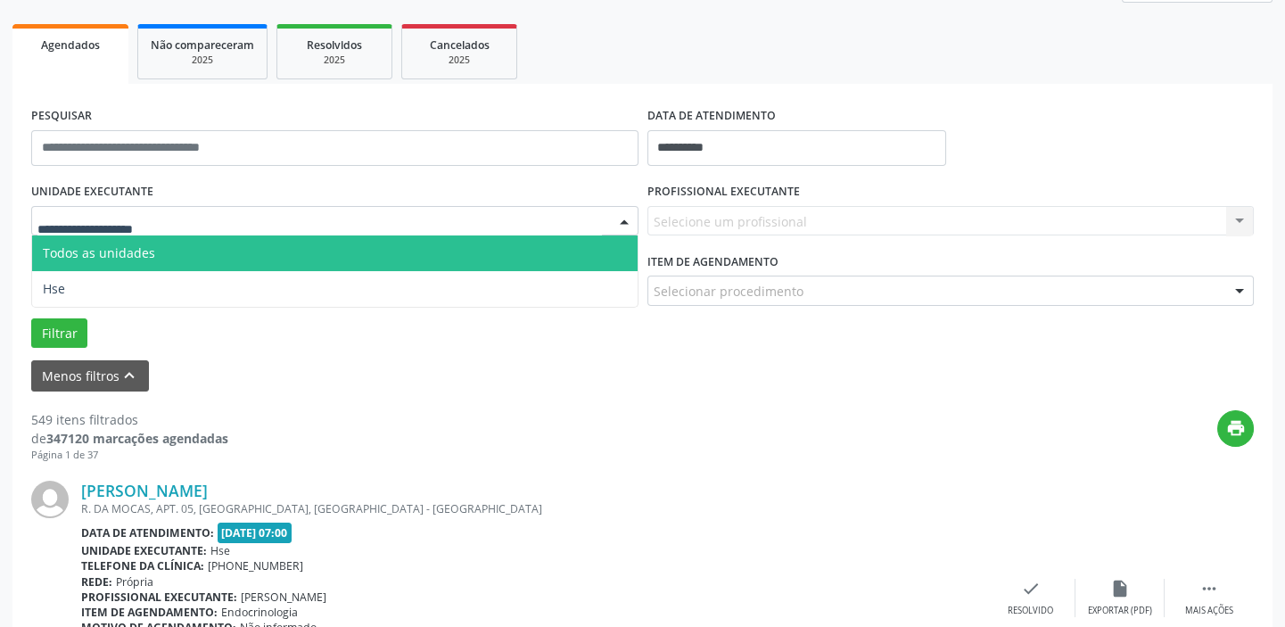
click at [311, 212] on div at bounding box center [334, 221] width 607 height 30
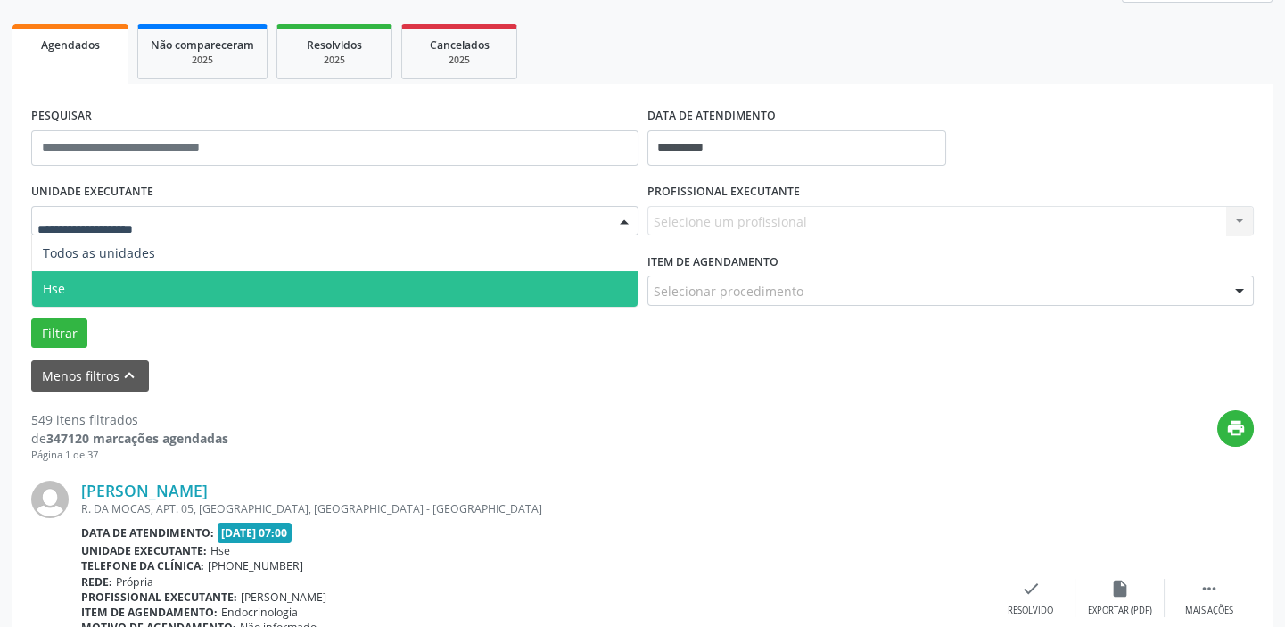
drag, startPoint x: 300, startPoint y: 273, endPoint x: 349, endPoint y: 277, distance: 49.2
click at [301, 276] on span "Hse" at bounding box center [335, 289] width 606 height 36
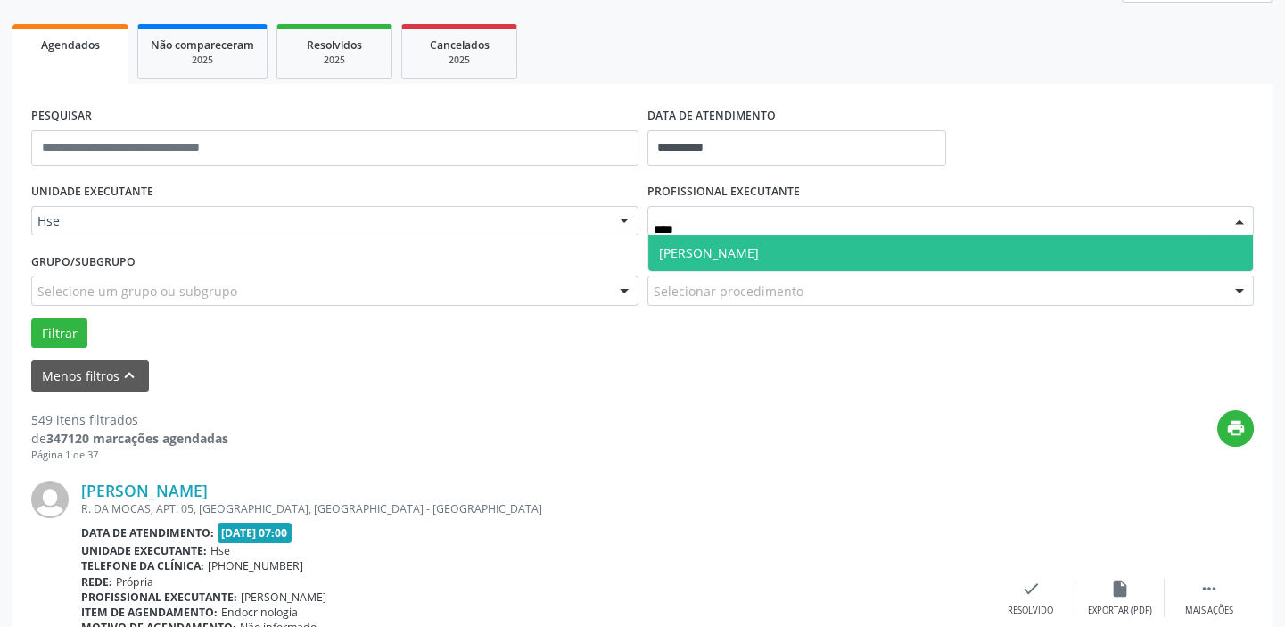
type input "*****"
click at [726, 248] on span "[PERSON_NAME]" at bounding box center [709, 252] width 100 height 17
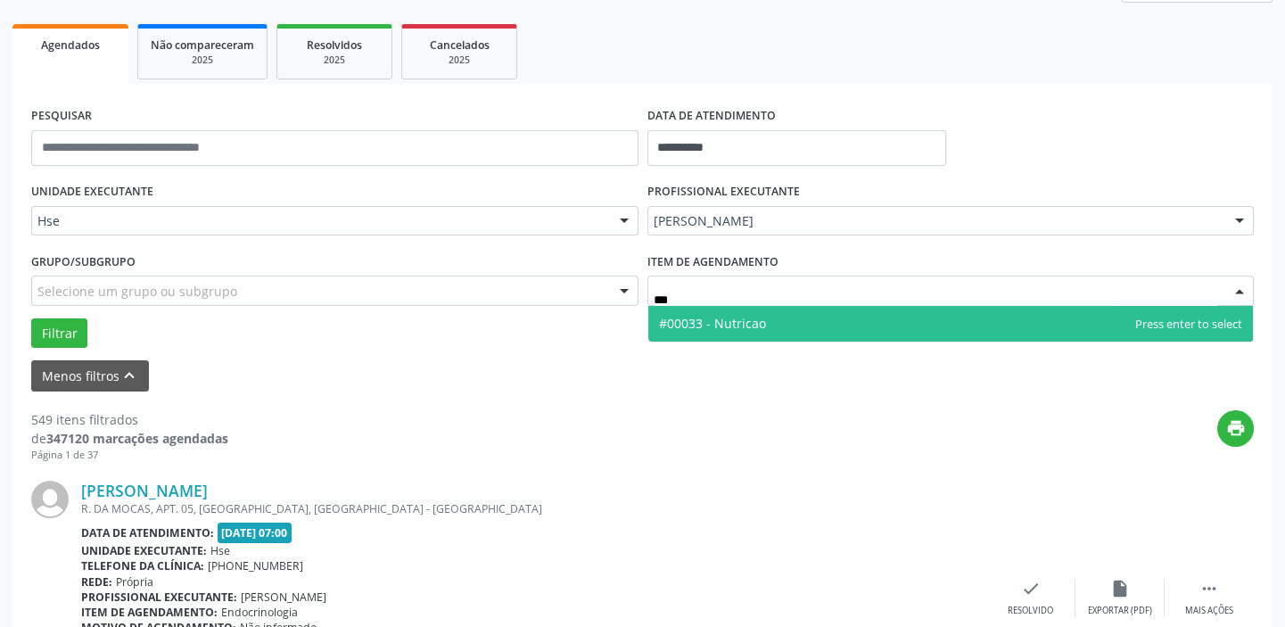
type input "****"
click at [740, 306] on span "#00033 - Nutricao" at bounding box center [951, 324] width 606 height 36
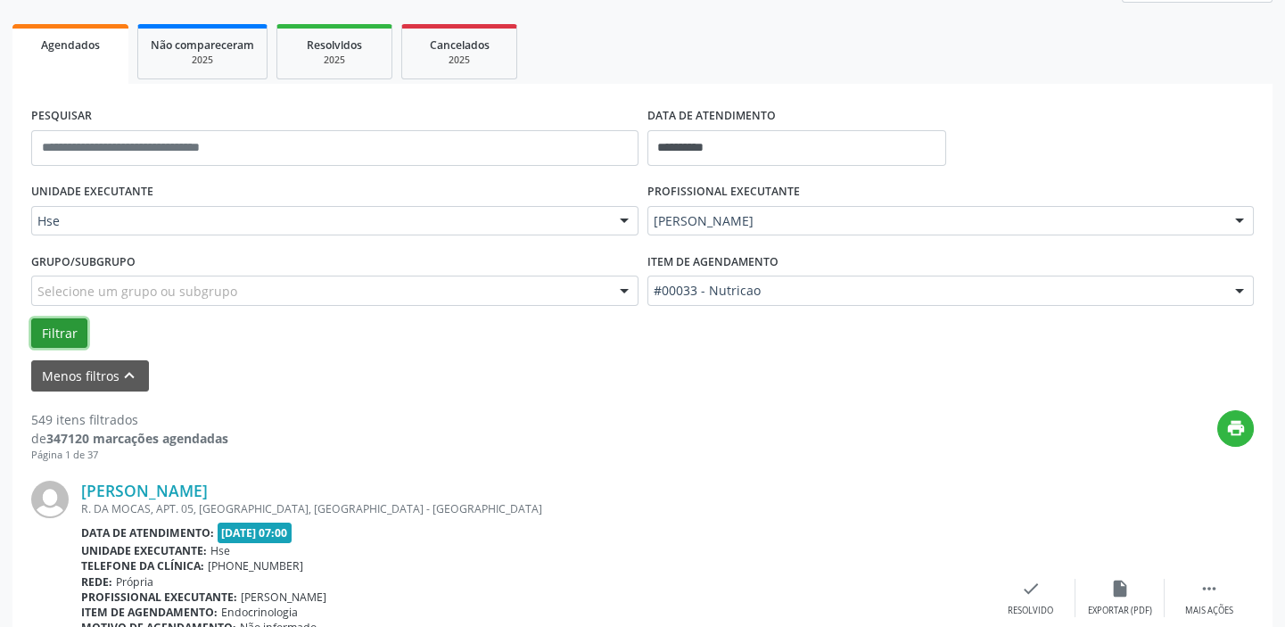
click at [69, 330] on button "Filtrar" at bounding box center [59, 333] width 56 height 30
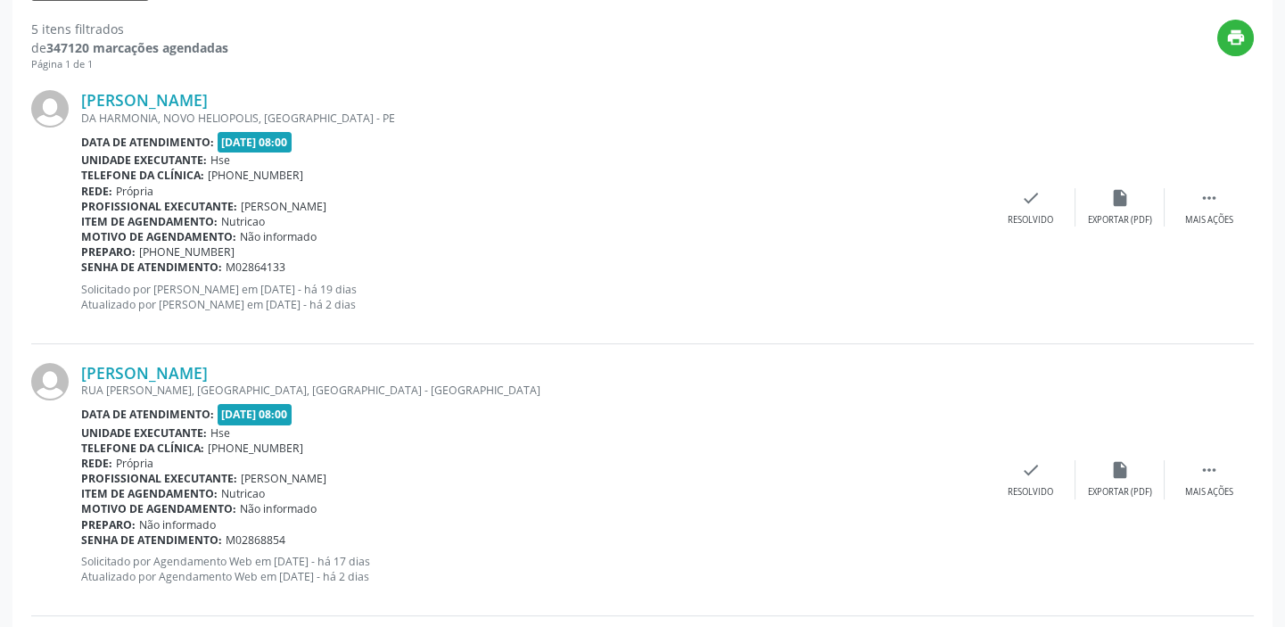
scroll to position [648, 0]
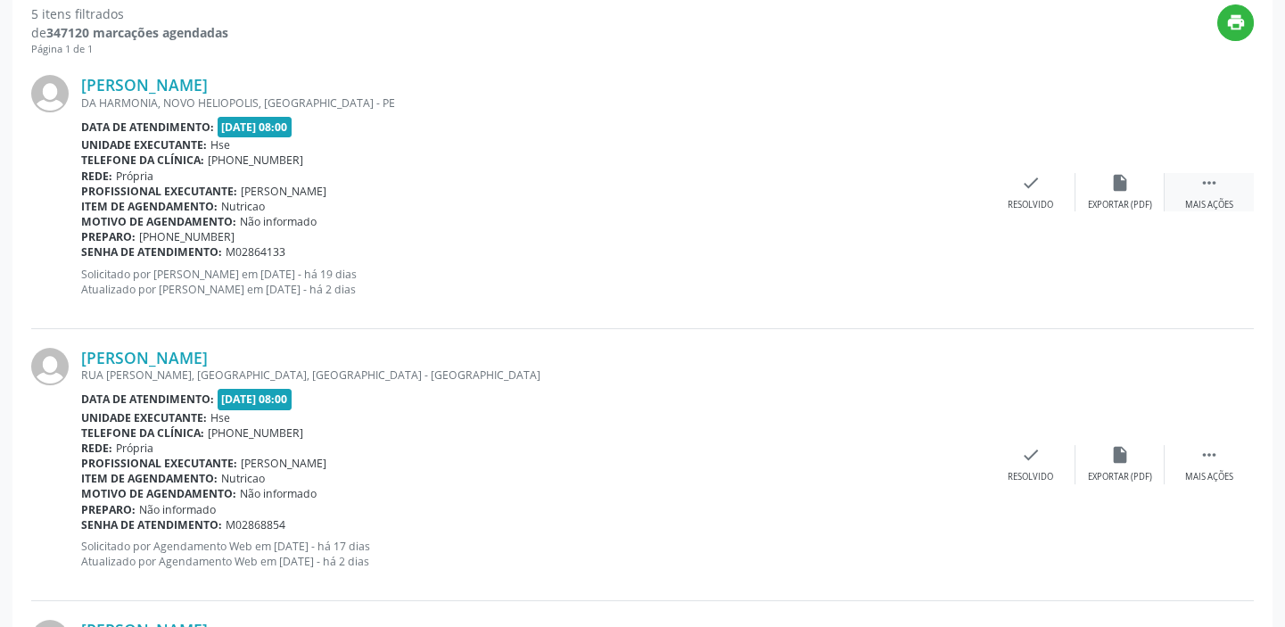
click at [1177, 183] on div " Mais ações" at bounding box center [1209, 192] width 89 height 38
click at [1111, 192] on div "alarm_off Não compareceu" at bounding box center [1120, 192] width 89 height 38
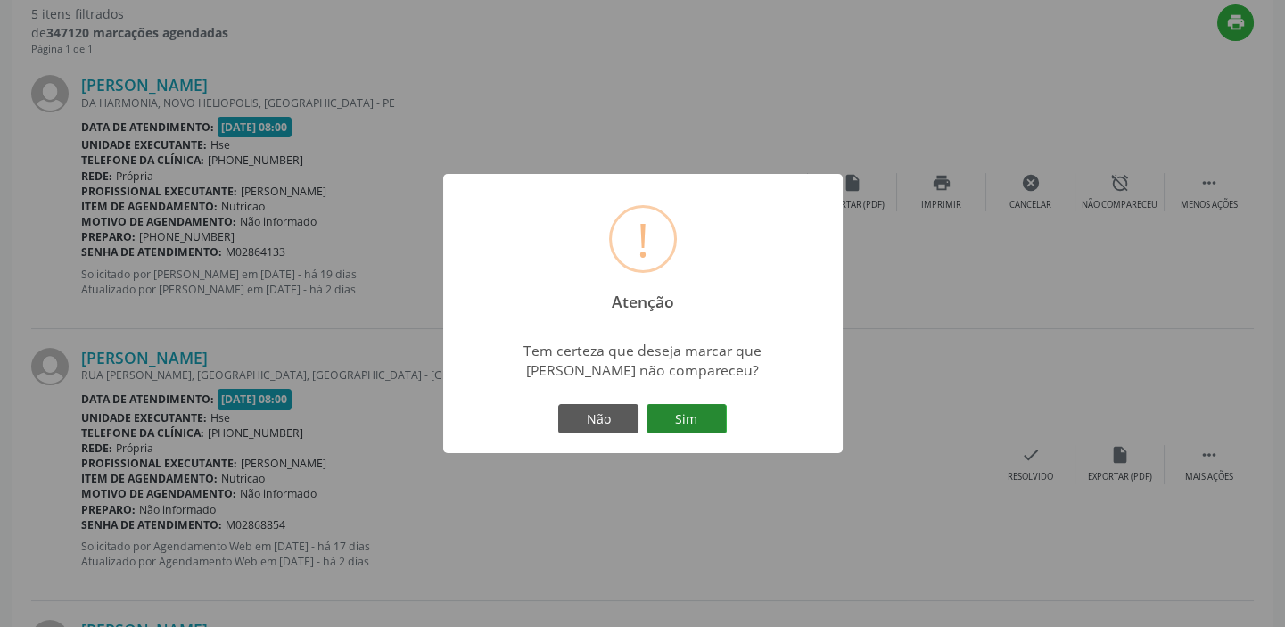
click at [688, 411] on button "Sim" at bounding box center [687, 419] width 80 height 30
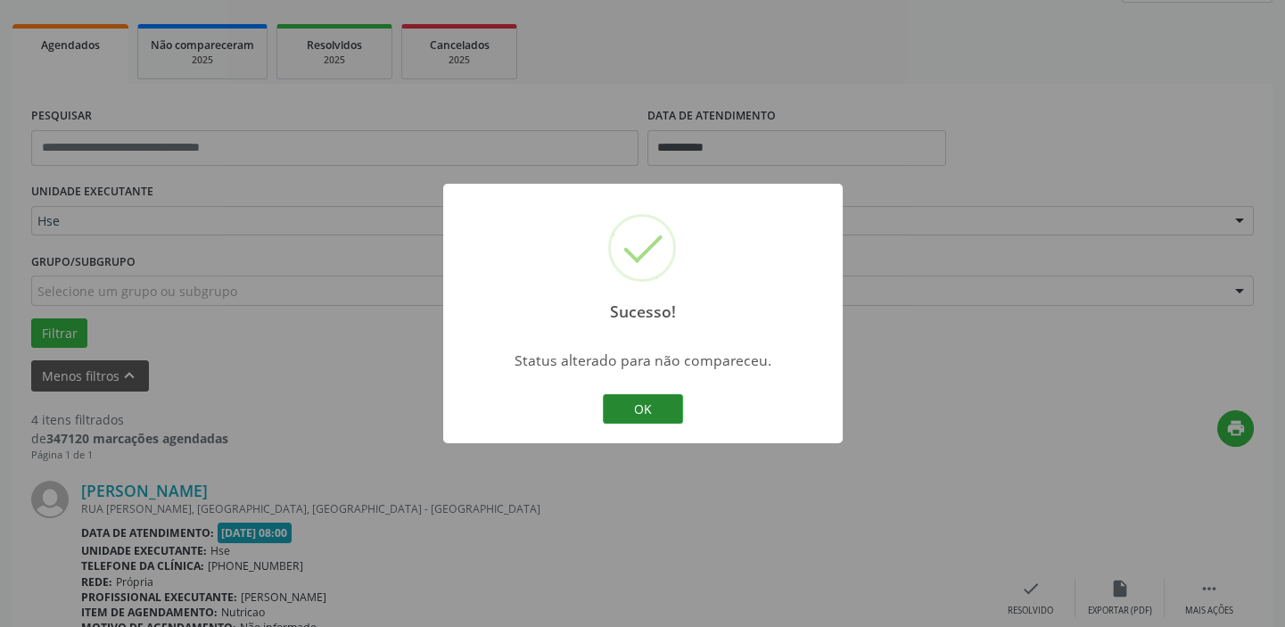
click at [651, 411] on button "OK" at bounding box center [643, 409] width 80 height 30
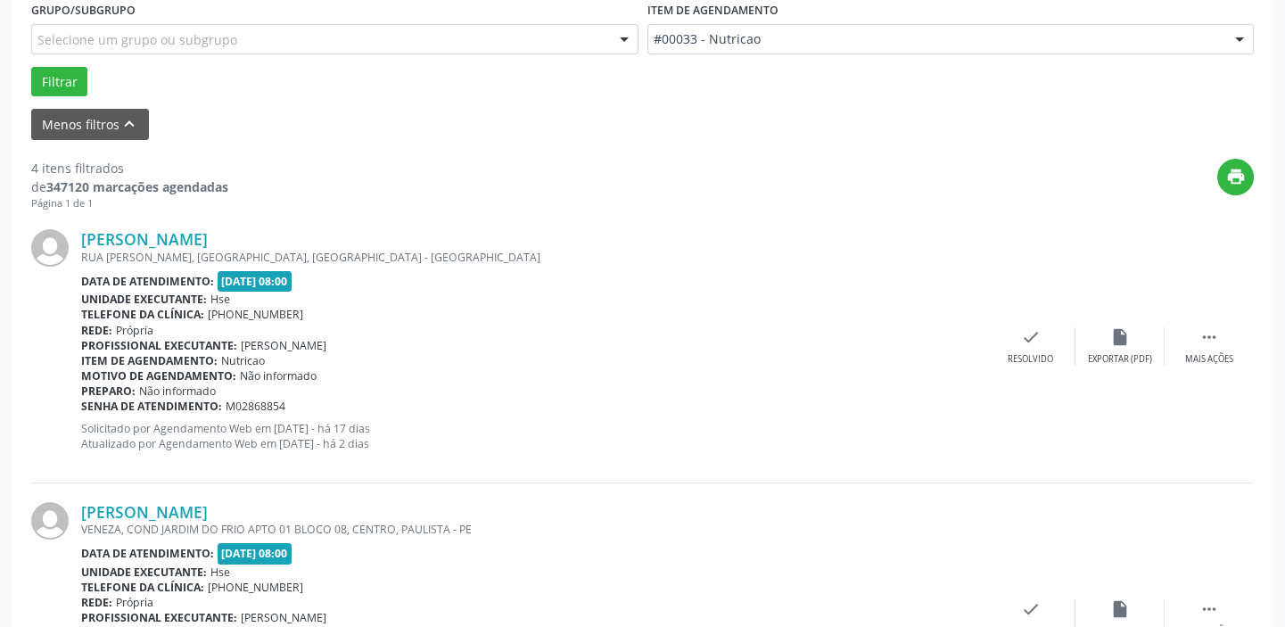
scroll to position [405, 0]
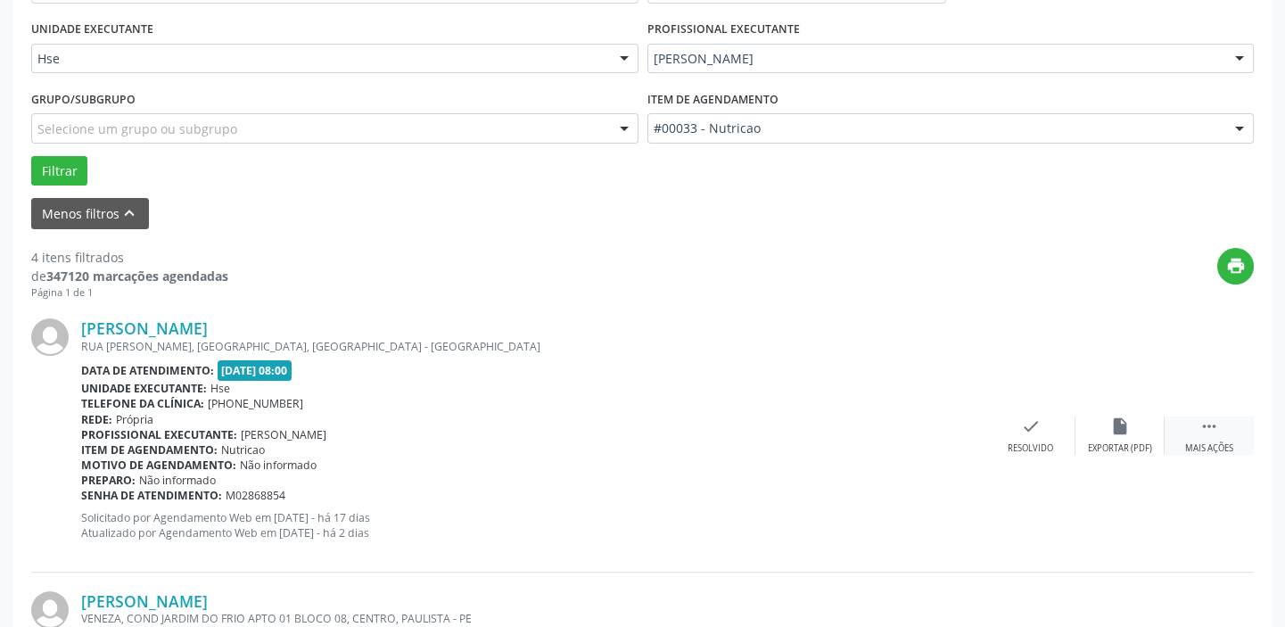
click at [1209, 442] on div "Mais ações" at bounding box center [1209, 448] width 48 height 12
click at [1097, 453] on div "Não compareceu" at bounding box center [1120, 448] width 76 height 12
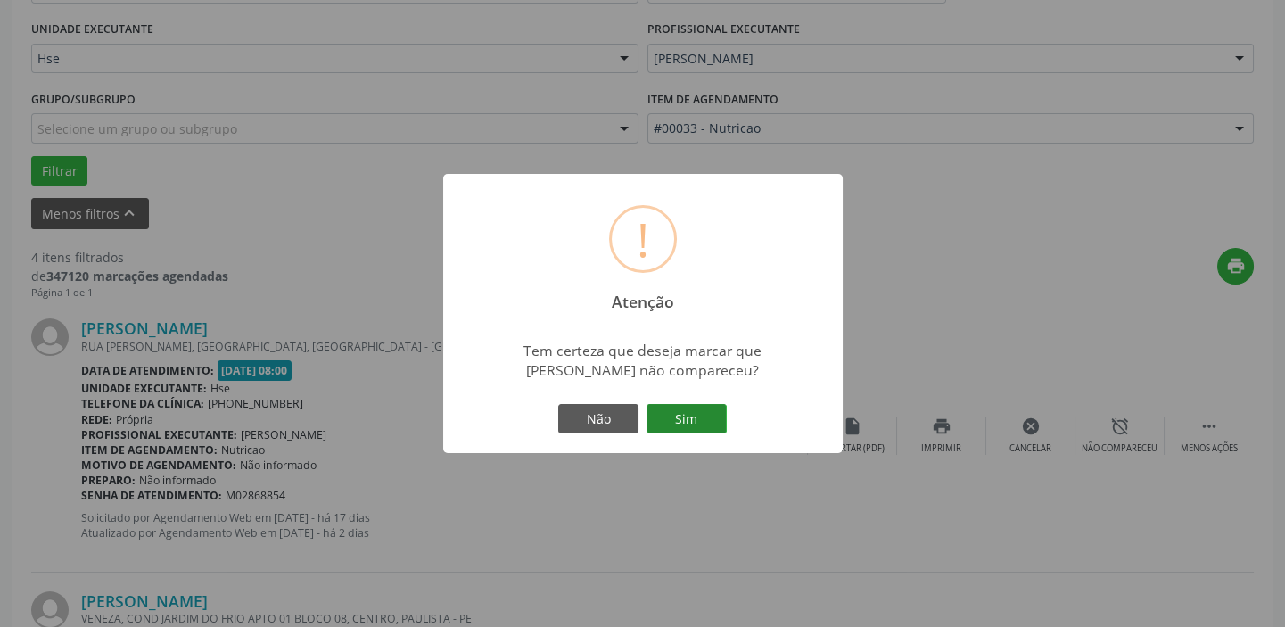
click at [683, 428] on button "Sim" at bounding box center [687, 419] width 80 height 30
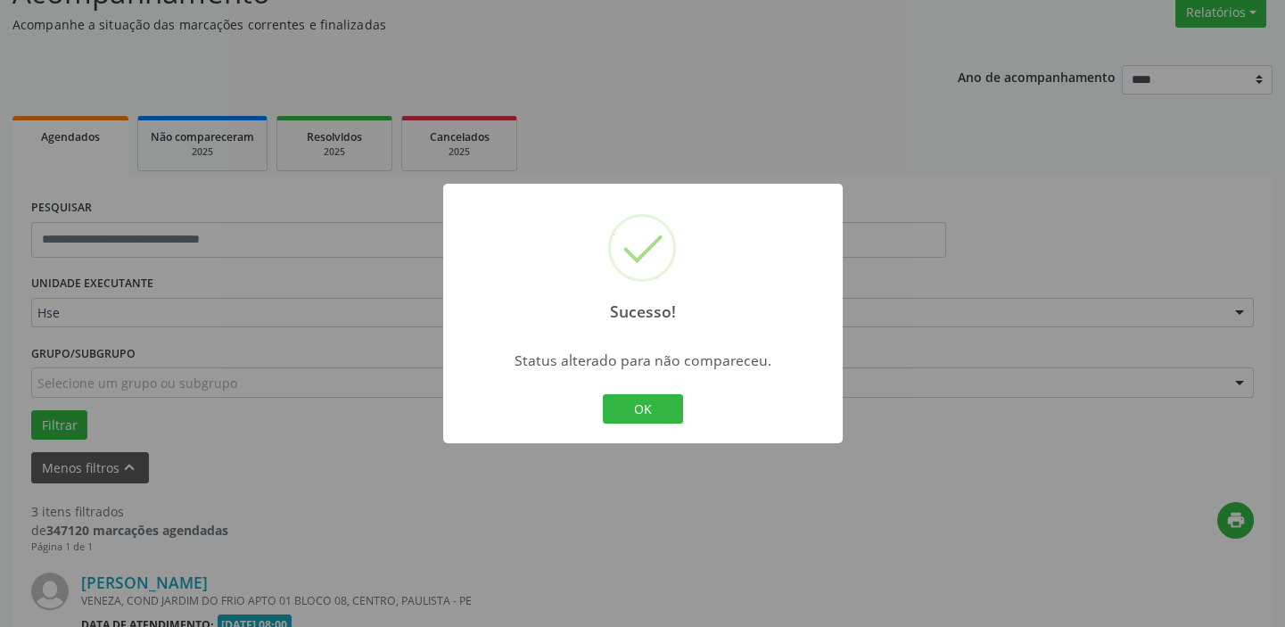
scroll to position [555, 0]
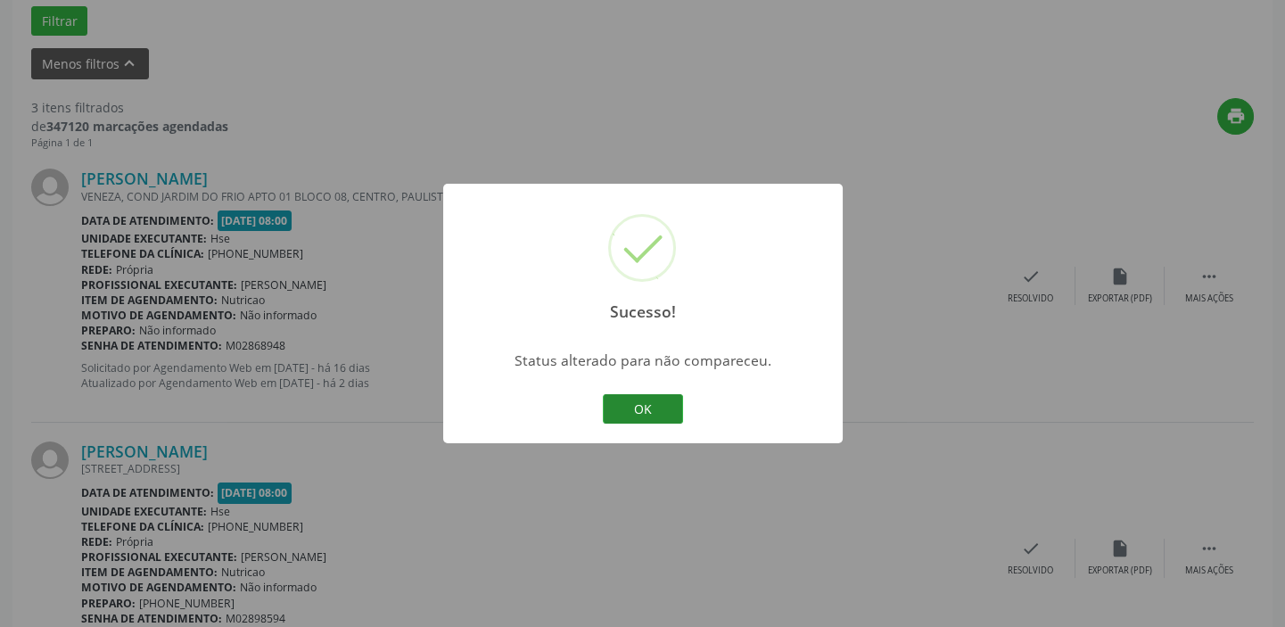
click at [629, 410] on button "OK" at bounding box center [643, 409] width 80 height 30
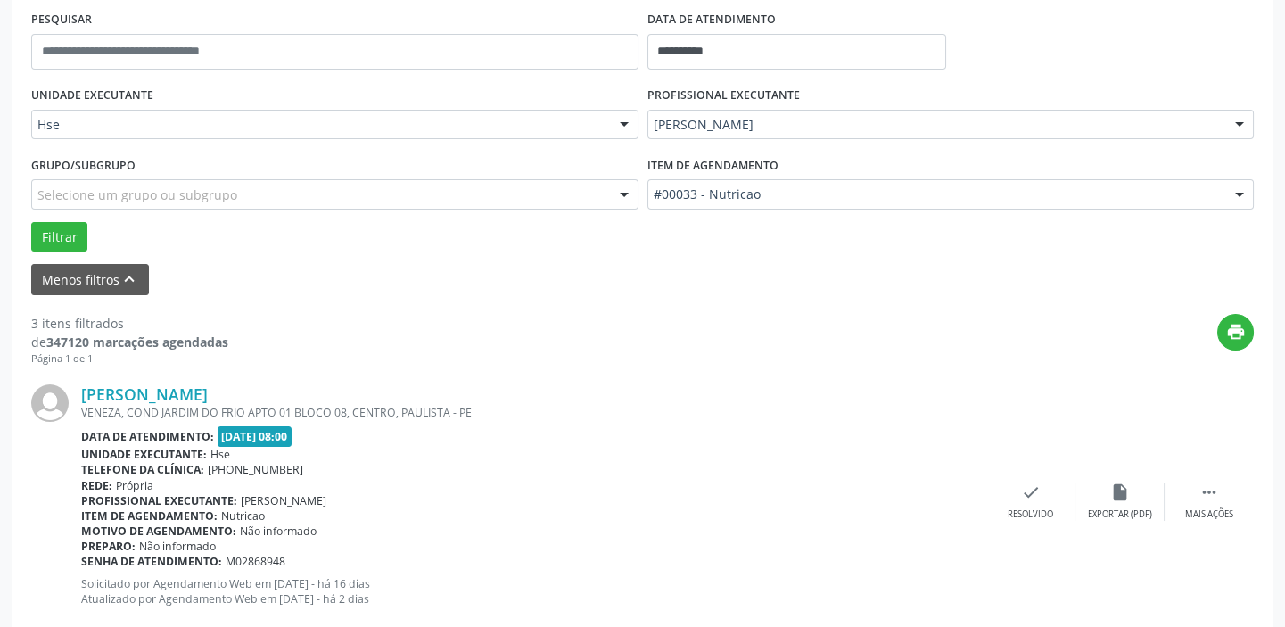
scroll to position [357, 0]
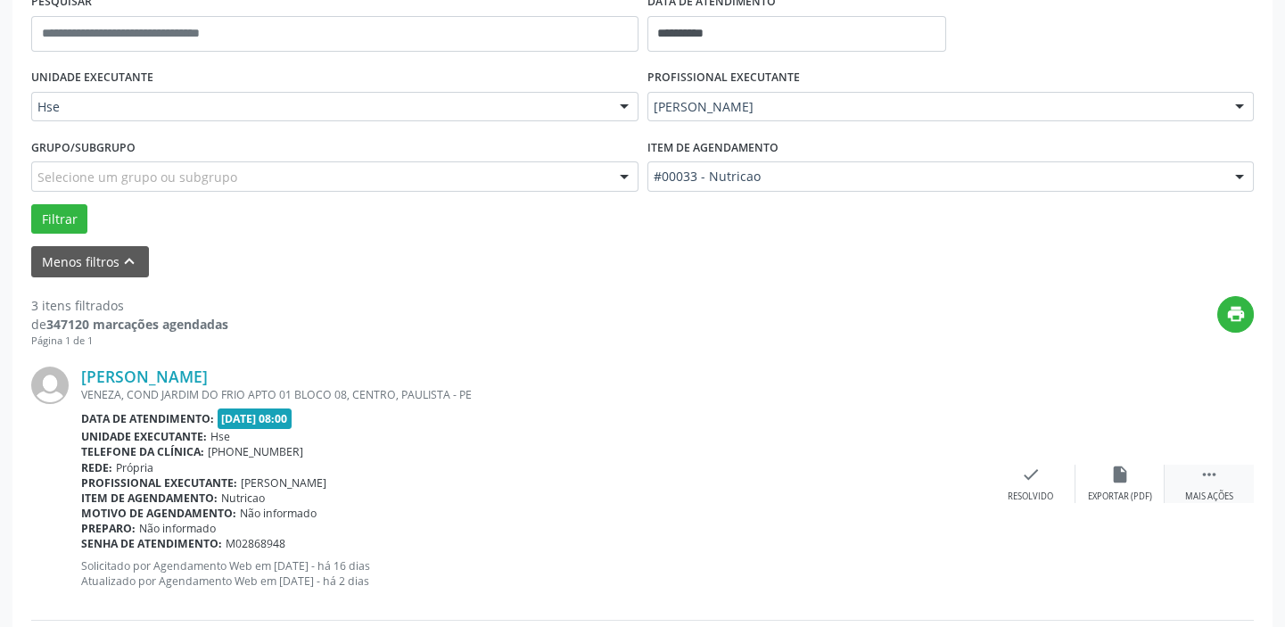
click at [1229, 477] on div " Mais ações" at bounding box center [1209, 484] width 89 height 38
click at [1101, 491] on div "Não compareceu" at bounding box center [1120, 497] width 76 height 12
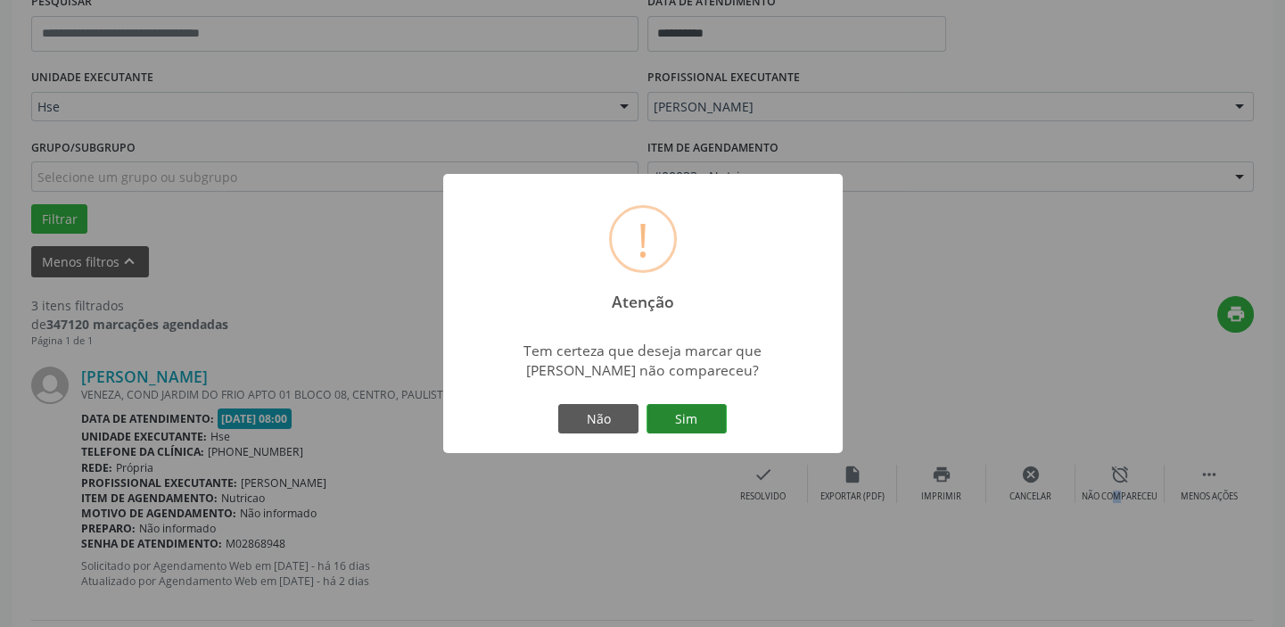
click at [673, 409] on button "Sim" at bounding box center [687, 419] width 80 height 30
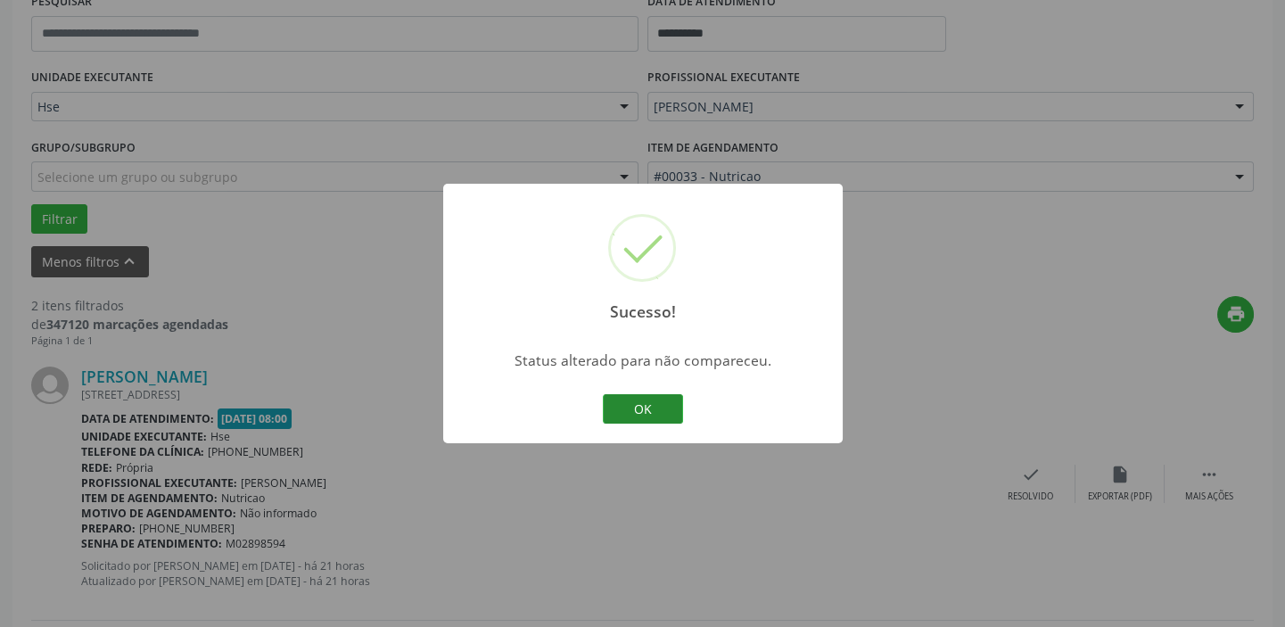
click at [656, 399] on button "OK" at bounding box center [643, 409] width 80 height 30
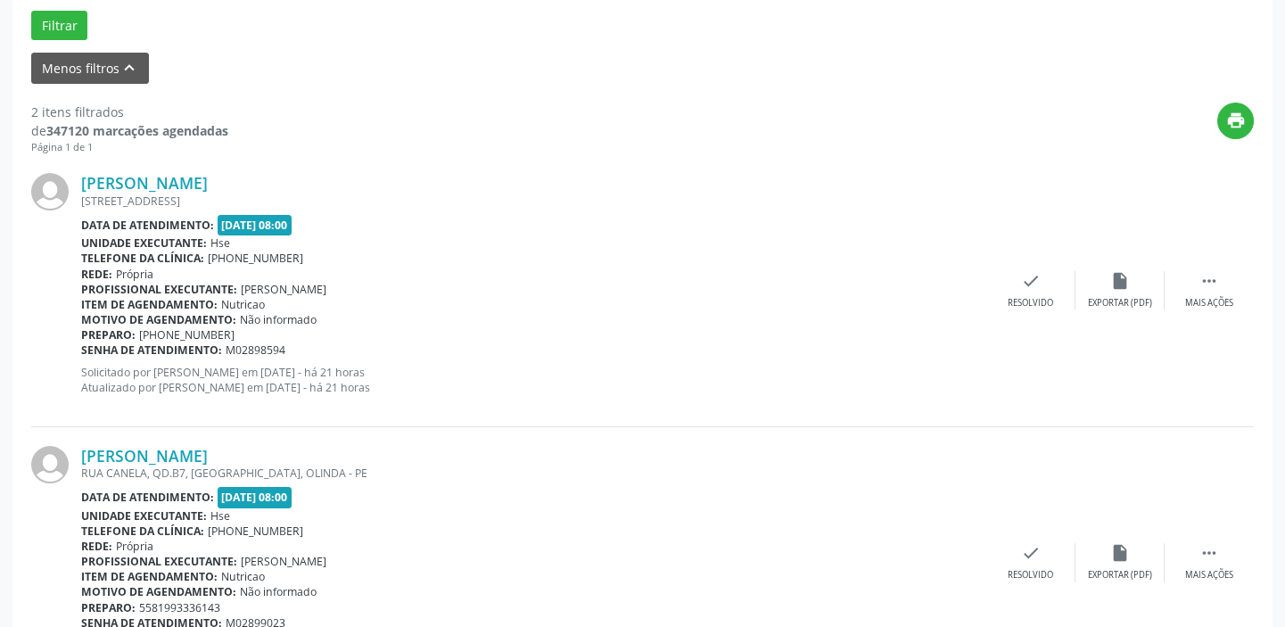
scroll to position [409, 0]
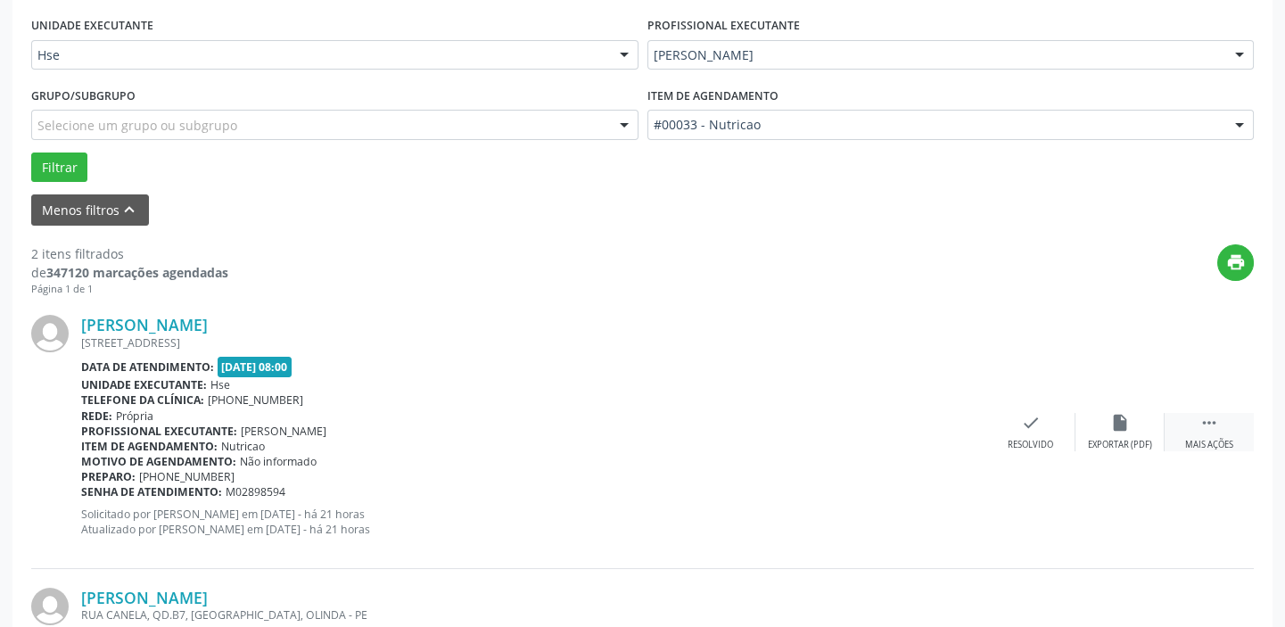
click at [1217, 436] on div " Mais ações" at bounding box center [1209, 432] width 89 height 38
click at [1135, 435] on div "alarm_off Não compareceu" at bounding box center [1120, 432] width 89 height 38
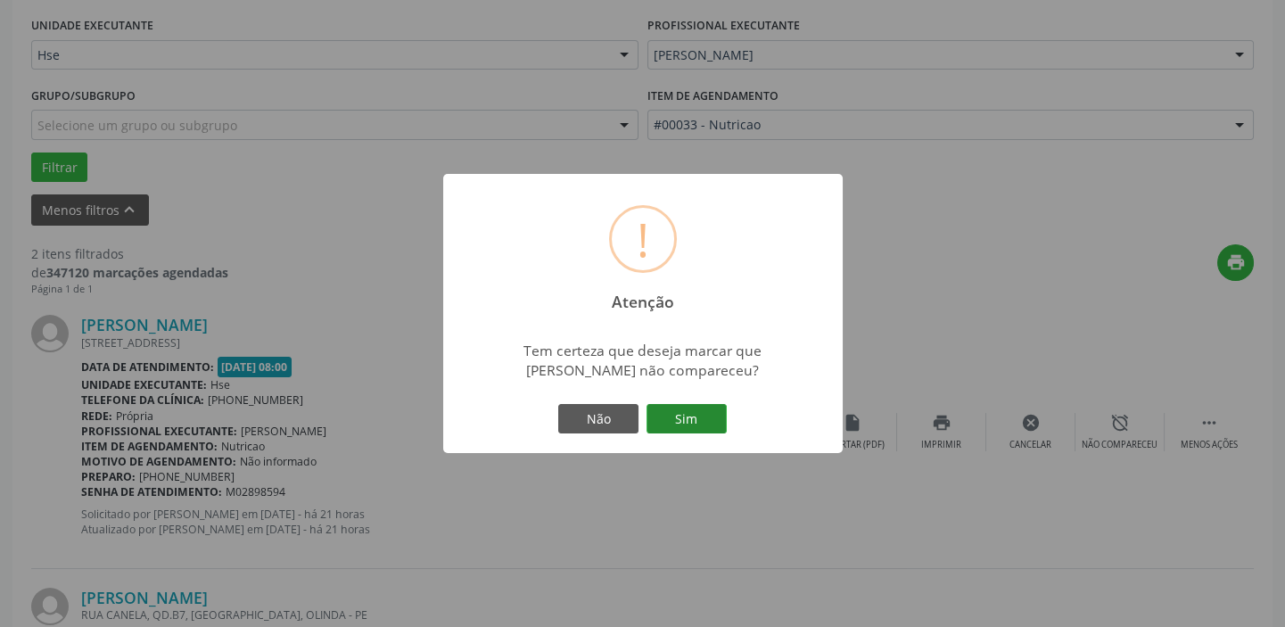
click at [687, 409] on button "Sim" at bounding box center [687, 419] width 80 height 30
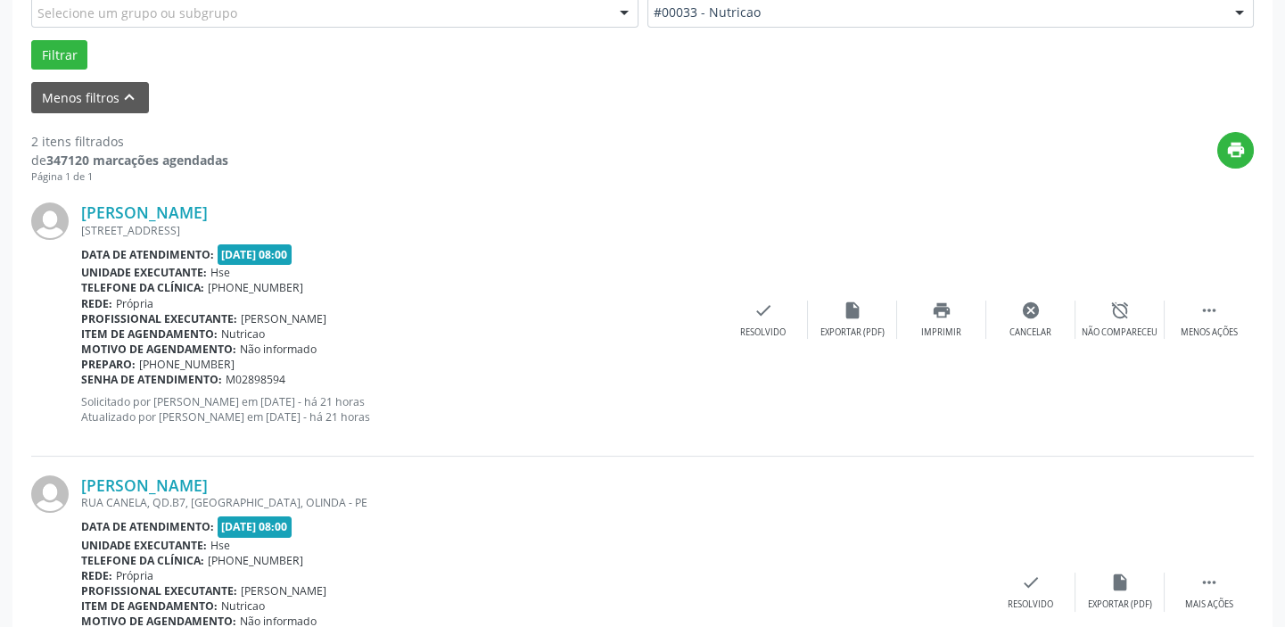
scroll to position [651, 0]
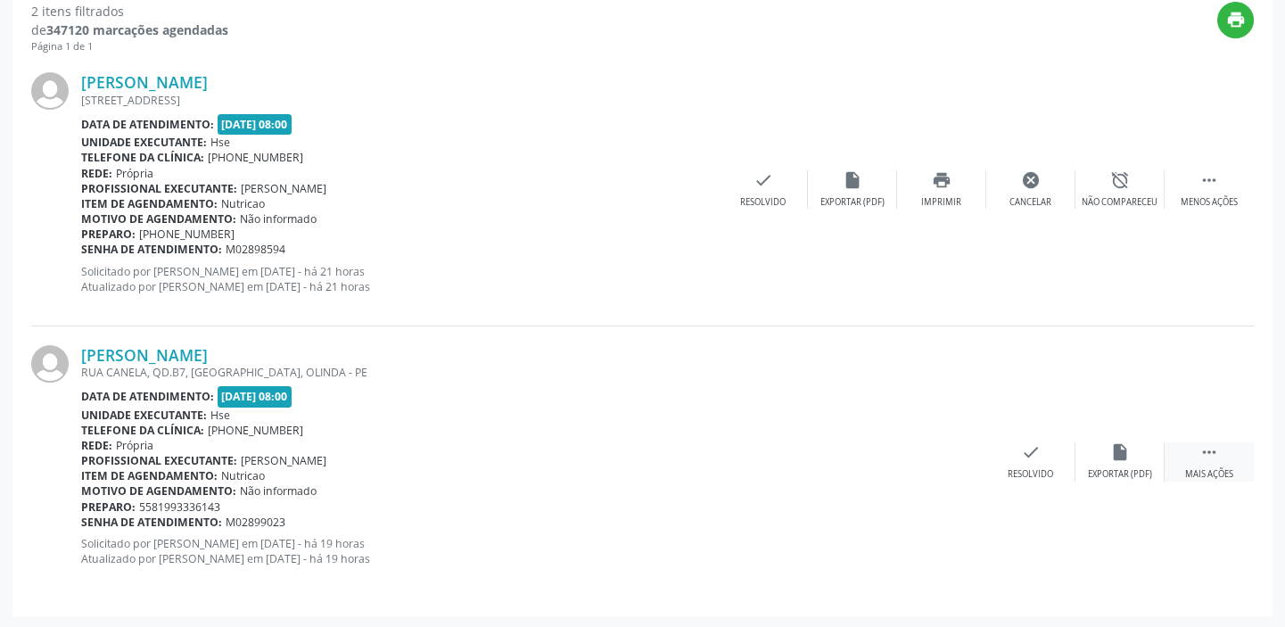
click at [1191, 448] on div " Mais ações" at bounding box center [1209, 461] width 89 height 38
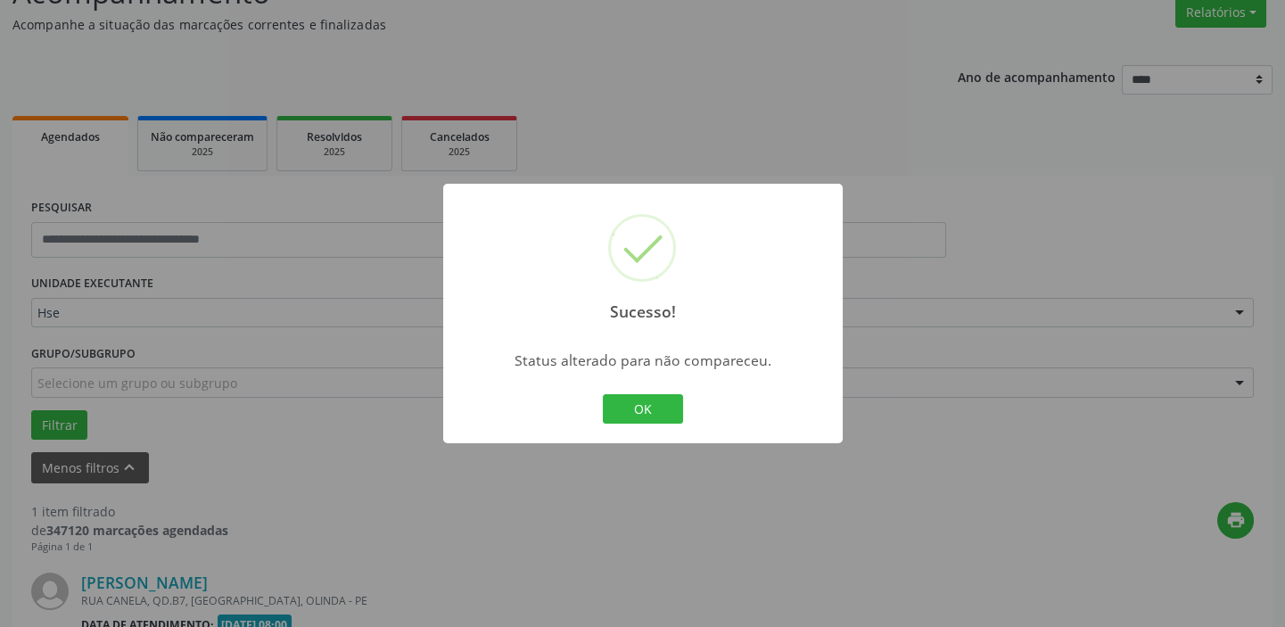
scroll to position [380, 0]
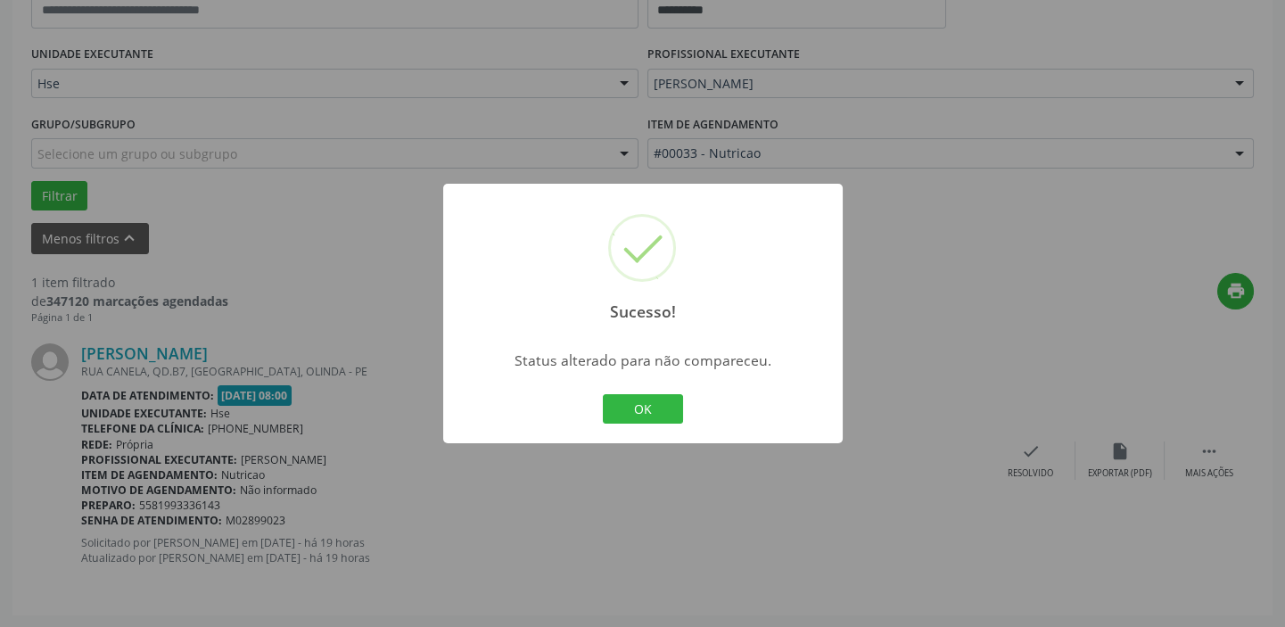
drag, startPoint x: 642, startPoint y: 416, endPoint x: 742, endPoint y: 417, distance: 99.9
click at [643, 416] on button "OK" at bounding box center [643, 409] width 80 height 30
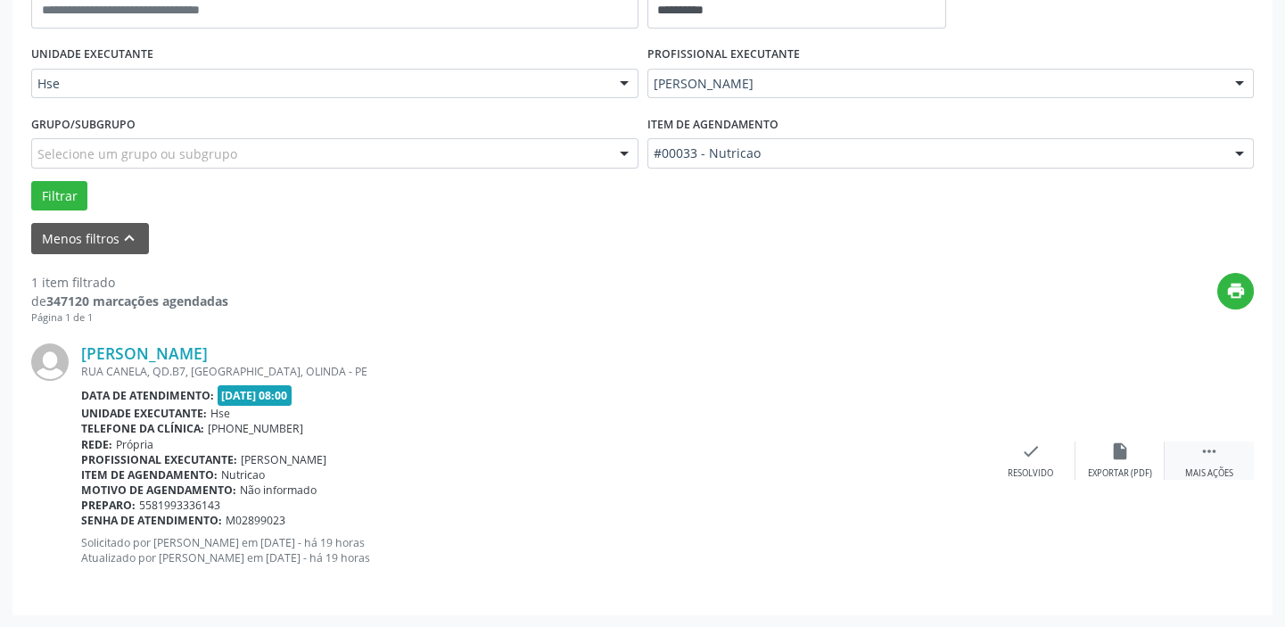
click at [1190, 459] on div " Mais ações" at bounding box center [1209, 461] width 89 height 38
click at [1124, 467] on div "Não compareceu" at bounding box center [1120, 473] width 76 height 12
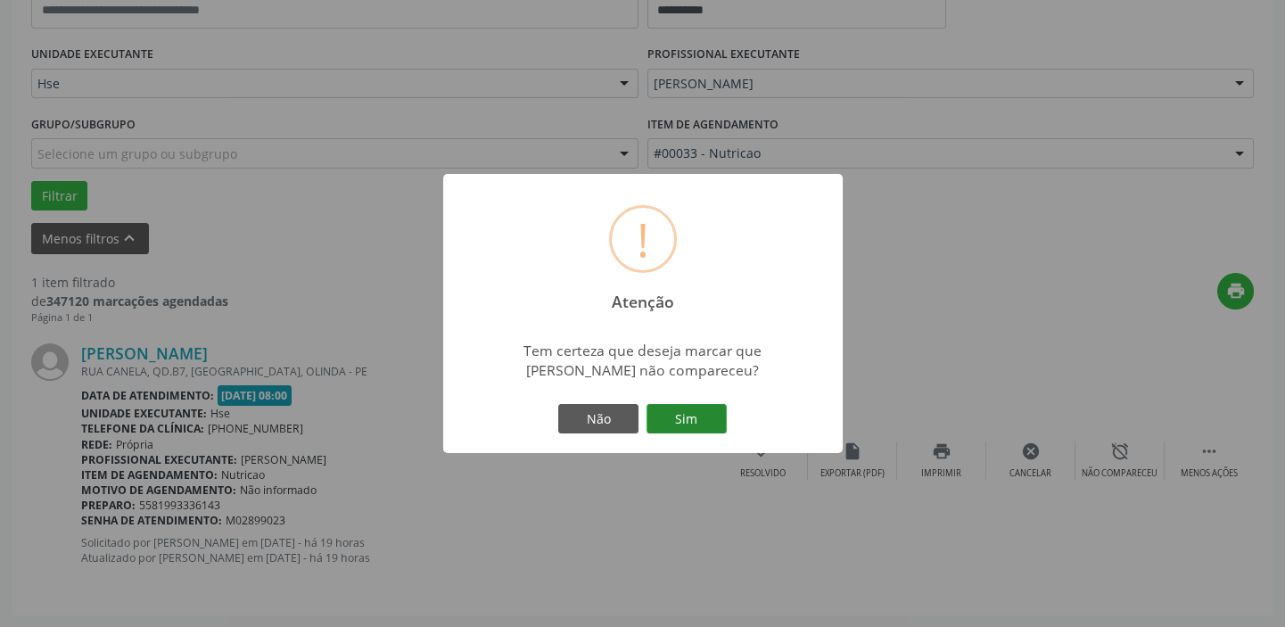
click at [680, 418] on button "Sim" at bounding box center [687, 419] width 80 height 30
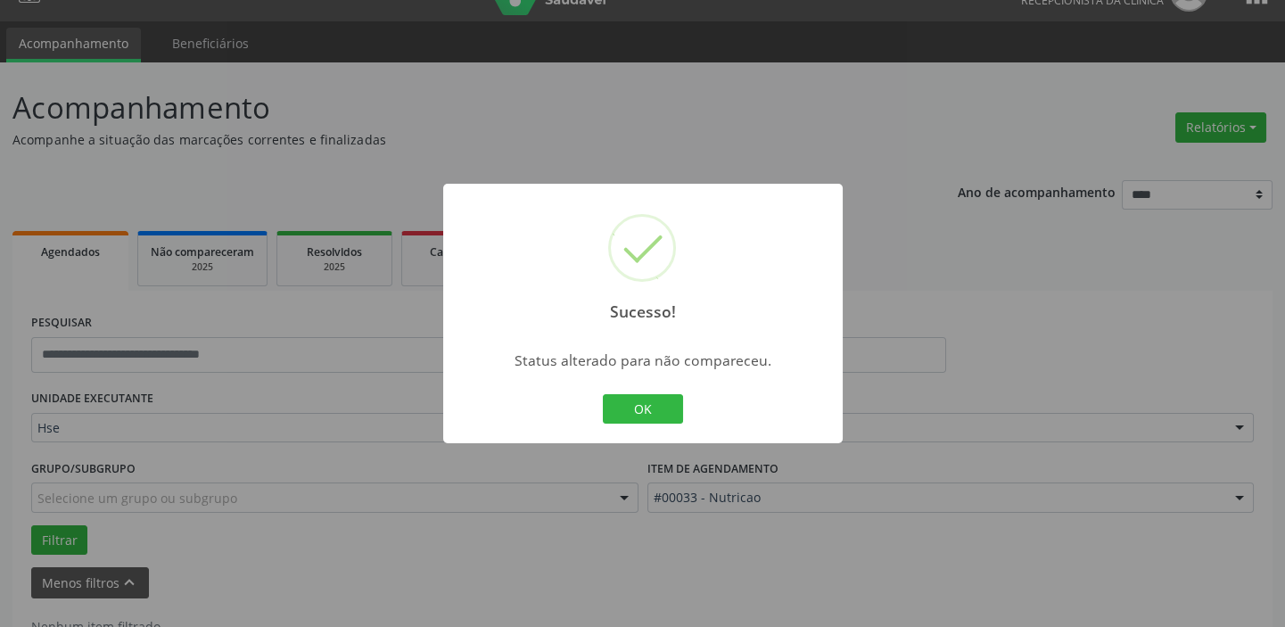
scroll to position [0, 0]
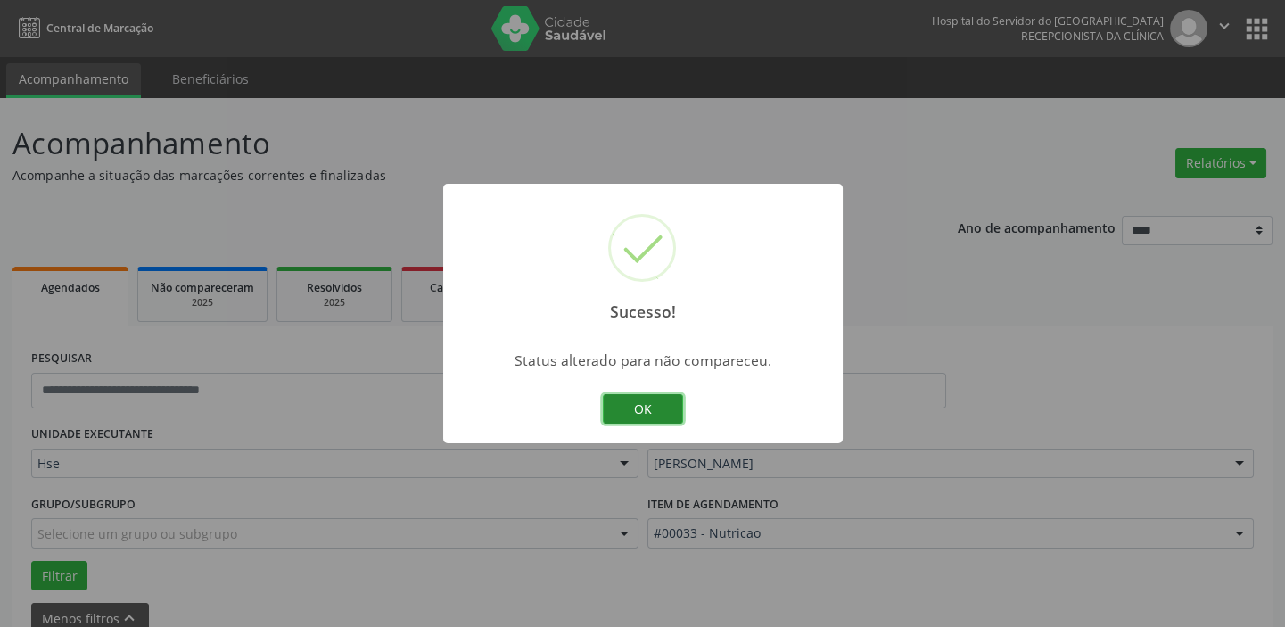
click at [642, 397] on button "OK" at bounding box center [643, 409] width 80 height 30
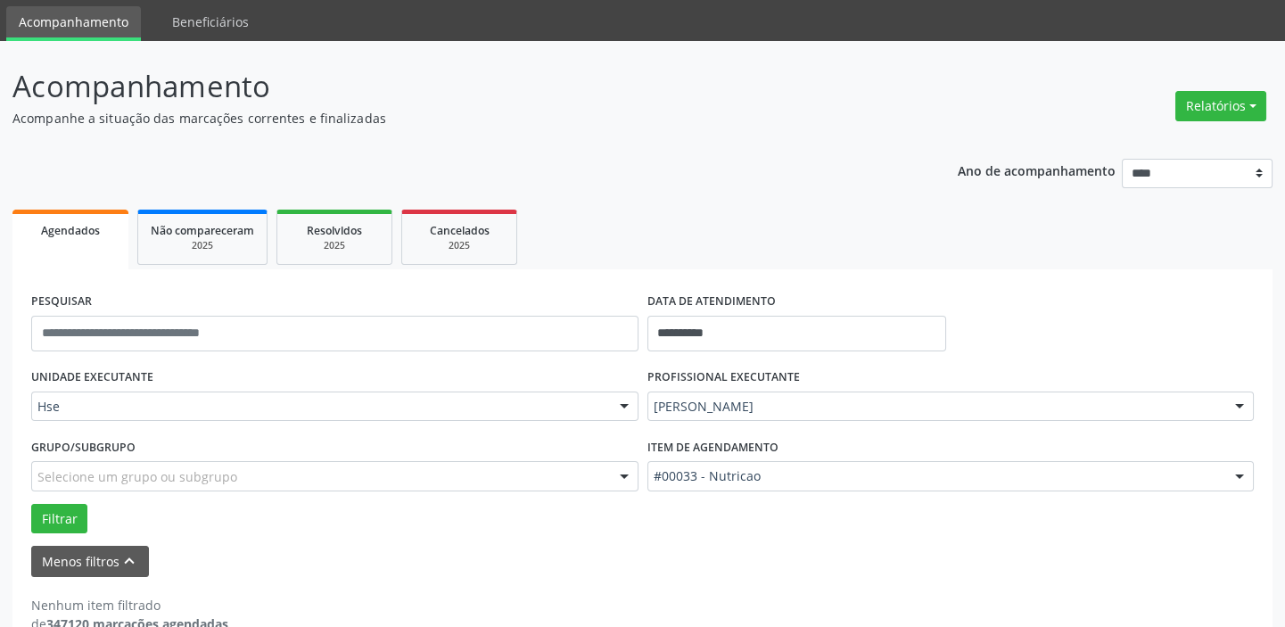
scroll to position [80, 0]
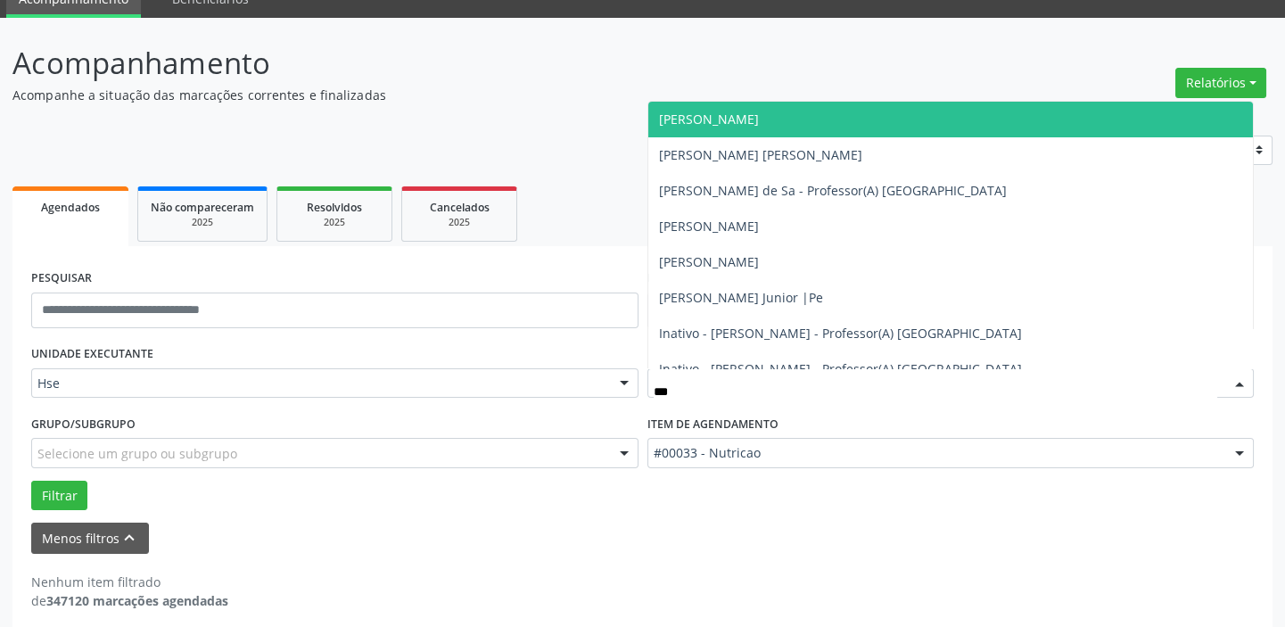
type input "****"
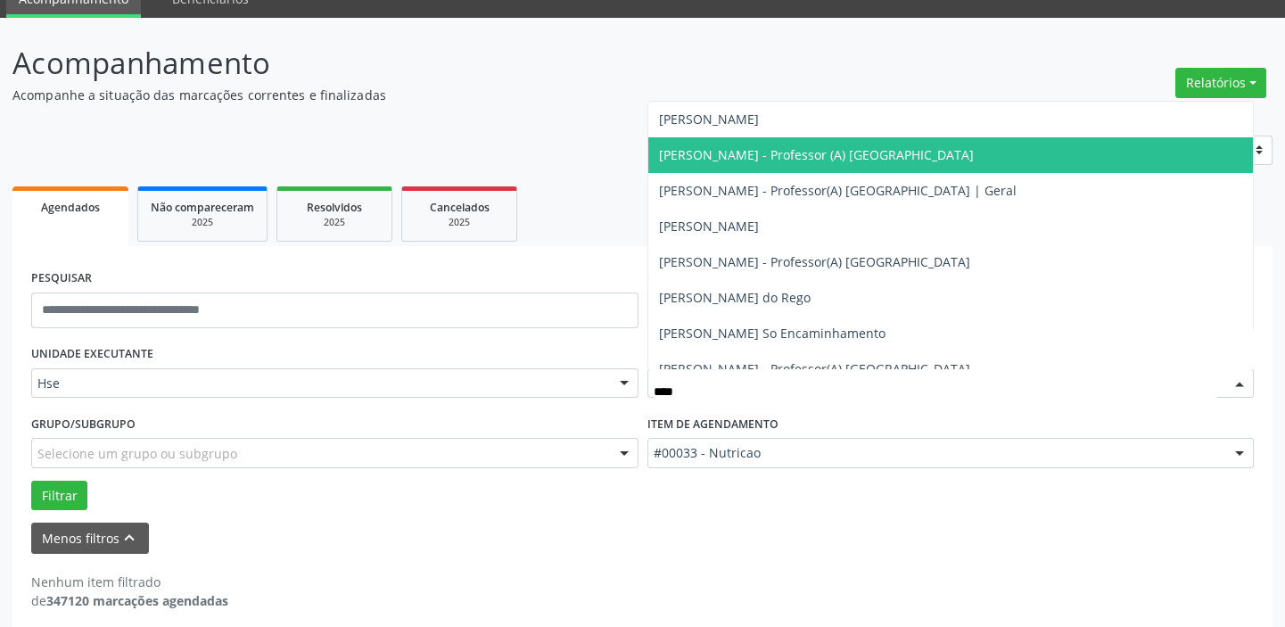
click at [802, 142] on span "[PERSON_NAME] - Professor (A) [GEOGRAPHIC_DATA]" at bounding box center [951, 155] width 606 height 36
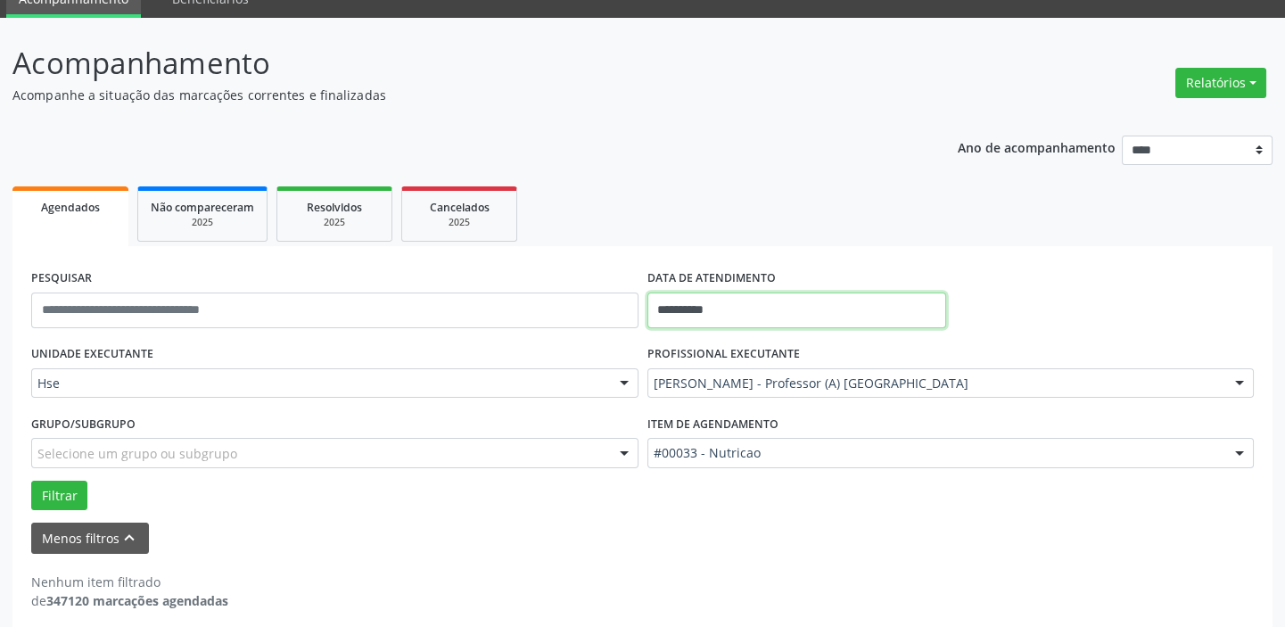
click at [691, 294] on input "**********" at bounding box center [797, 311] width 299 height 36
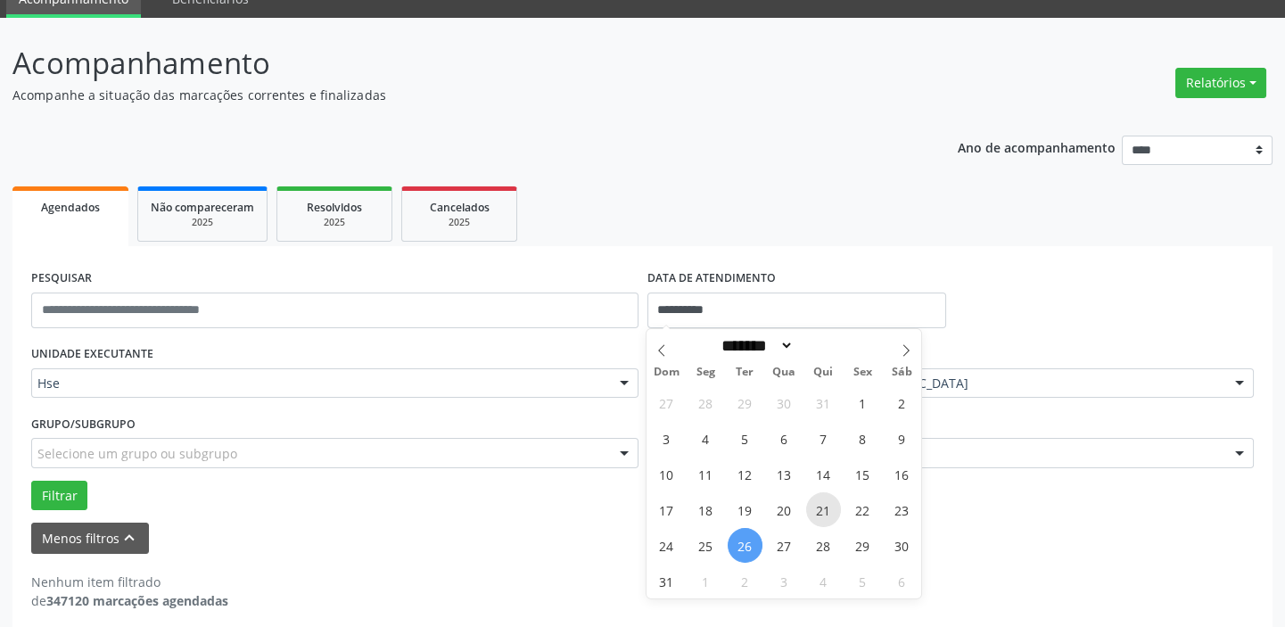
click at [819, 501] on span "21" at bounding box center [823, 509] width 35 height 35
type input "**********"
click at [819, 501] on span "21" at bounding box center [823, 509] width 35 height 35
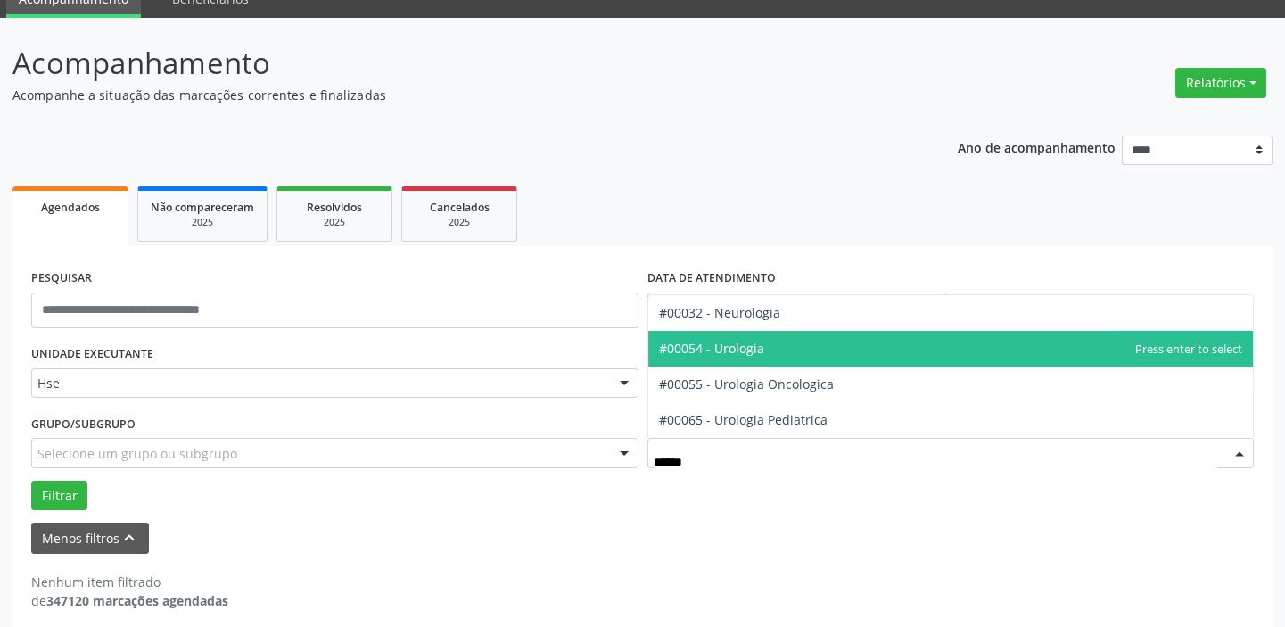
click at [861, 343] on span "#00054 - Urologia" at bounding box center [951, 349] width 606 height 36
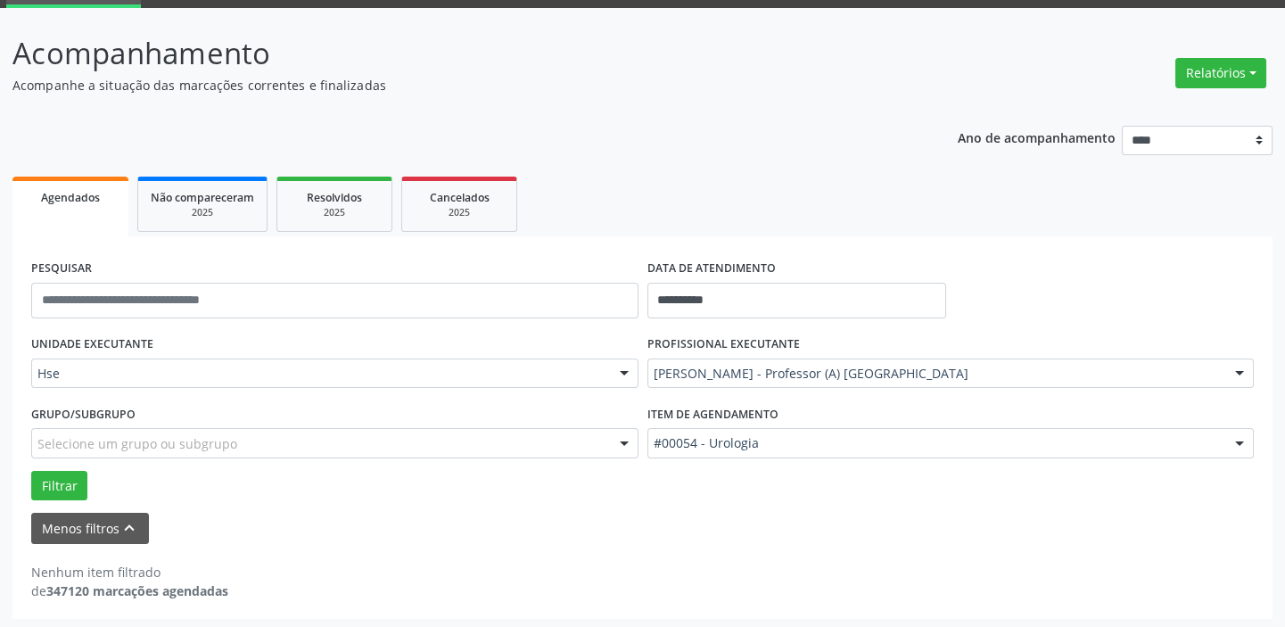
scroll to position [93, 0]
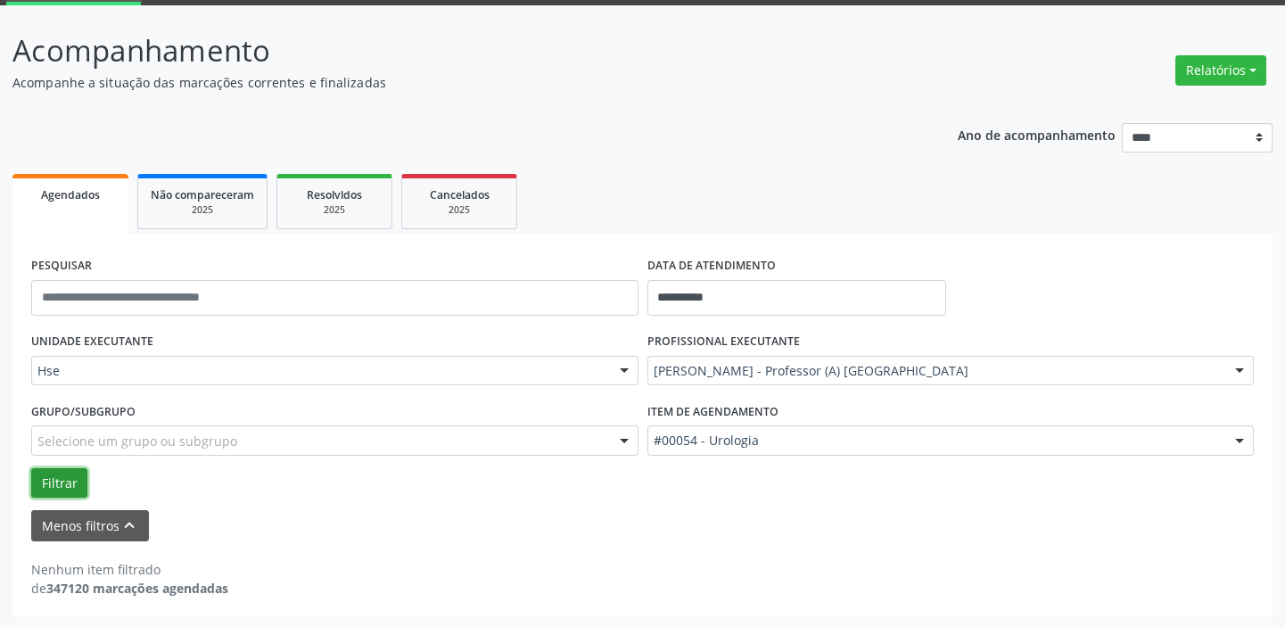
click at [54, 480] on button "Filtrar" at bounding box center [59, 483] width 56 height 30
click at [62, 475] on button "Filtrar" at bounding box center [59, 483] width 56 height 30
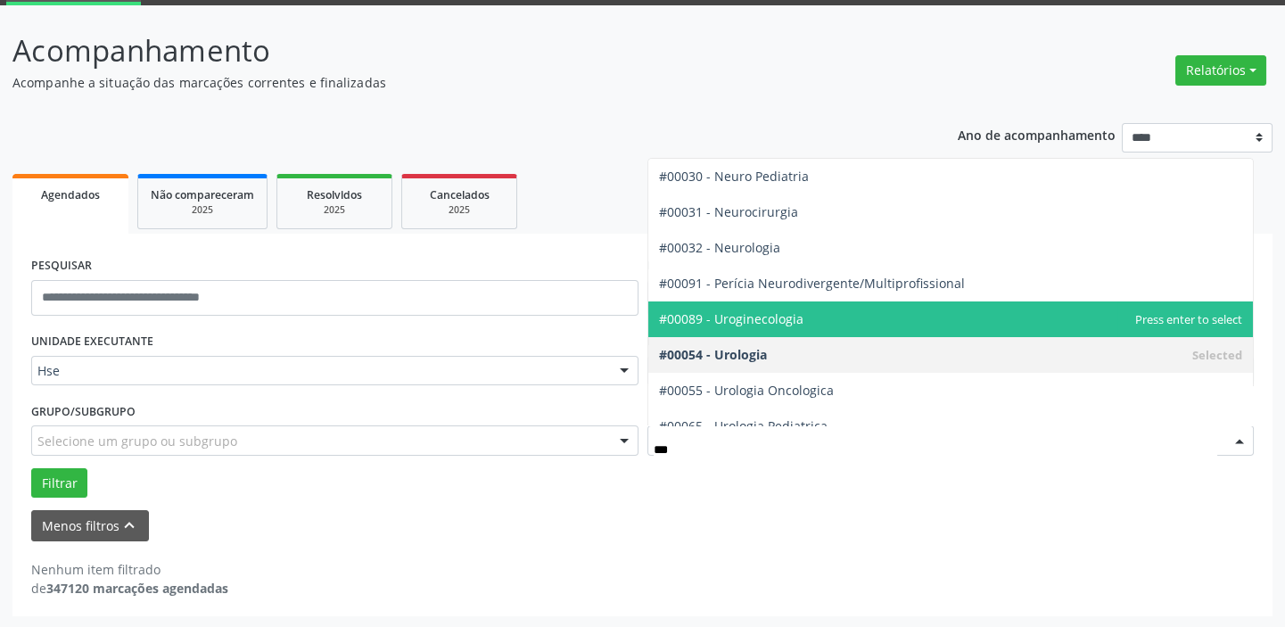
scroll to position [18, 0]
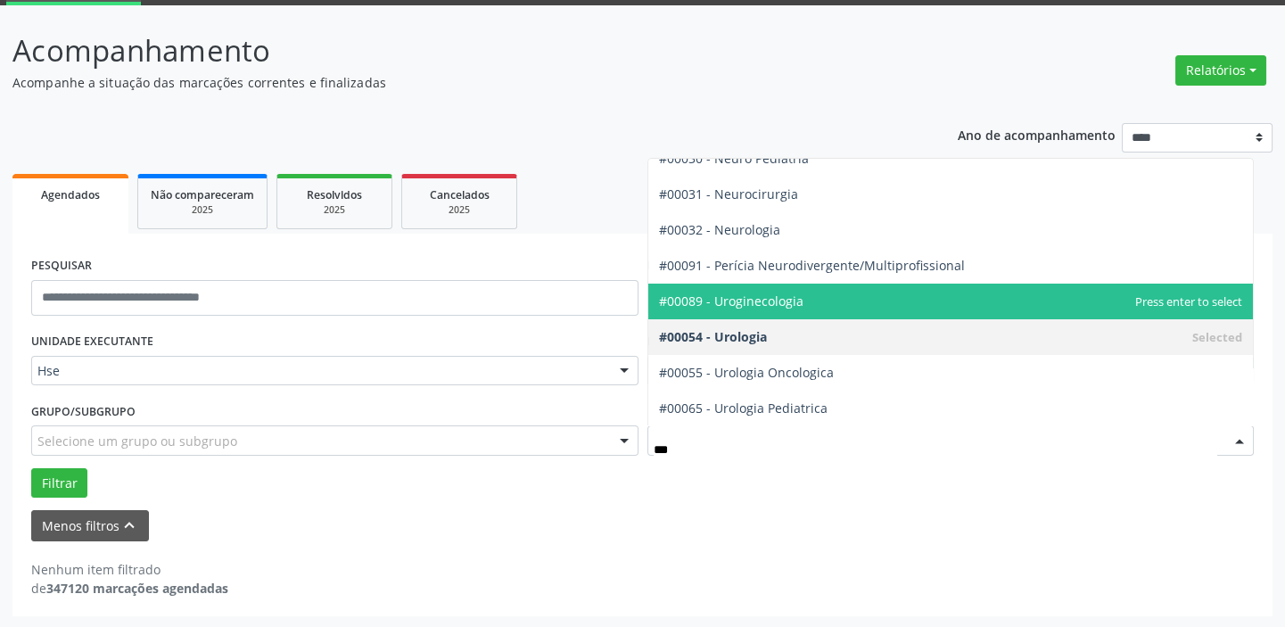
click at [793, 313] on span "#00089 - Uroginecologia" at bounding box center [951, 302] width 606 height 36
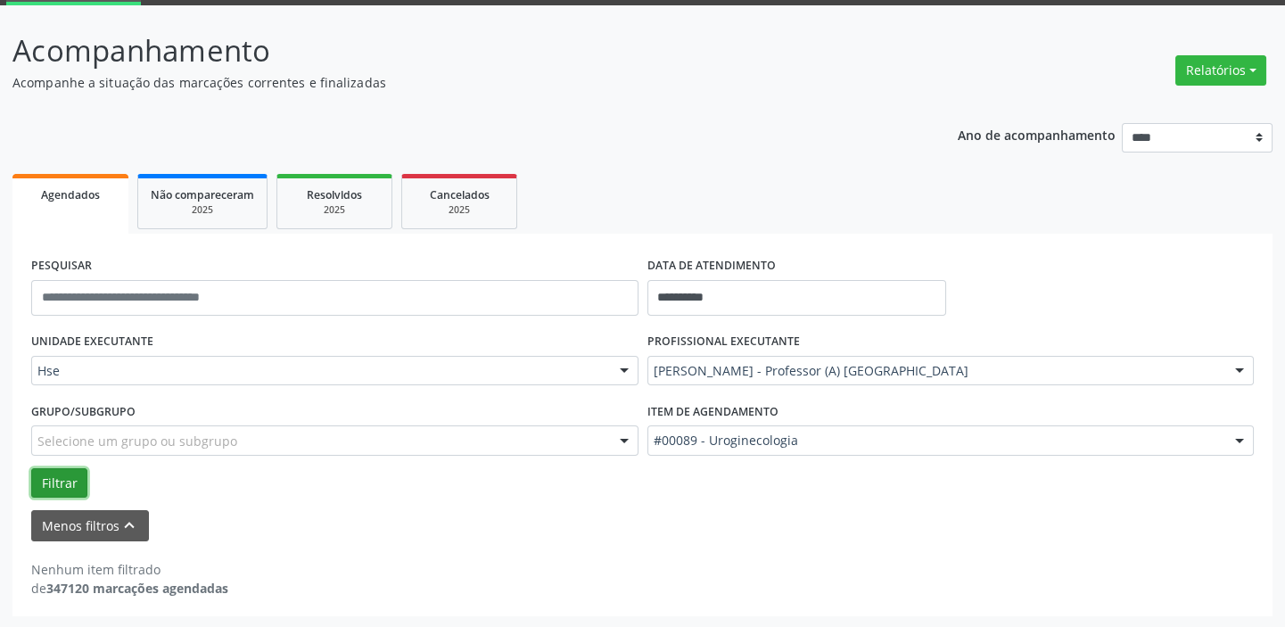
click at [54, 475] on button "Filtrar" at bounding box center [59, 483] width 56 height 30
click at [714, 428] on div "#00089 - Uroginecologia" at bounding box center [951, 440] width 607 height 30
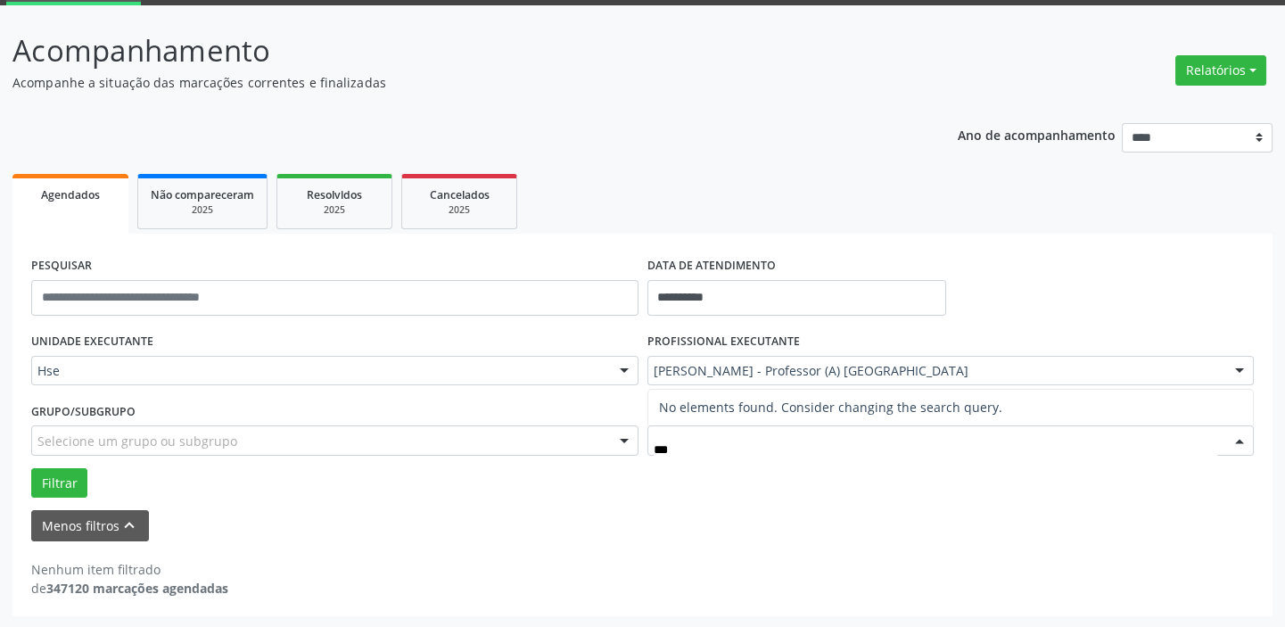
scroll to position [0, 0]
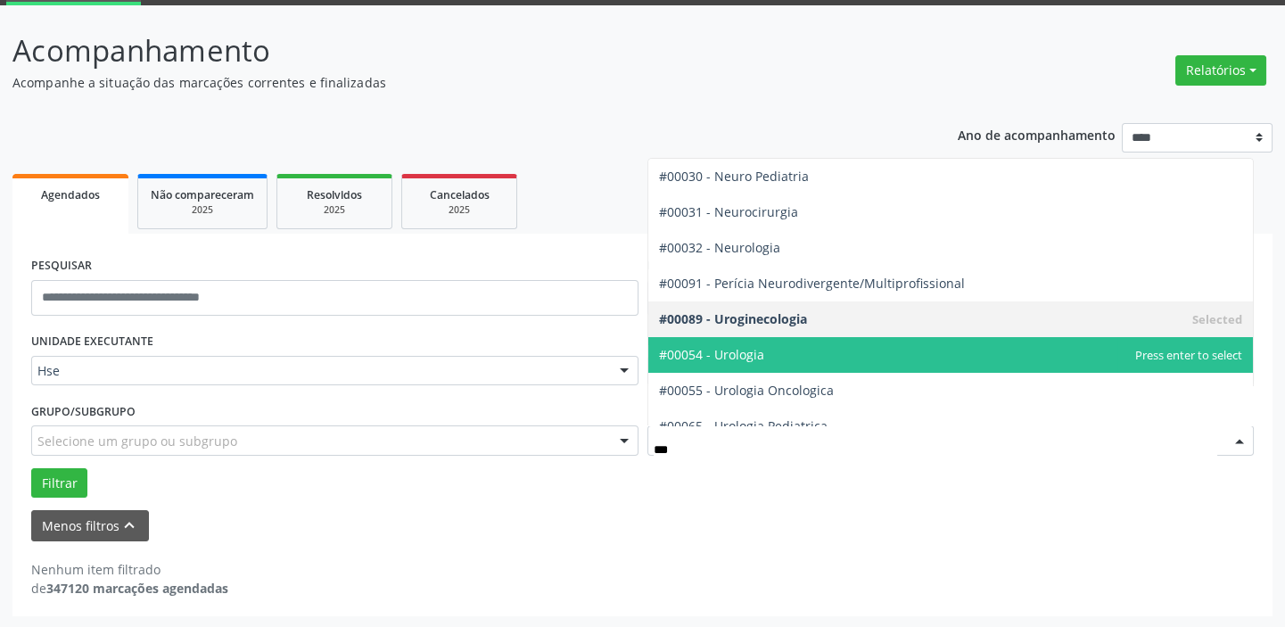
click at [782, 357] on span "#00054 - Urologia" at bounding box center [951, 355] width 606 height 36
type input "***"
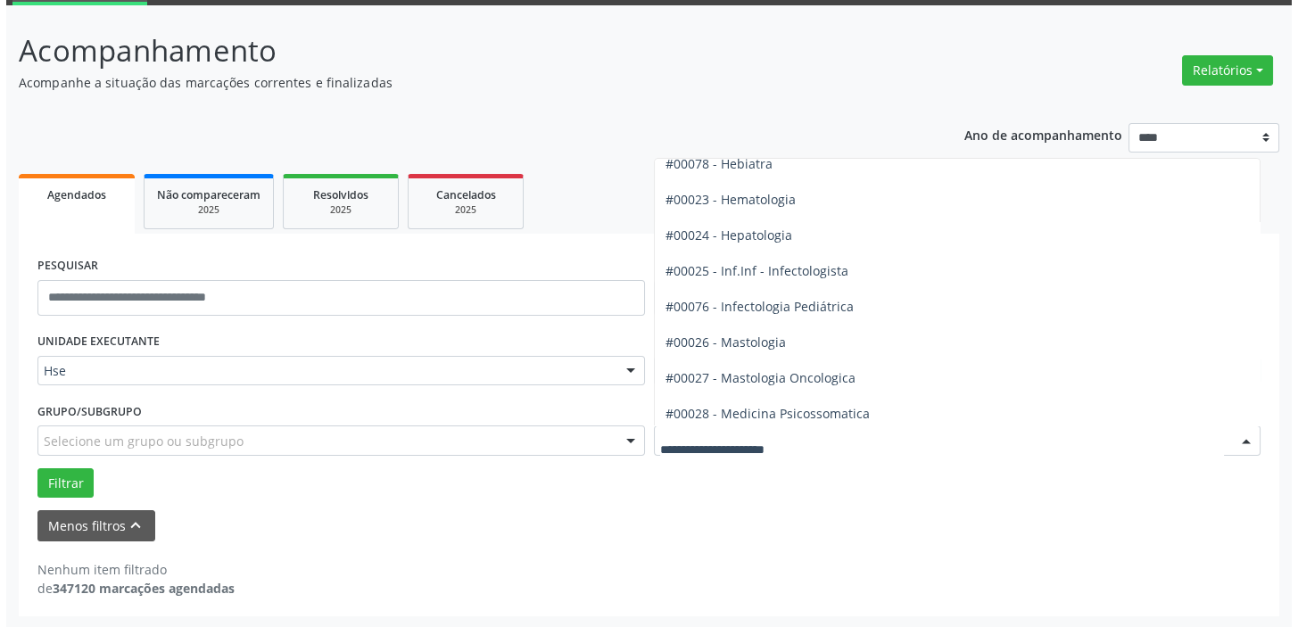
scroll to position [1703, 0]
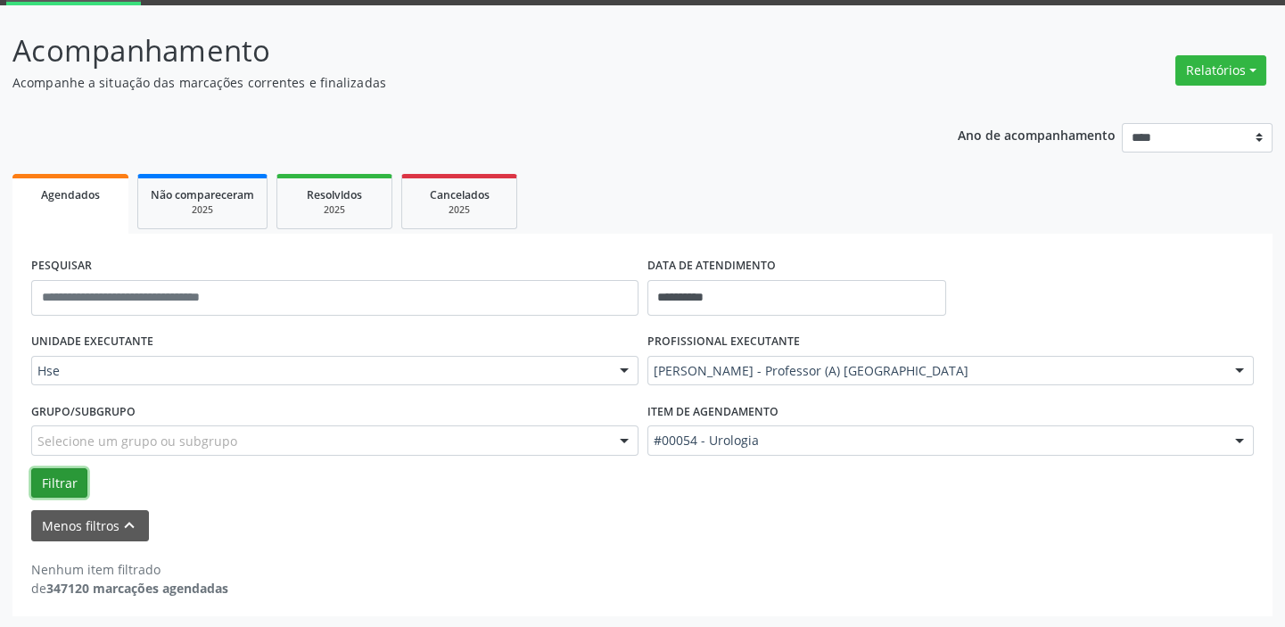
click at [68, 468] on button "Filtrar" at bounding box center [59, 483] width 56 height 30
click at [1235, 63] on button "Relatórios" at bounding box center [1221, 70] width 91 height 30
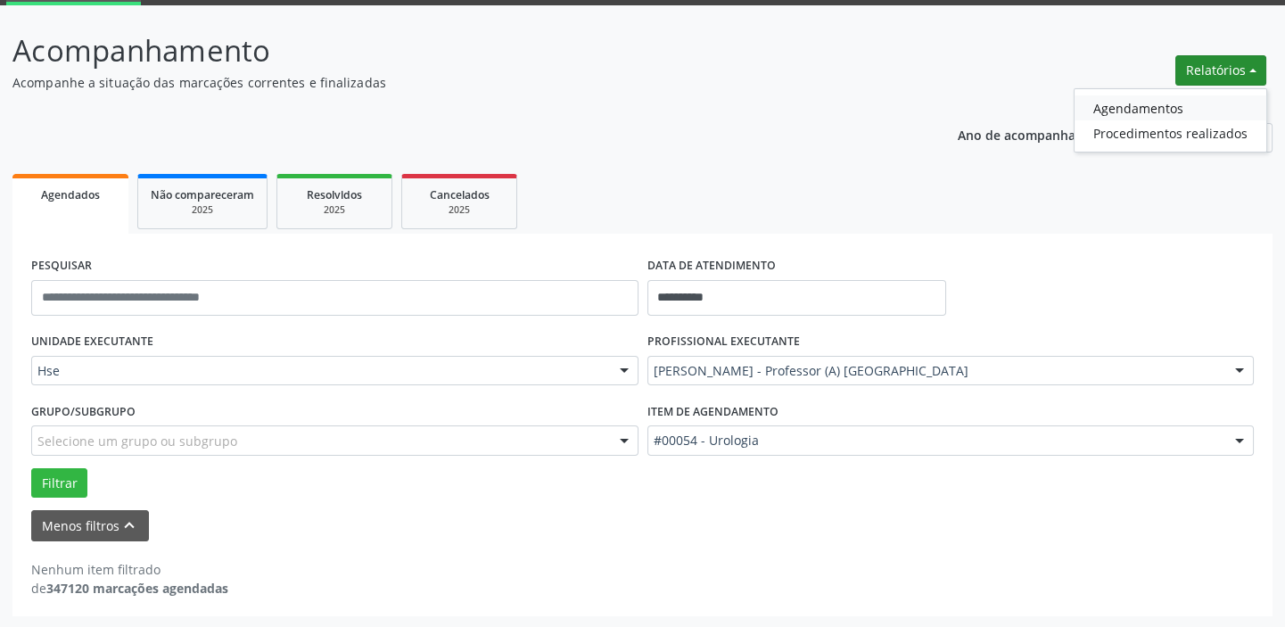
click at [1215, 105] on link "Agendamentos" at bounding box center [1171, 107] width 192 height 25
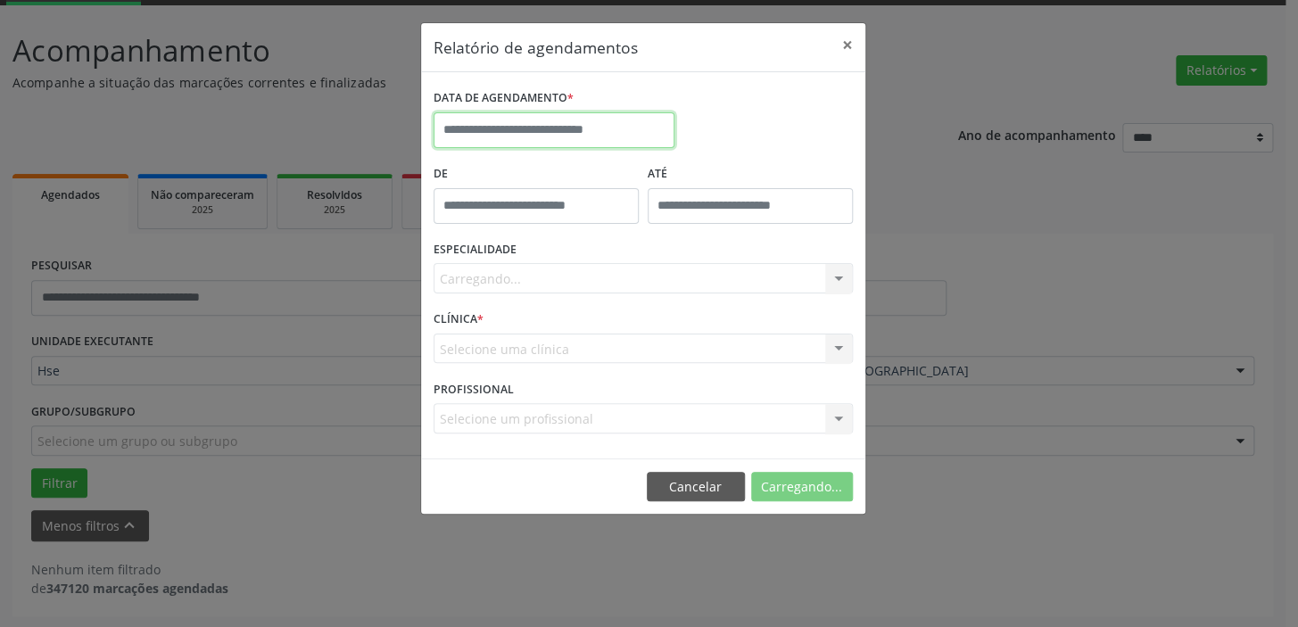
click at [577, 118] on input "text" at bounding box center [553, 130] width 241 height 36
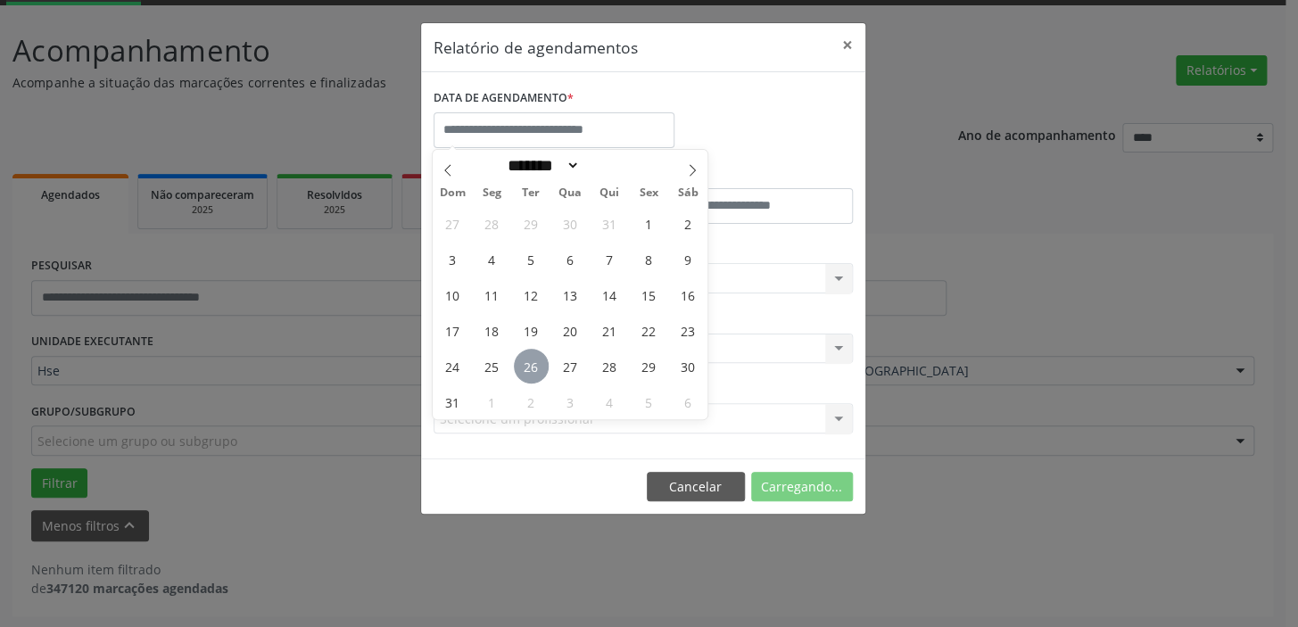
click at [516, 368] on span "26" at bounding box center [531, 366] width 35 height 35
type input "**********"
click at [537, 369] on span "26" at bounding box center [531, 366] width 35 height 35
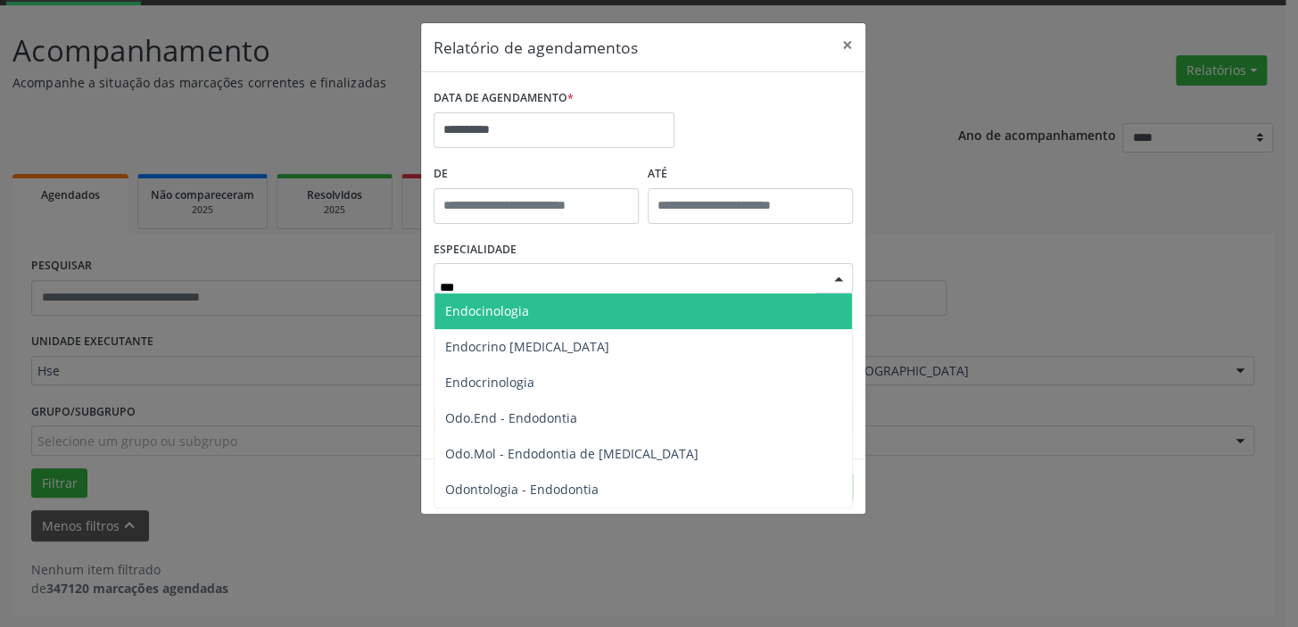
click at [509, 319] on span "Endocinologia" at bounding box center [642, 311] width 417 height 36
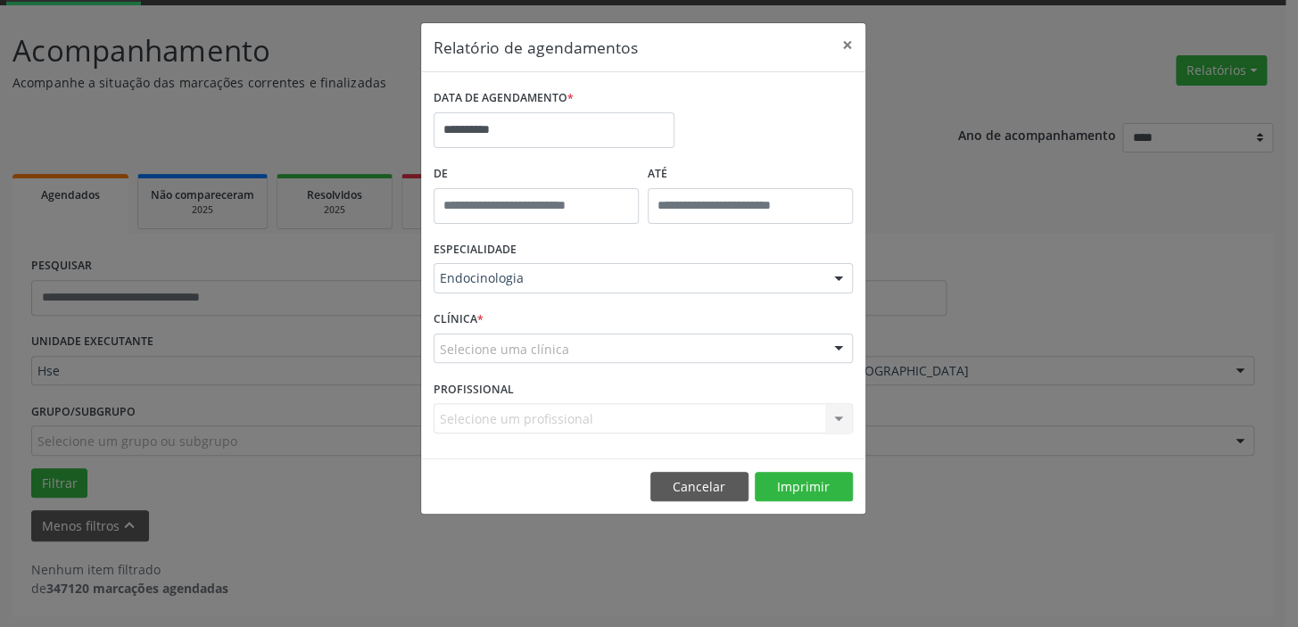
click at [497, 358] on div "Selecione uma clínica" at bounding box center [642, 349] width 419 height 30
click at [499, 358] on input "text" at bounding box center [628, 358] width 376 height 36
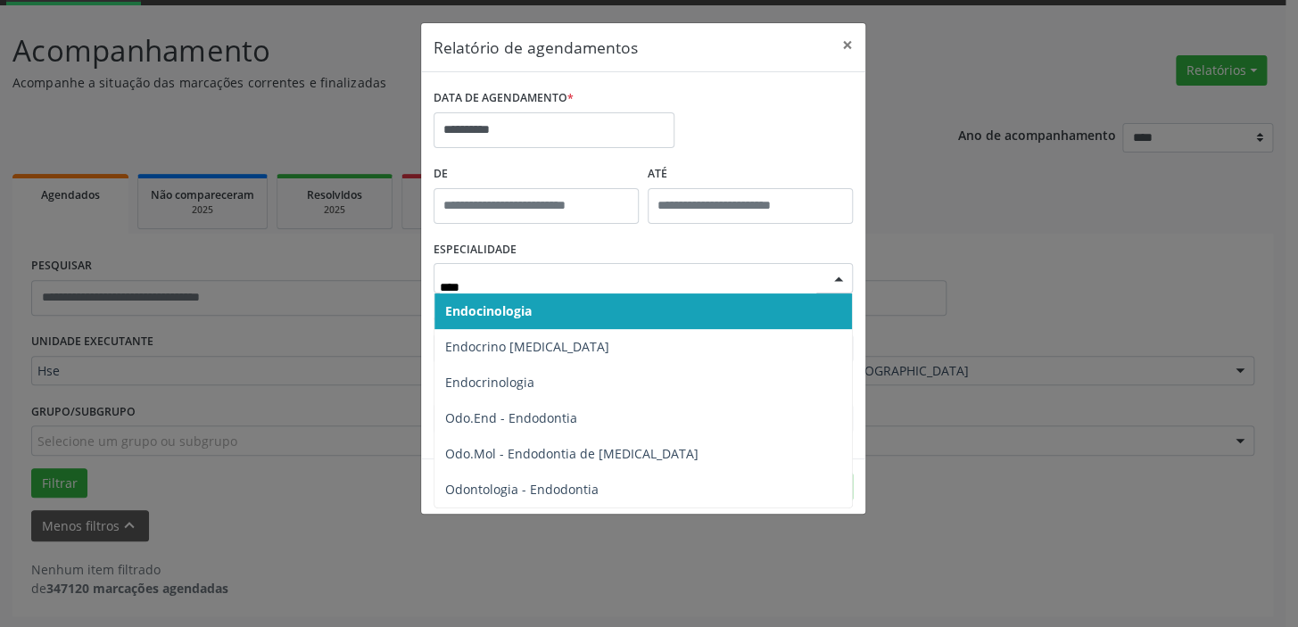
click at [553, 324] on span "Endocinologia" at bounding box center [642, 311] width 417 height 36
type input "****"
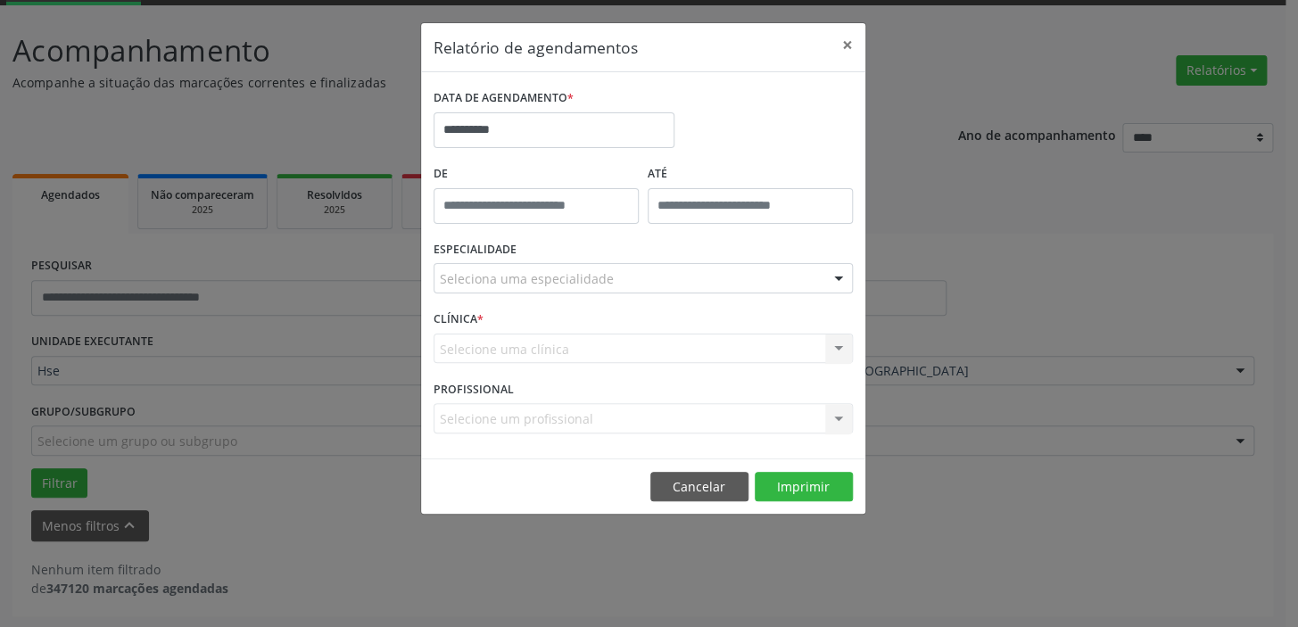
click at [553, 289] on div "Seleciona uma especialidade" at bounding box center [642, 278] width 419 height 30
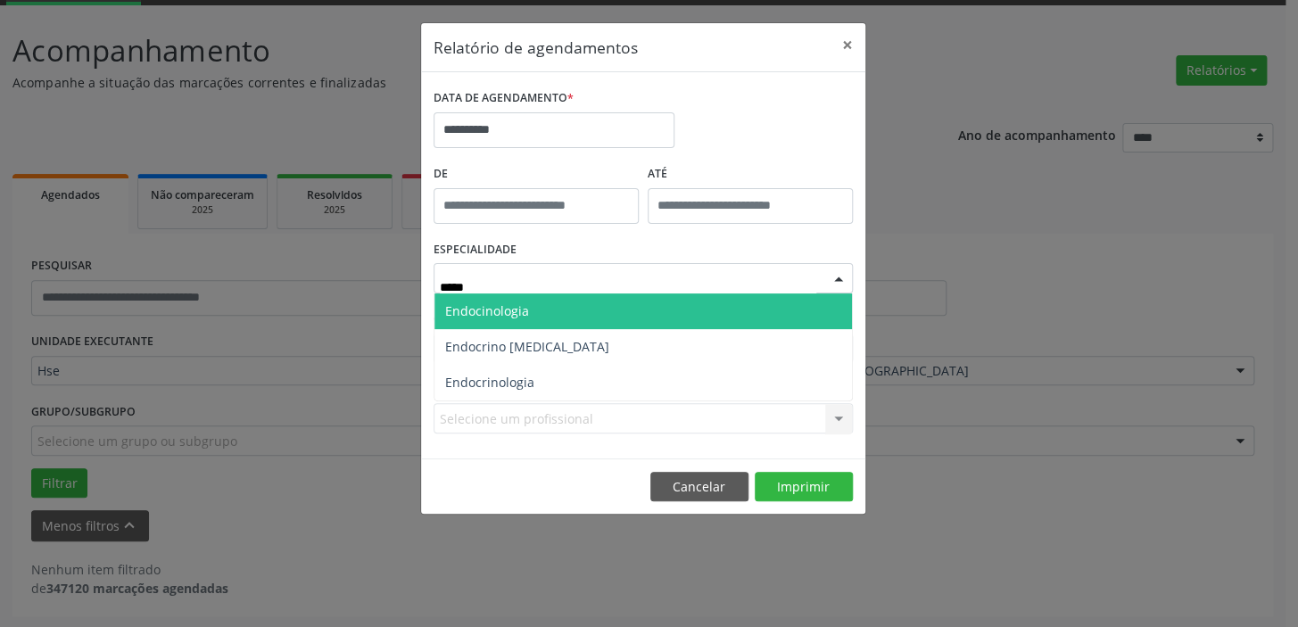
type input "******"
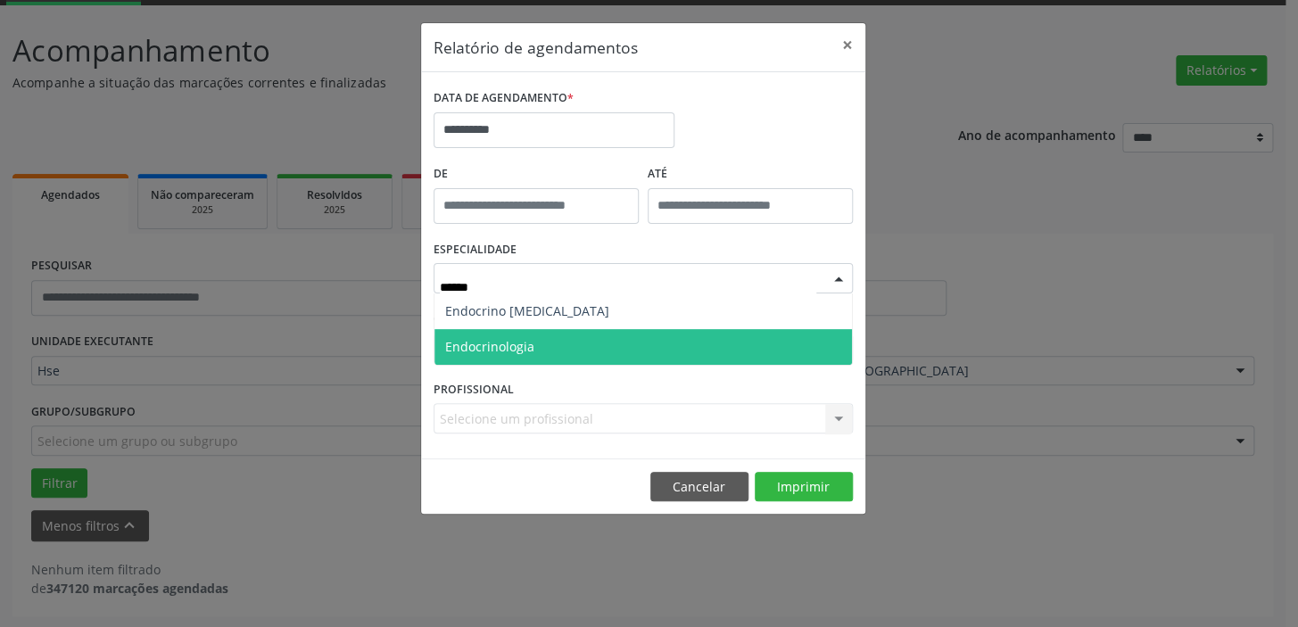
click at [553, 335] on span "Endocrinologia" at bounding box center [642, 347] width 417 height 36
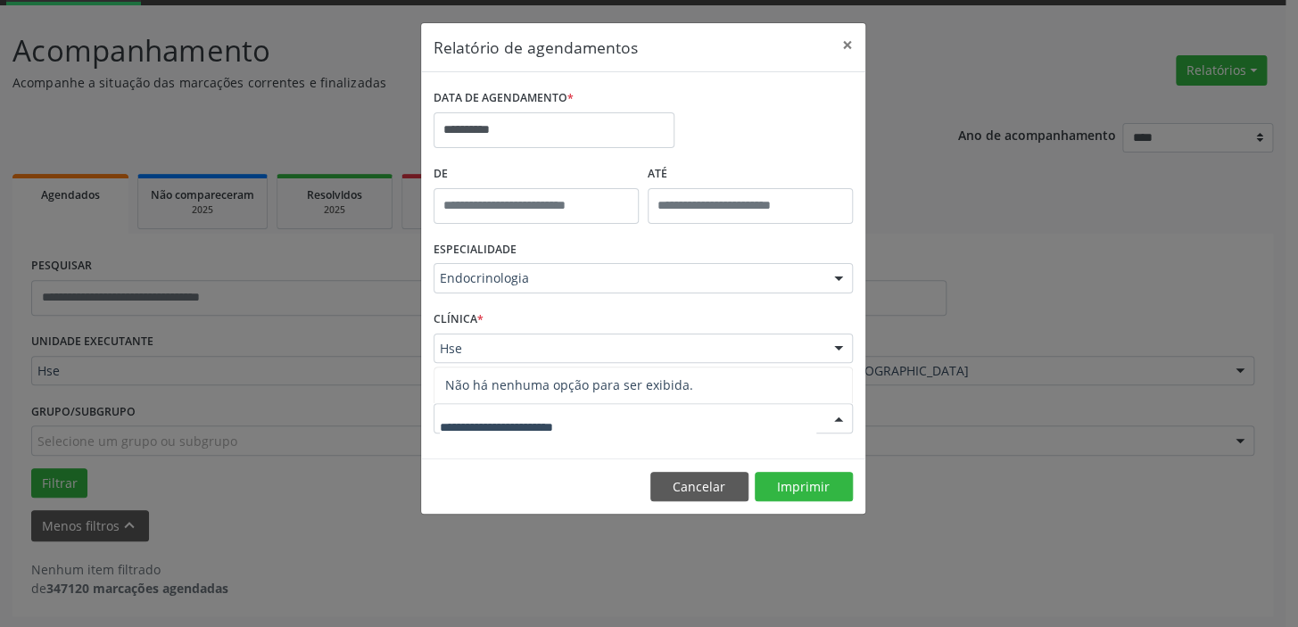
click at [546, 440] on input "text" at bounding box center [628, 427] width 376 height 36
click at [482, 489] on footer "Cancelar Imprimir" at bounding box center [643, 486] width 444 height 56
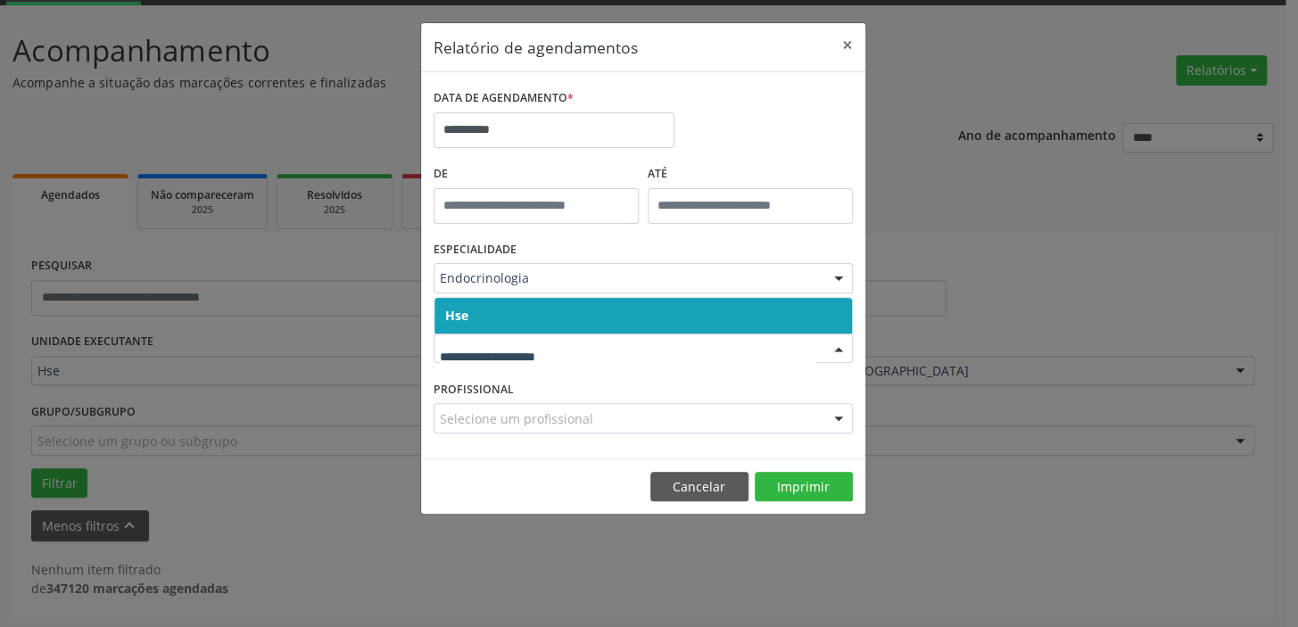
drag, startPoint x: 496, startPoint y: 325, endPoint x: 491, endPoint y: 362, distance: 37.7
click at [497, 324] on span "Hse" at bounding box center [642, 316] width 417 height 36
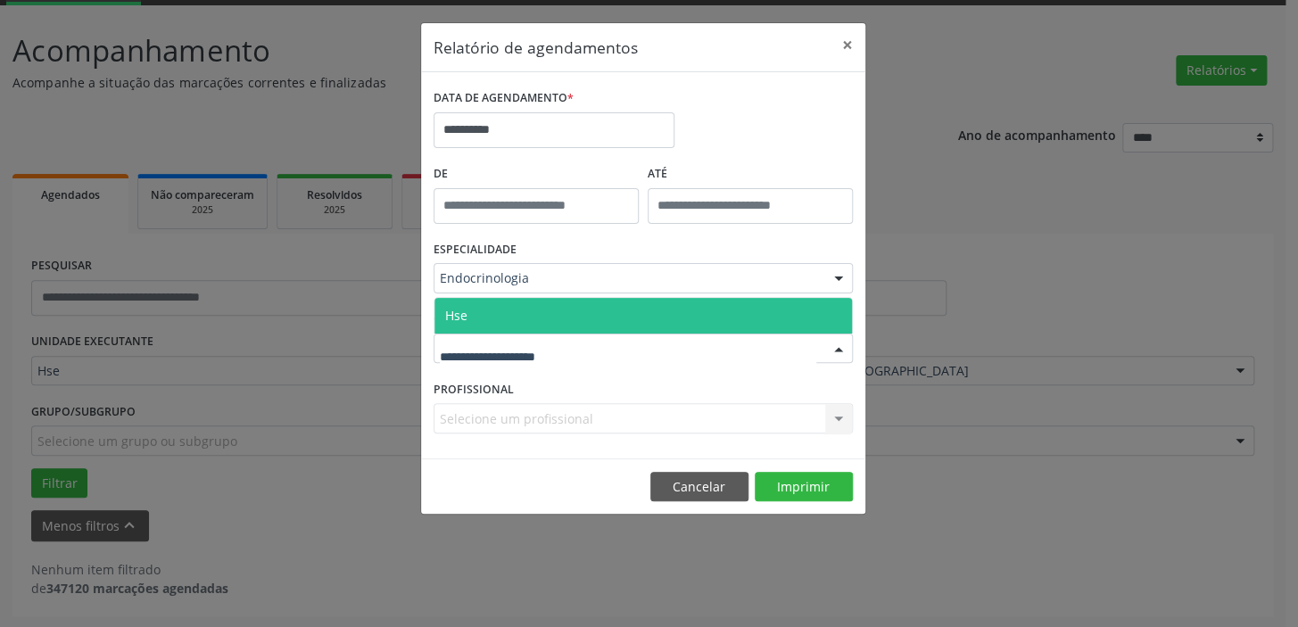
click at [499, 299] on span "Hse" at bounding box center [642, 316] width 417 height 36
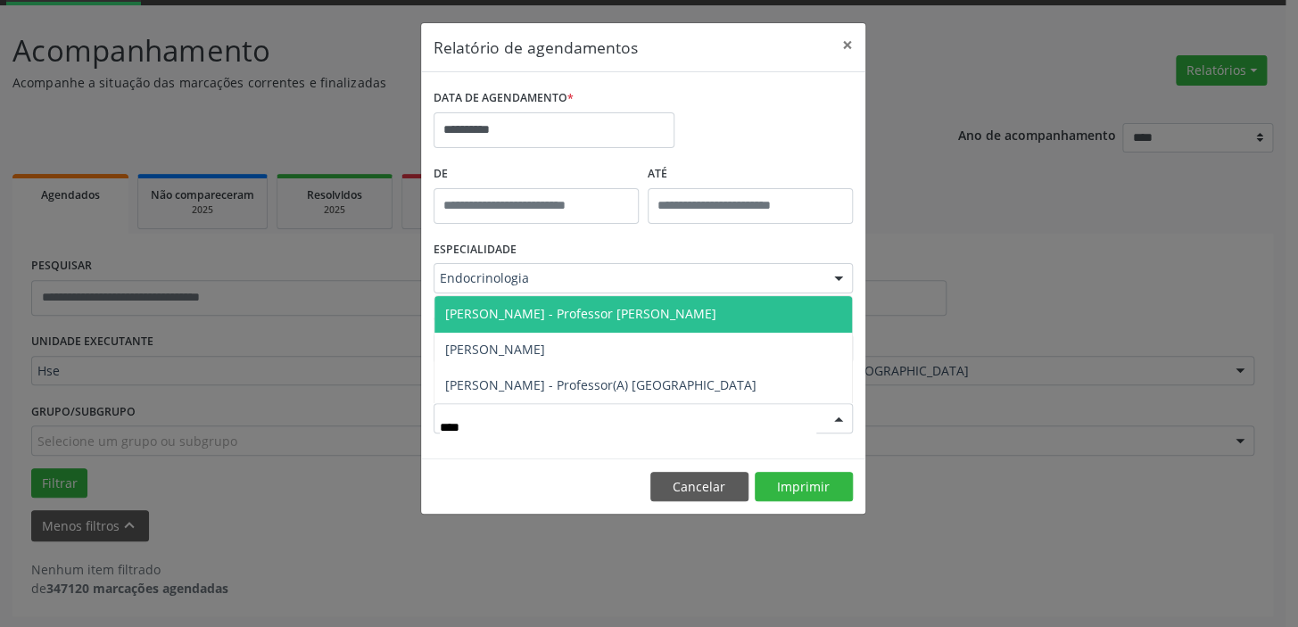
type input "*****"
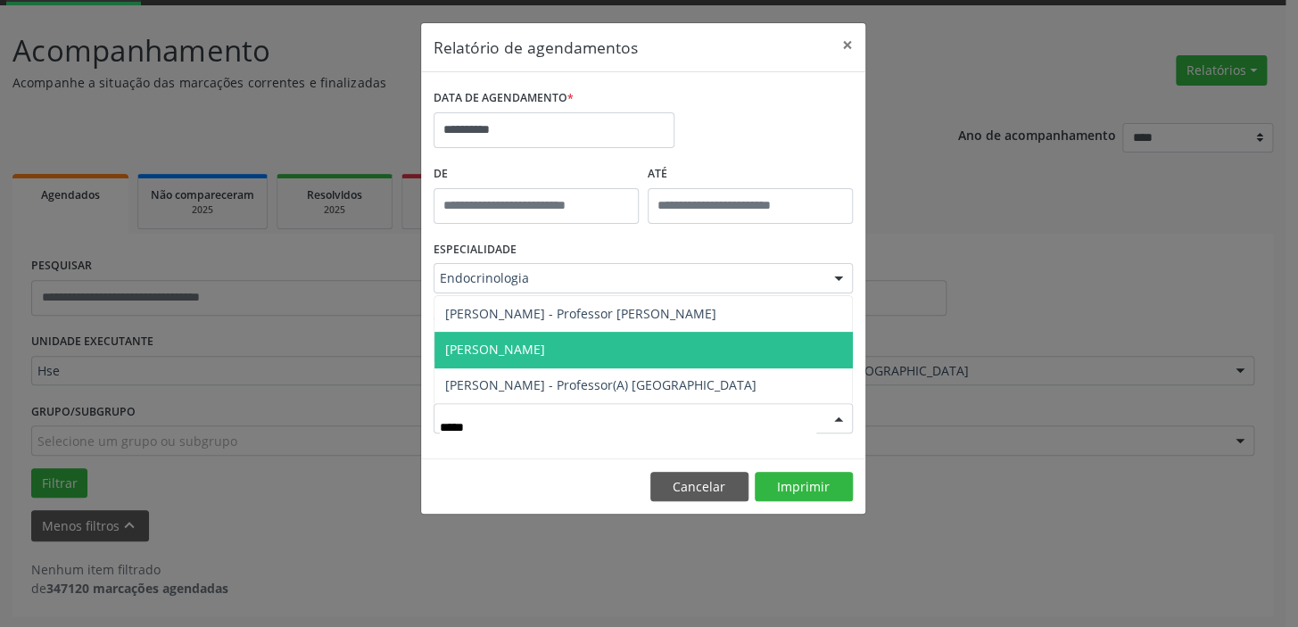
click at [508, 359] on span "[PERSON_NAME]" at bounding box center [642, 350] width 417 height 36
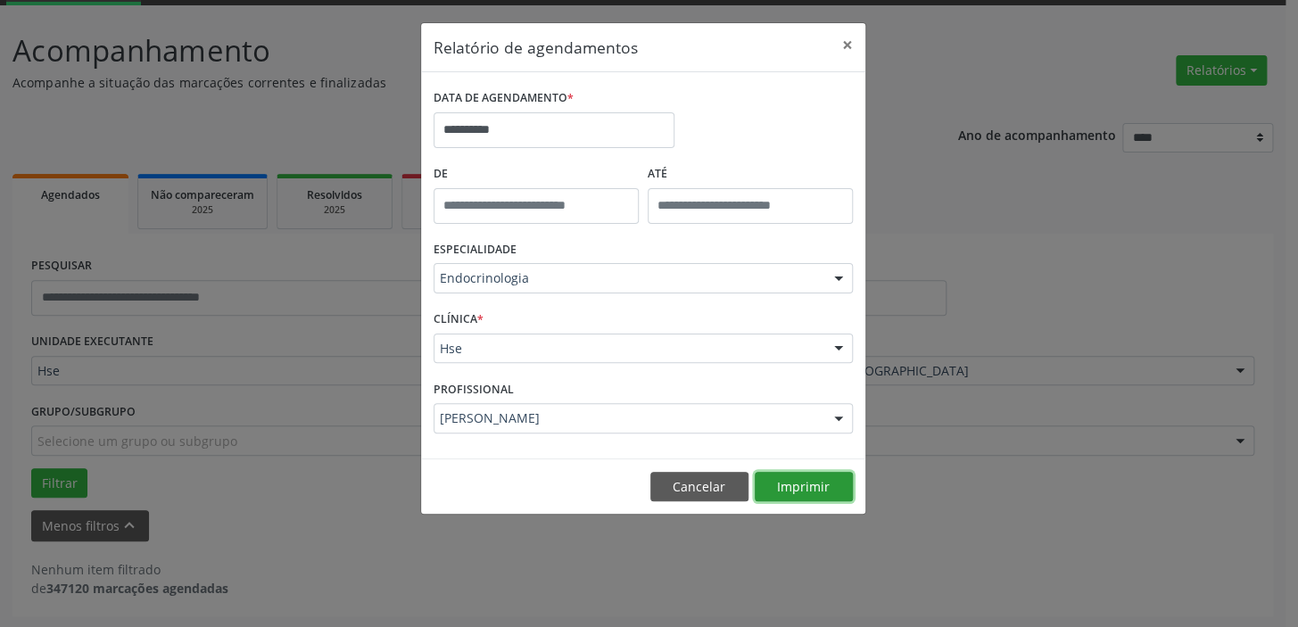
click at [819, 491] on button "Imprimir" at bounding box center [804, 487] width 98 height 30
